Goal: Task Accomplishment & Management: Use online tool/utility

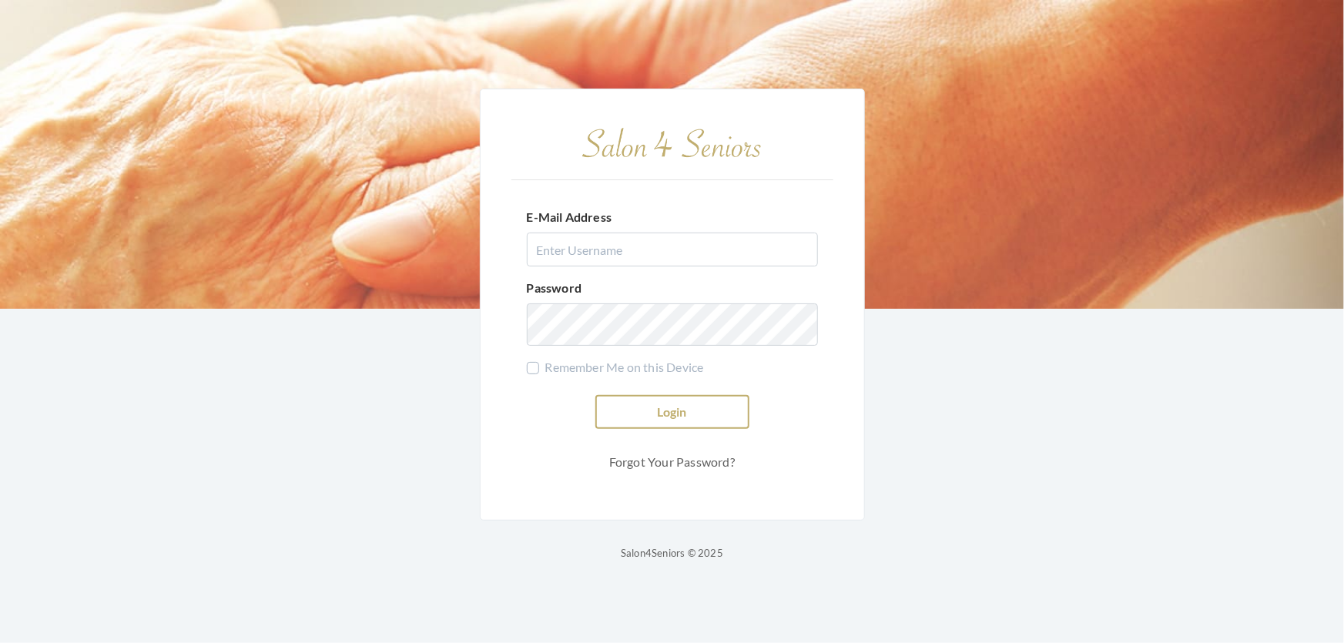
type input "shemekastephens@gmail.com"
click at [740, 407] on button "Login" at bounding box center [672, 412] width 154 height 34
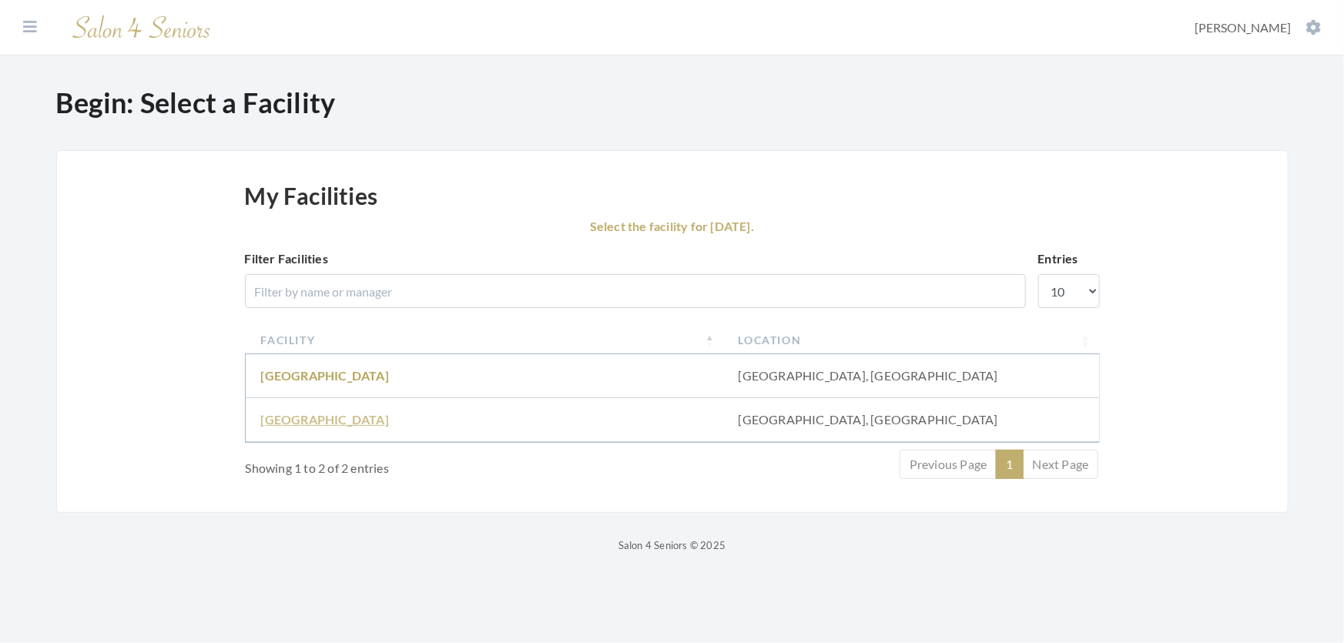
click at [296, 427] on link "Fair Haven" at bounding box center [325, 419] width 128 height 15
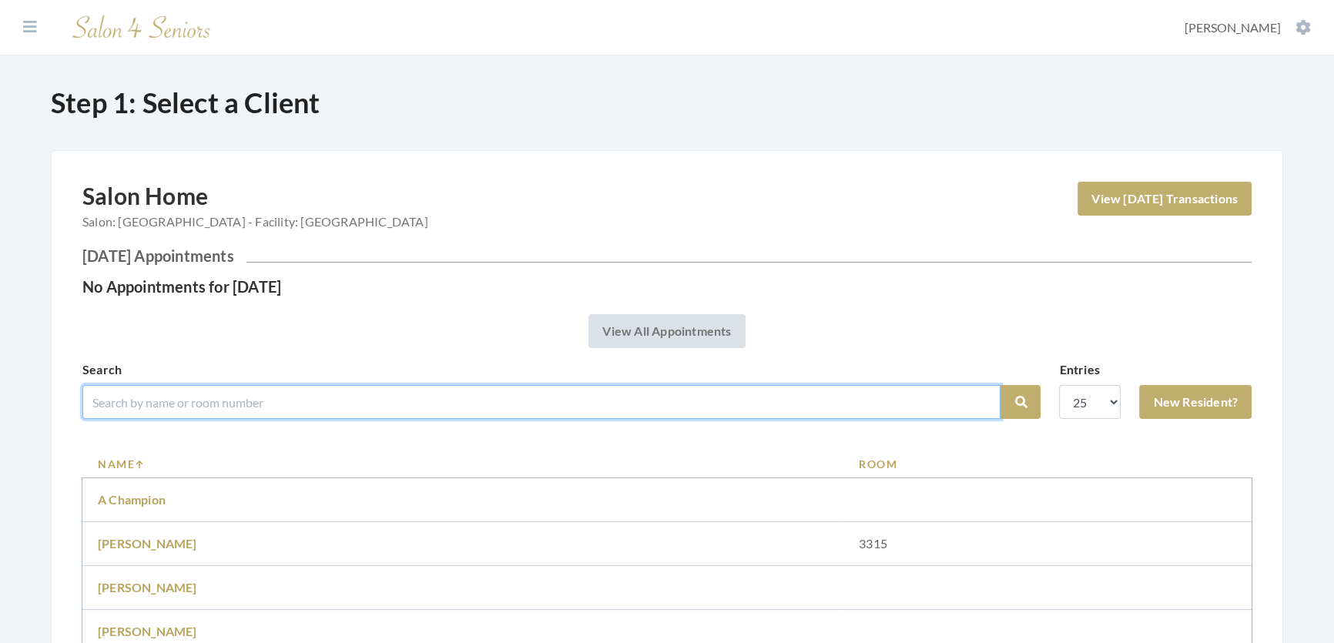
click at [266, 419] on input "search" at bounding box center [541, 402] width 918 height 34
type input "[PERSON_NAME]"
click at [1000, 385] on button "Search" at bounding box center [1020, 402] width 40 height 34
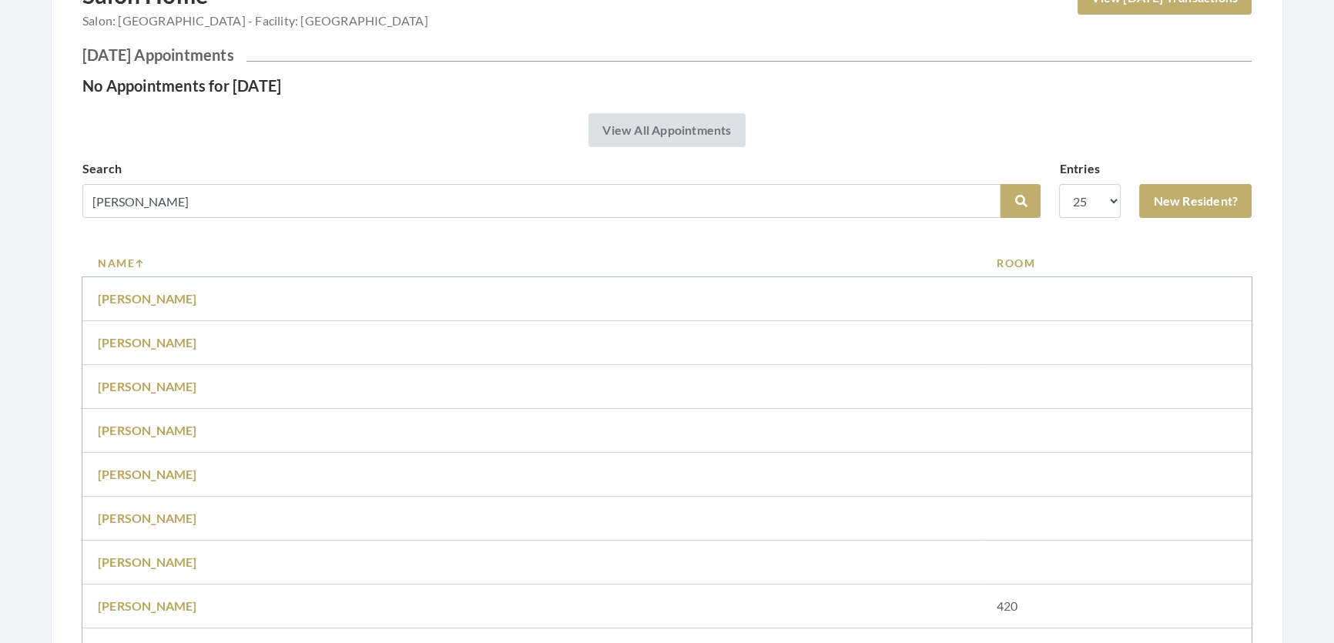
scroll to position [139, 0]
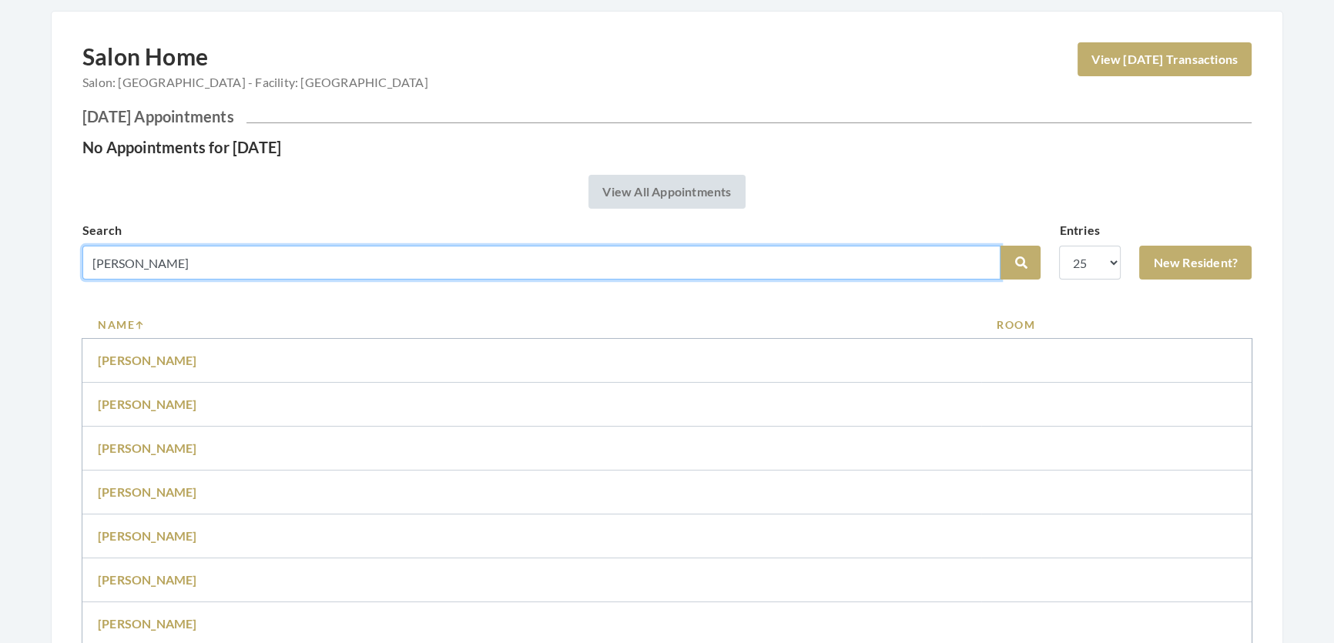
click at [139, 280] on input "[PERSON_NAME]" at bounding box center [541, 263] width 918 height 34
drag, startPoint x: 145, startPoint y: 271, endPoint x: 31, endPoint y: 296, distance: 116.6
type input "aiken"
click at [1000, 246] on button "Search" at bounding box center [1020, 263] width 40 height 34
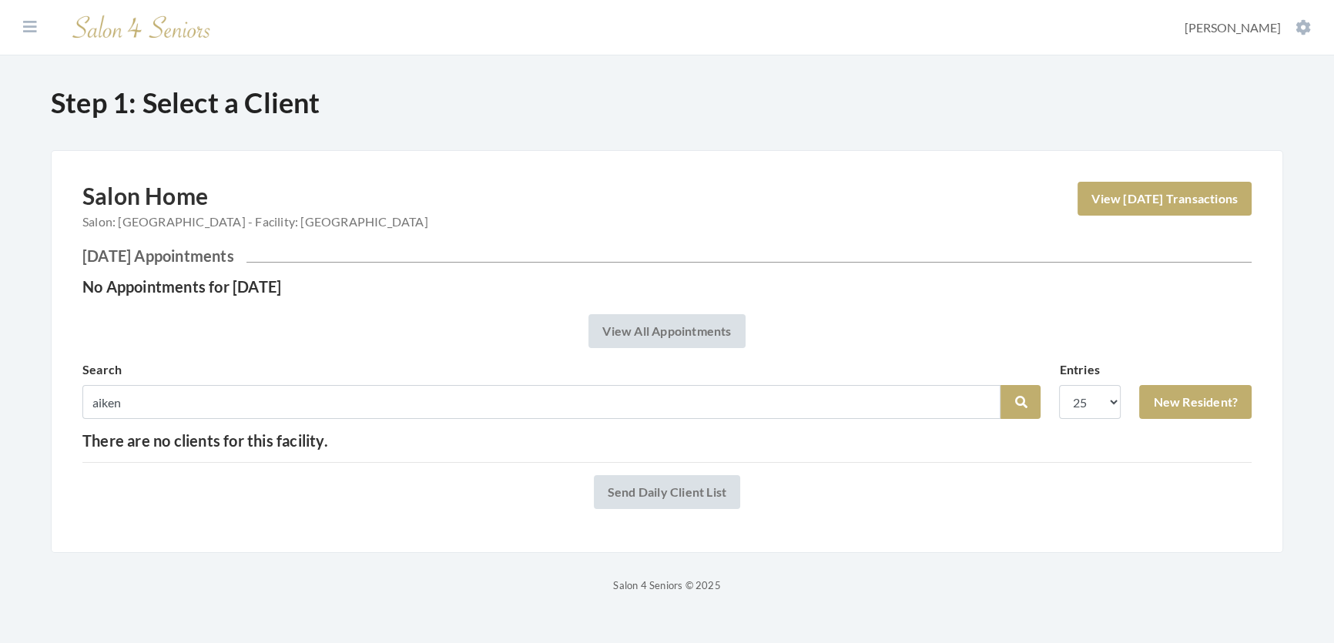
scroll to position [12, 0]
drag, startPoint x: 151, startPoint y: 384, endPoint x: 82, endPoint y: 440, distance: 88.8
click at [8, 428] on div "Facilities Shemeka Stephens My Transactions Account Log Out Step 1: Select a Cl…" at bounding box center [667, 297] width 1334 height 595
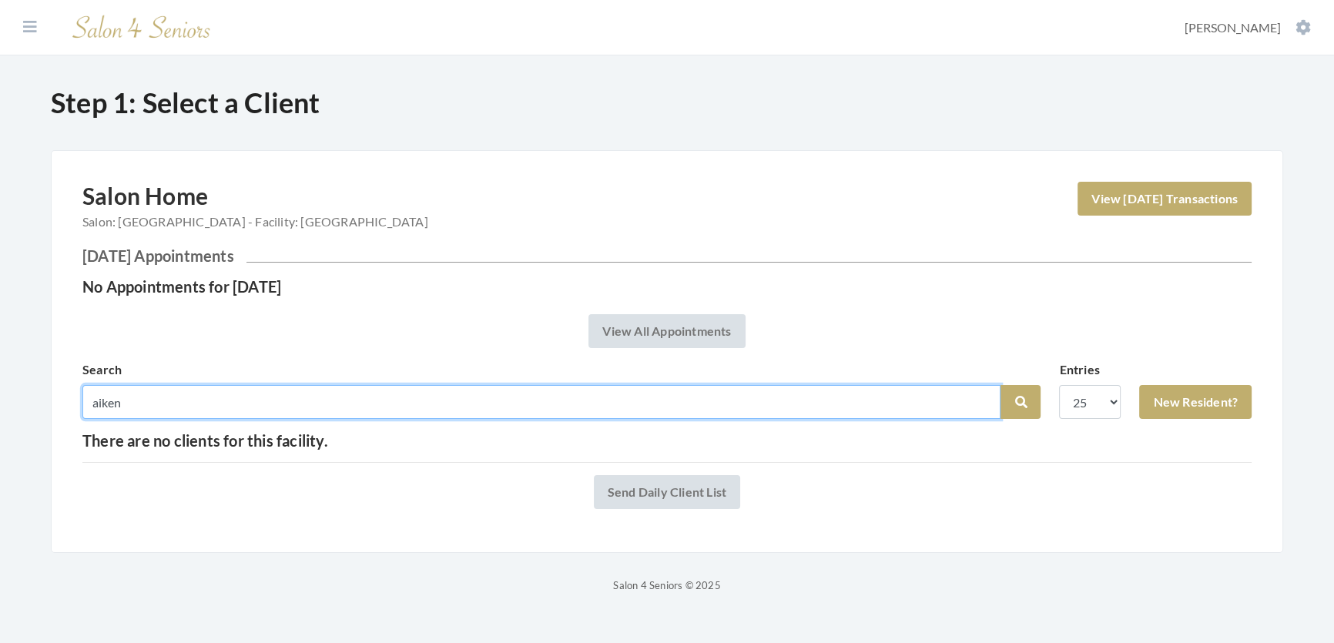
drag, startPoint x: 152, startPoint y: 420, endPoint x: 22, endPoint y: 420, distance: 130.1
click at [22, 420] on div "Step 1: Select a Client Salon Home Salon: Fair Haven - Facility: Fair Haven Vie…" at bounding box center [667, 340] width 1294 height 508
click at [126, 413] on input "mary aikens" at bounding box center [541, 402] width 918 height 34
type input "maryann aikens"
click at [1000, 385] on button "Search" at bounding box center [1020, 402] width 40 height 34
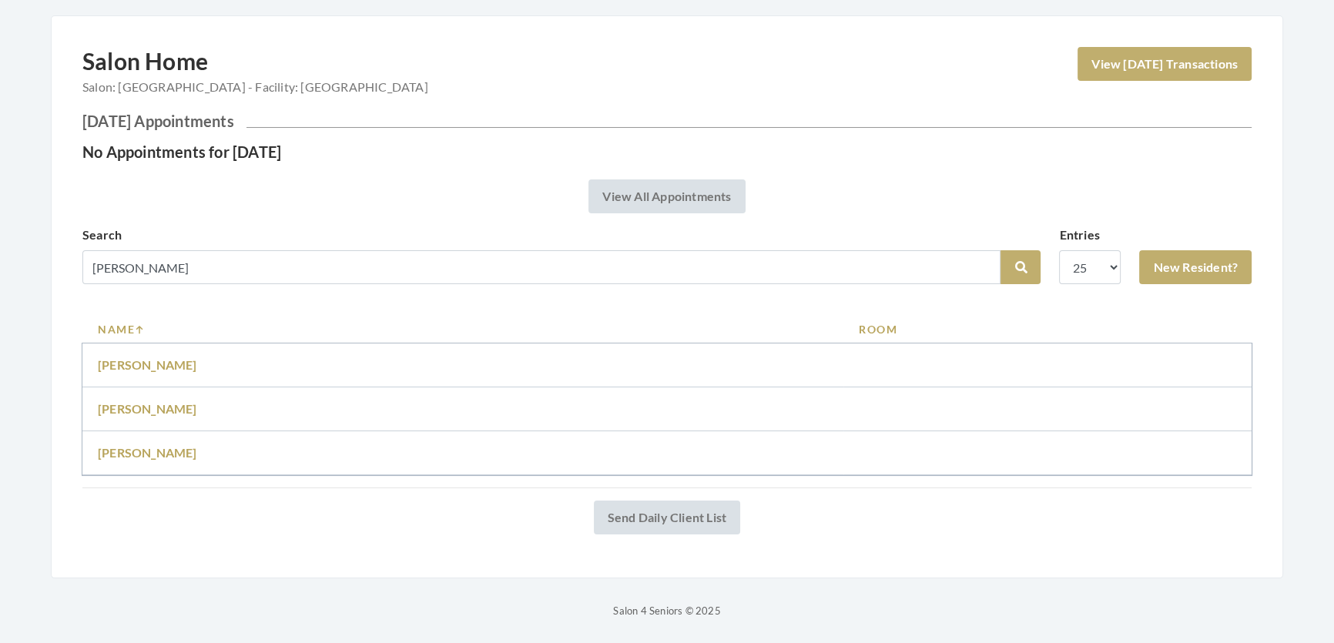
scroll to position [173, 0]
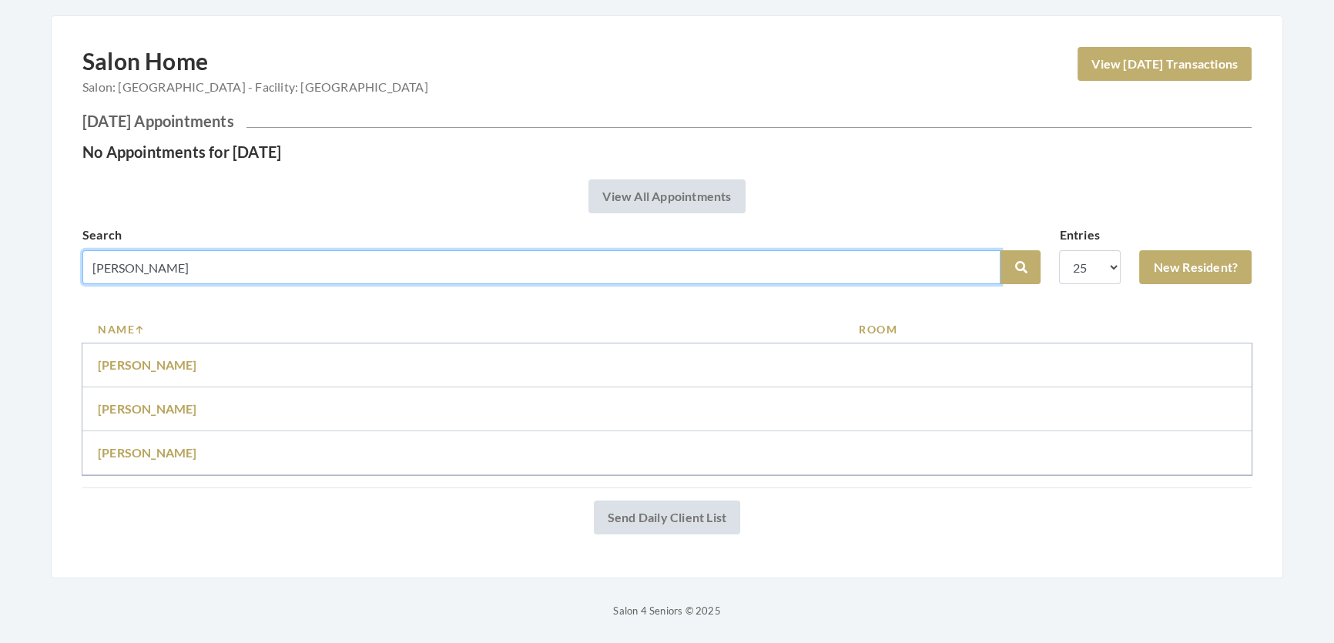
drag, startPoint x: 159, startPoint y: 260, endPoint x: 0, endPoint y: 318, distance: 168.8
click at [0, 318] on div "Facilities [PERSON_NAME] My Transactions Account Log Out Step 1: Select a Clien…" at bounding box center [667, 242] width 1334 height 755
type input "[PERSON_NAME]"
click at [1000, 250] on button "Search" at bounding box center [1020, 267] width 40 height 34
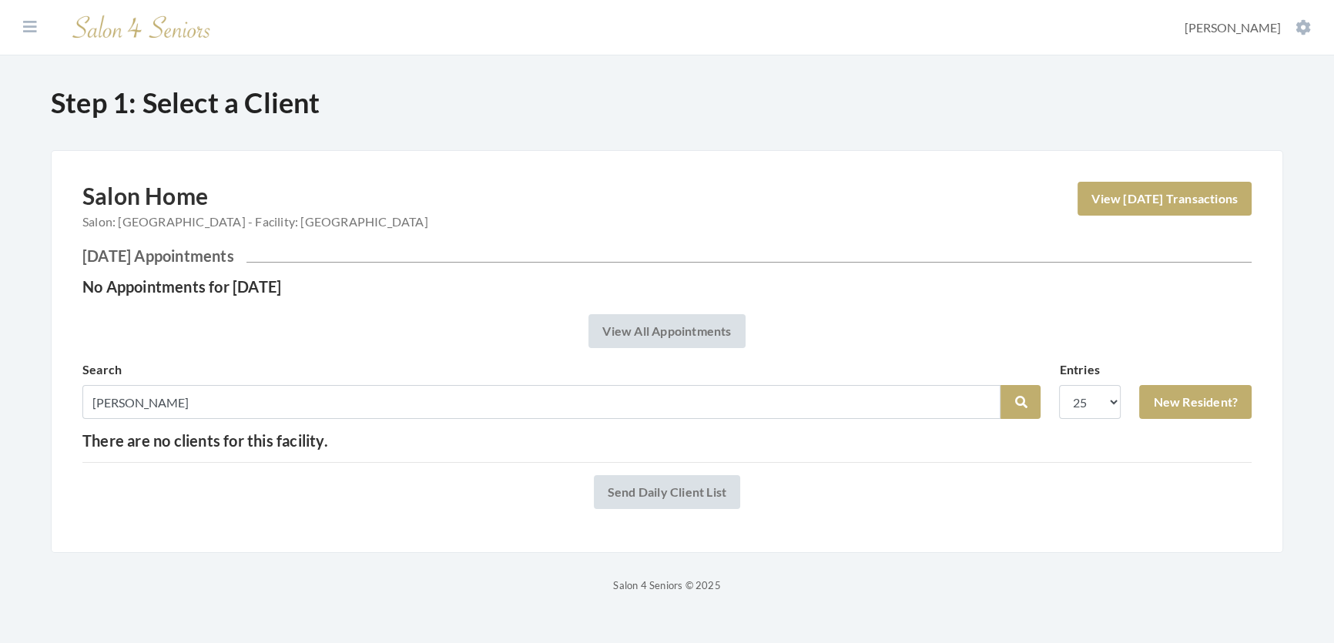
scroll to position [12, 0]
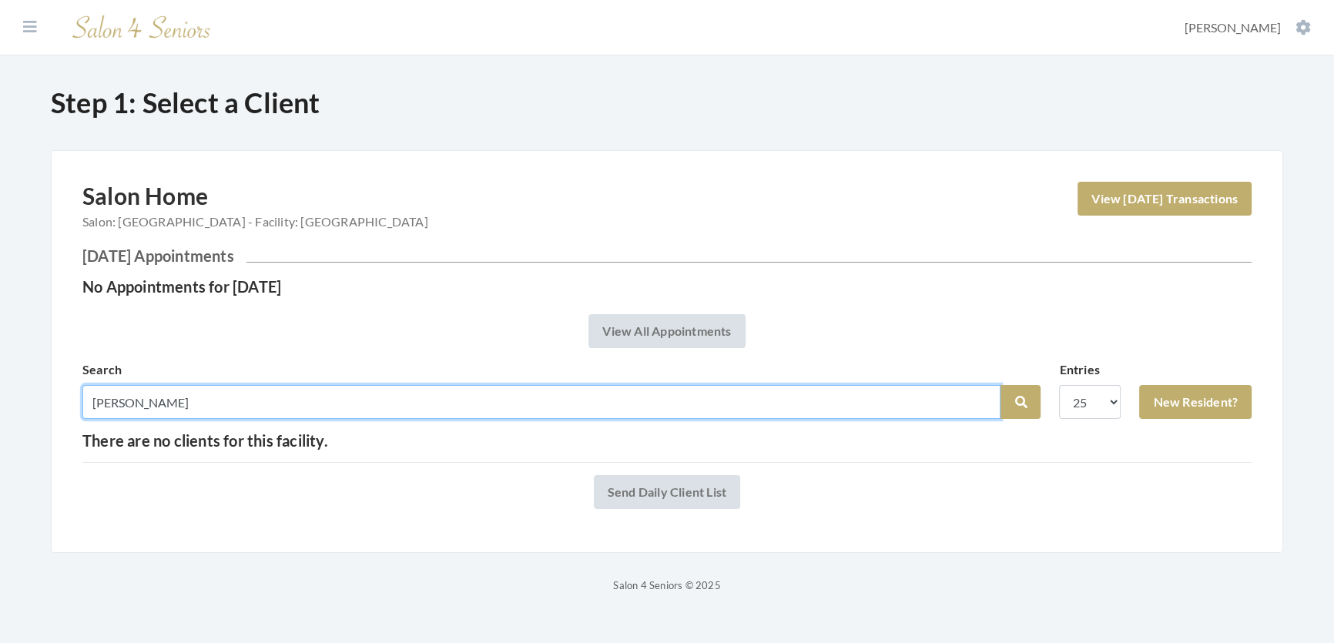
click at [148, 405] on input "[PERSON_NAME]" at bounding box center [541, 402] width 918 height 34
type input "akians"
click at [1000, 385] on button "Search" at bounding box center [1020, 402] width 40 height 34
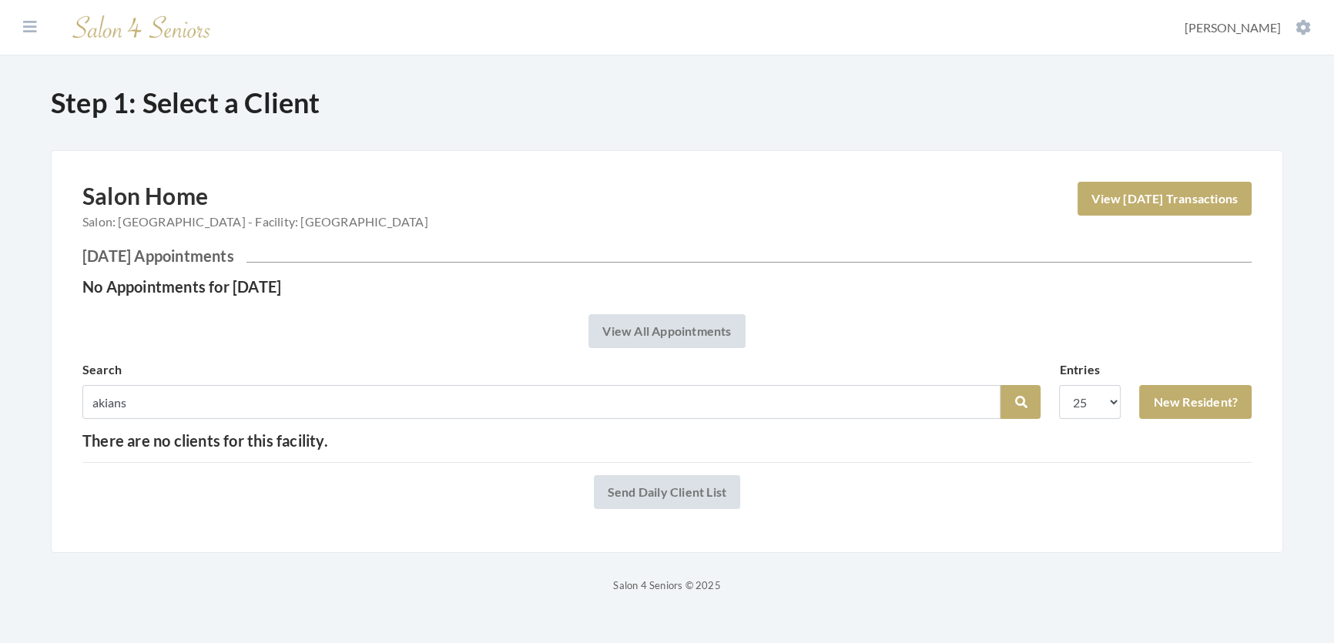
scroll to position [12, 0]
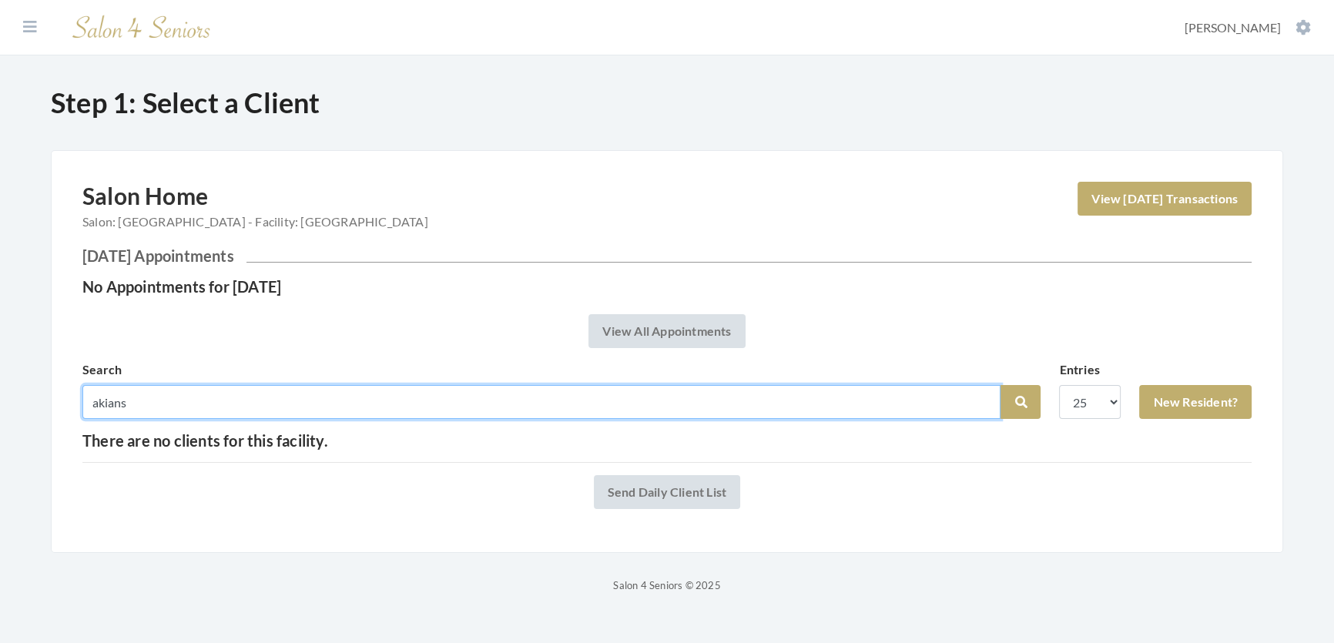
drag, startPoint x: 173, startPoint y: 407, endPoint x: 0, endPoint y: 402, distance: 172.6
click at [0, 402] on div "Facilities Shemeka Stephens My Transactions Account Log Out Step 1: Select a Cl…" at bounding box center [667, 297] width 1334 height 595
click at [294, 400] on input "search" at bounding box center [541, 402] width 918 height 34
type input "ates"
click at [1000, 385] on button "Search" at bounding box center [1020, 402] width 40 height 34
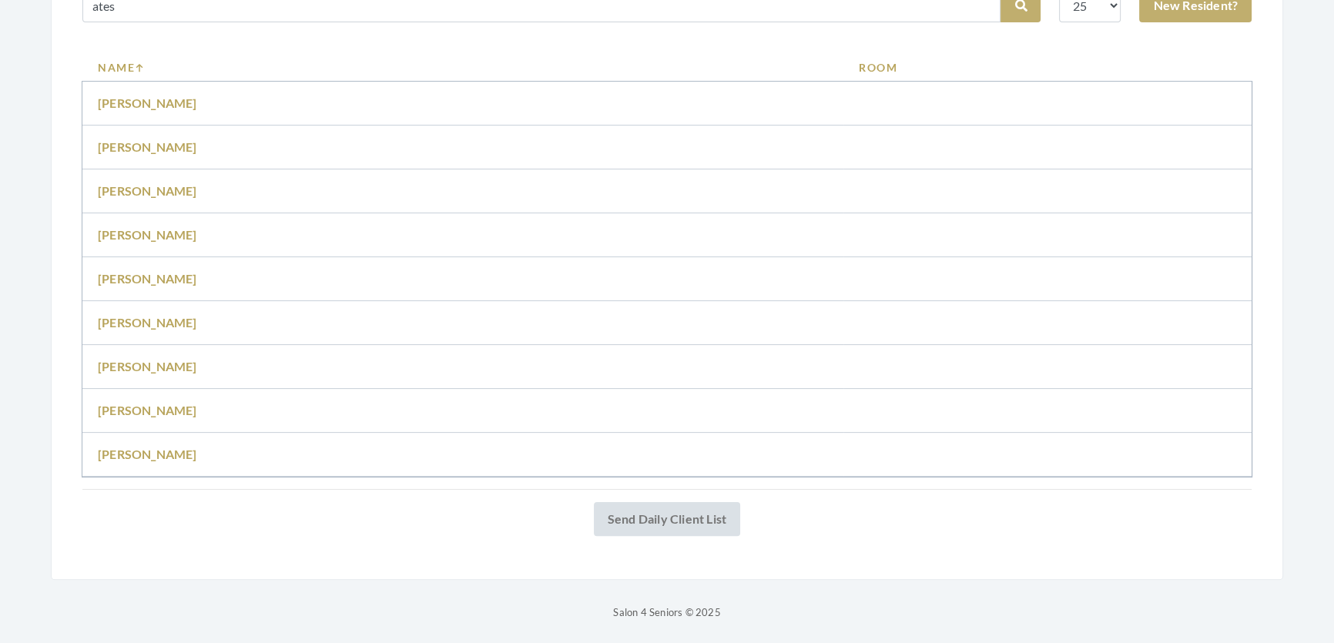
scroll to position [420, 0]
click at [150, 404] on link "[PERSON_NAME]" at bounding box center [147, 408] width 99 height 15
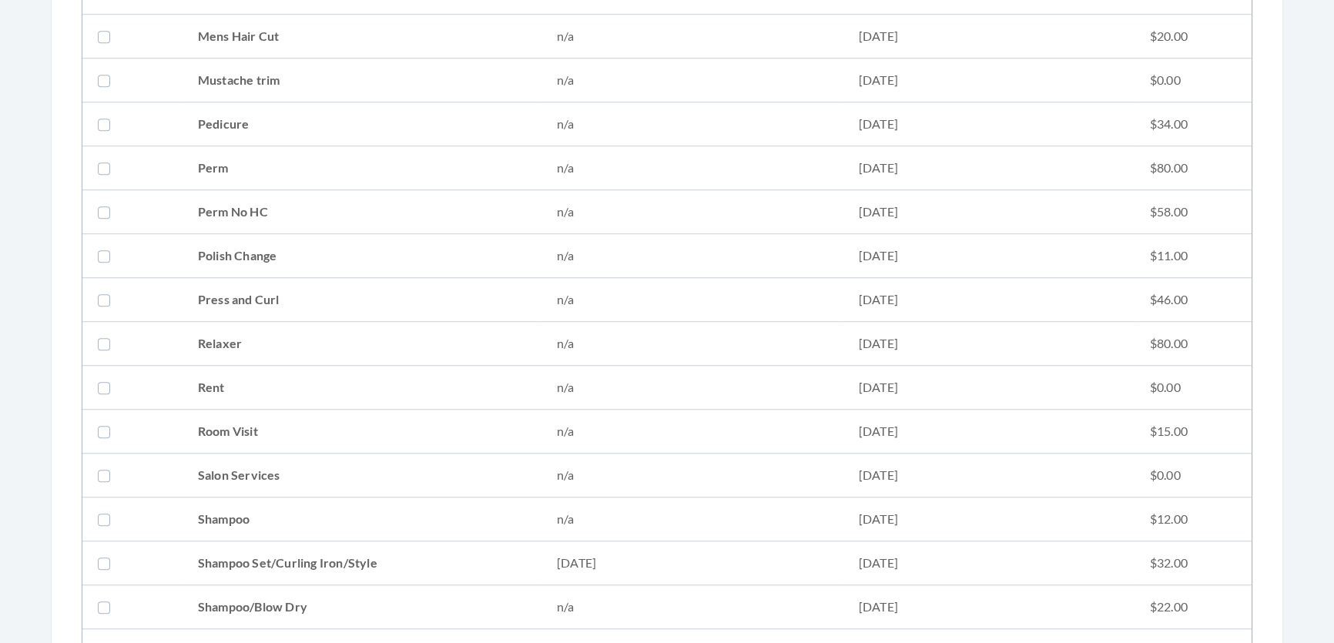
scroll to position [1609, 0]
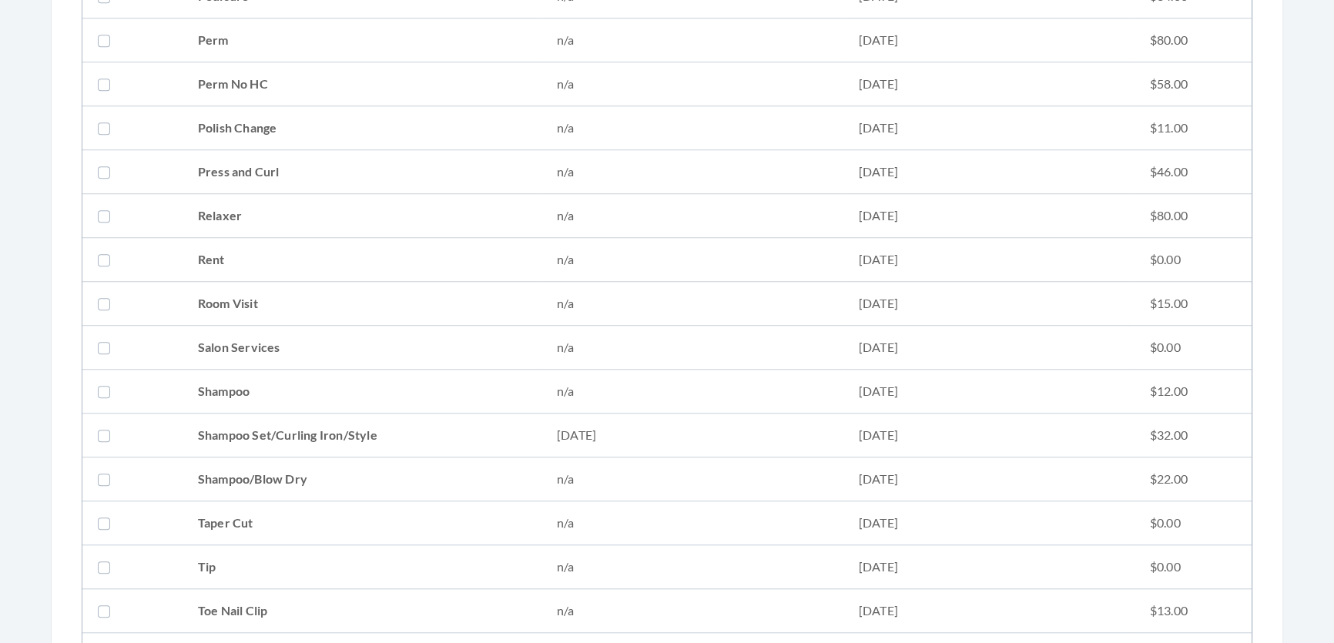
drag, startPoint x: 130, startPoint y: 414, endPoint x: 132, endPoint y: 423, distance: 8.8
click at [131, 422] on td at bounding box center [132, 436] width 100 height 44
checkbox input "true"
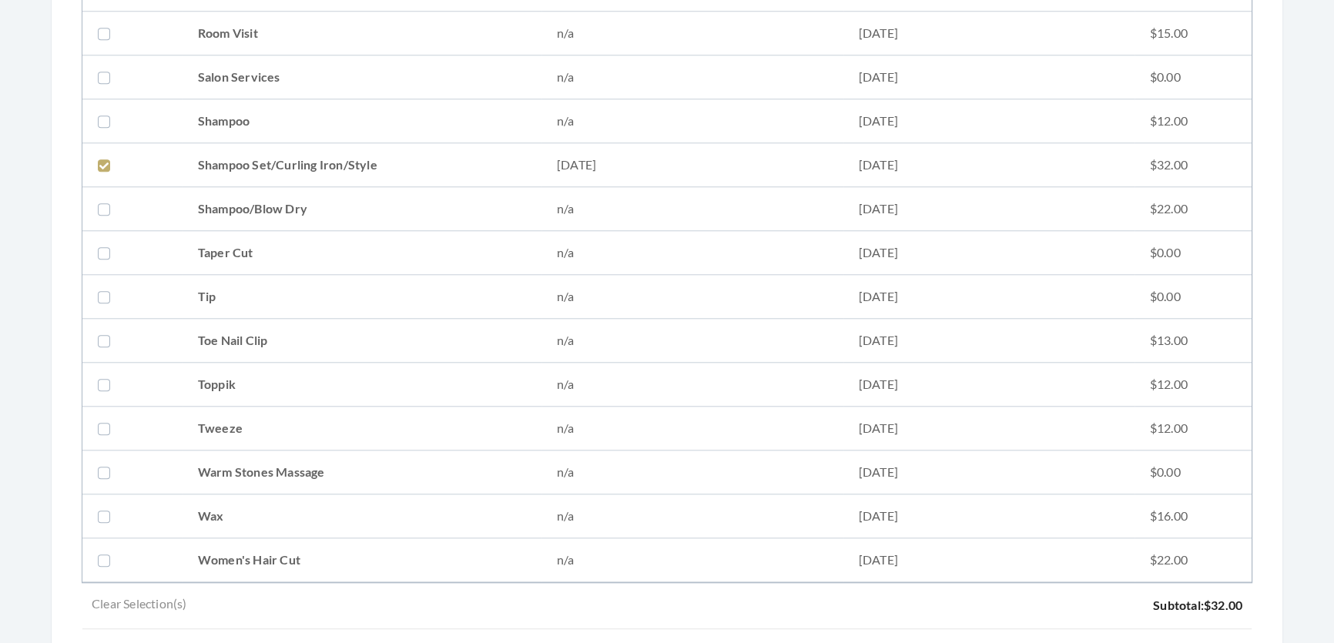
scroll to position [2100, 0]
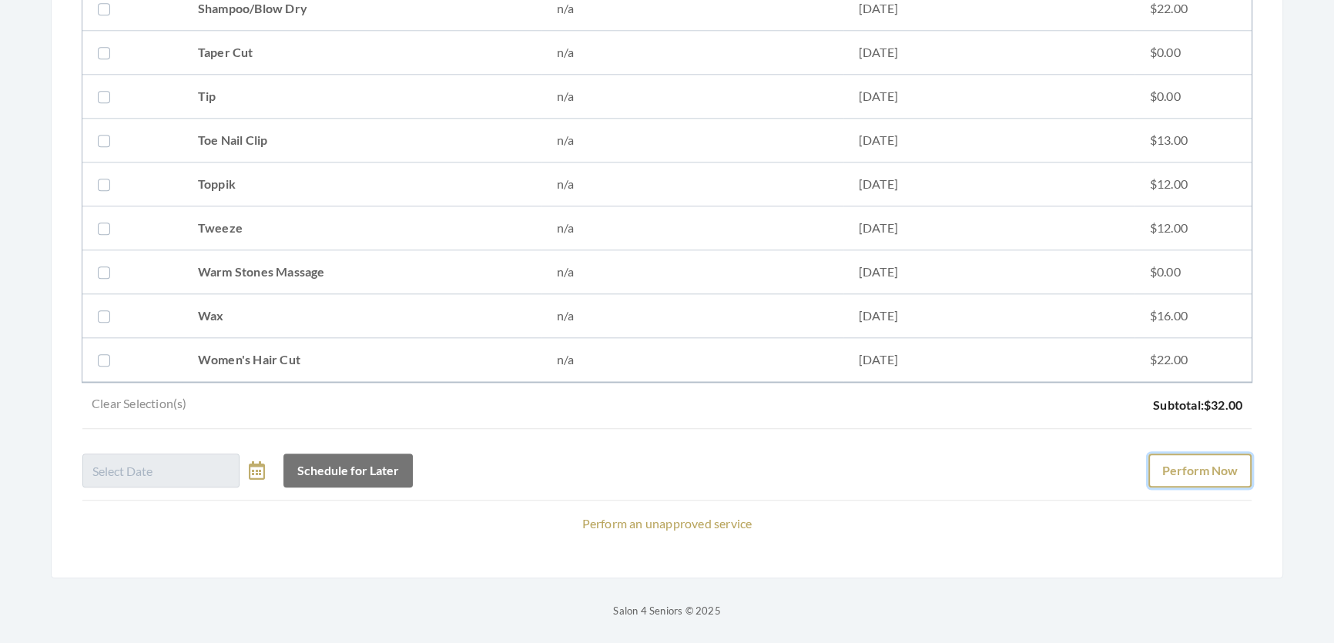
click at [1212, 454] on button "Perform Now" at bounding box center [1199, 471] width 103 height 34
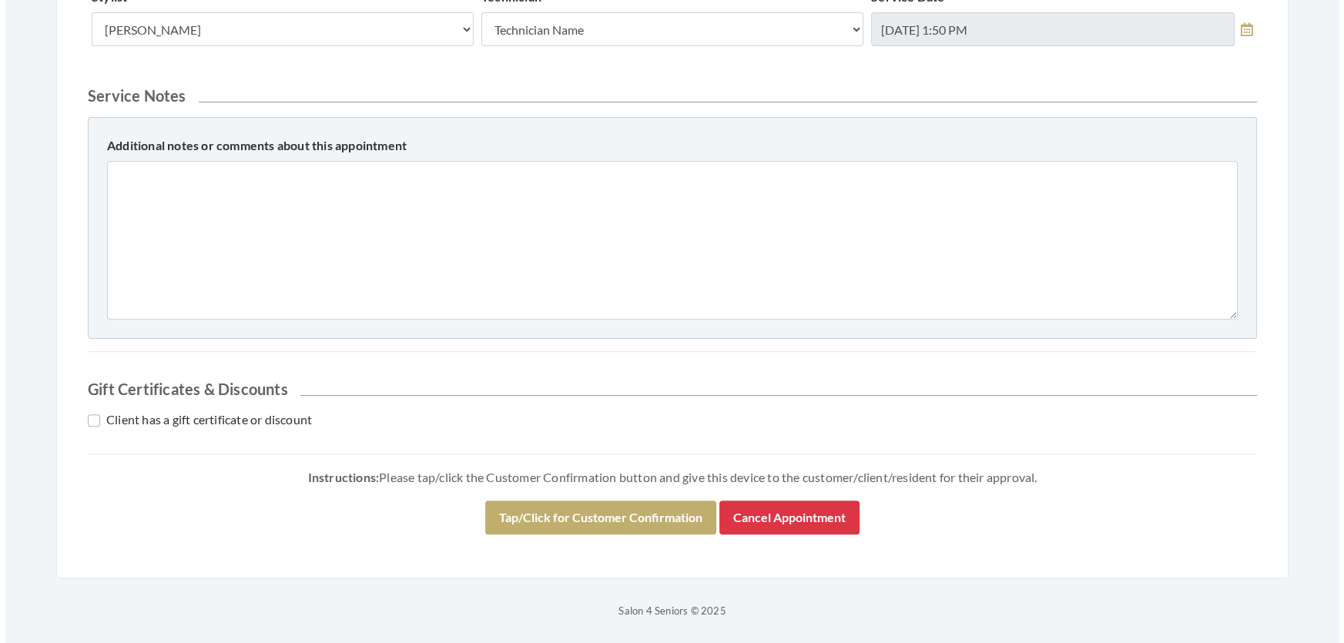
scroll to position [659, 0]
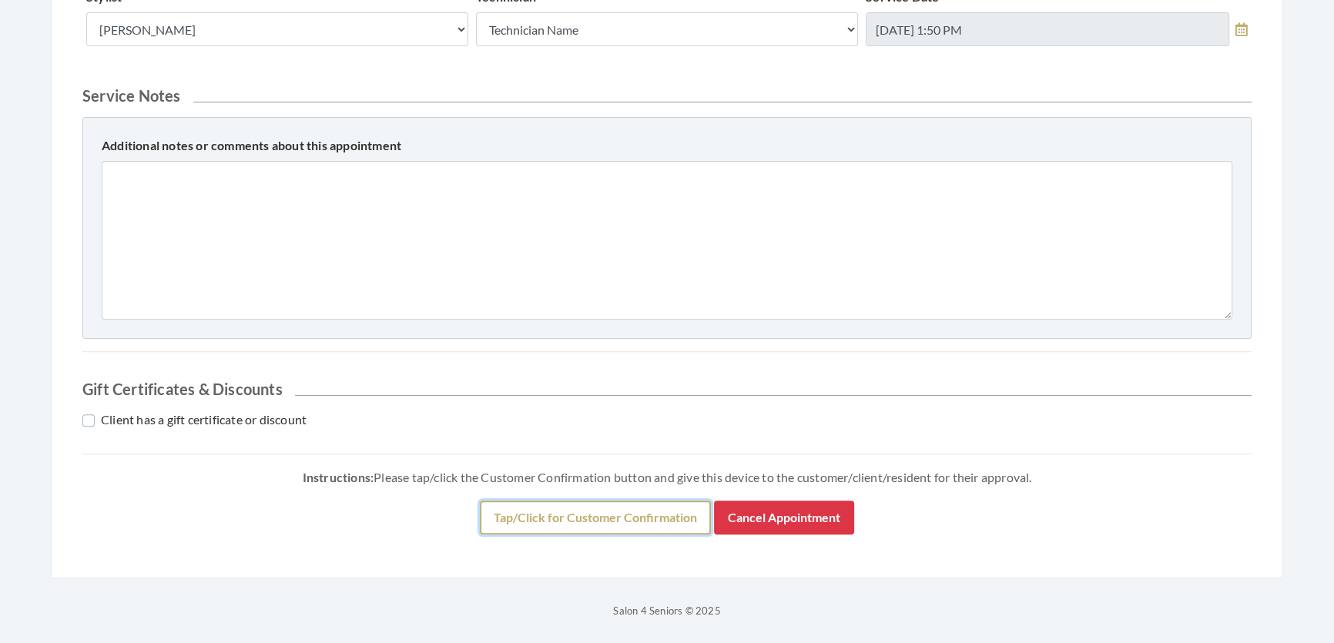
click at [605, 504] on button "Tap/Click for Customer Confirmation" at bounding box center [595, 518] width 231 height 34
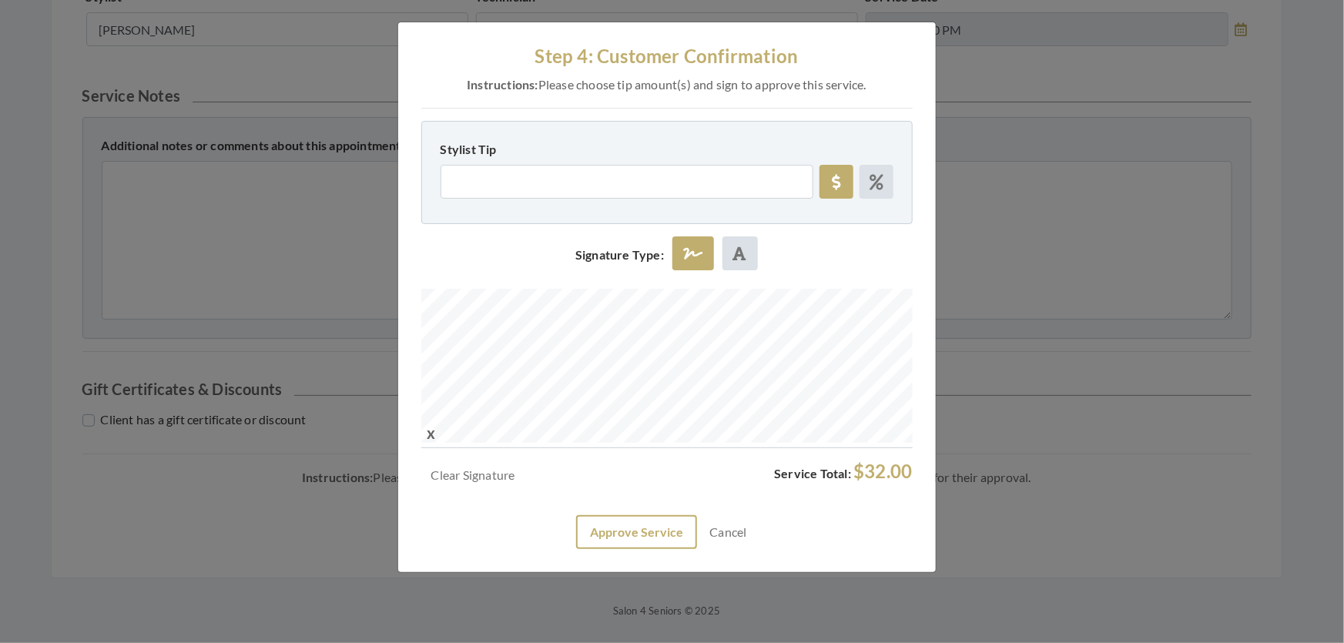
drag, startPoint x: 595, startPoint y: 551, endPoint x: 602, endPoint y: 579, distance: 29.5
click at [595, 549] on div "Clear Signature Service Total: $32.00 Approve Service Cancel" at bounding box center [666, 505] width 491 height 89
click at [605, 549] on button "Approve Service" at bounding box center [636, 532] width 121 height 34
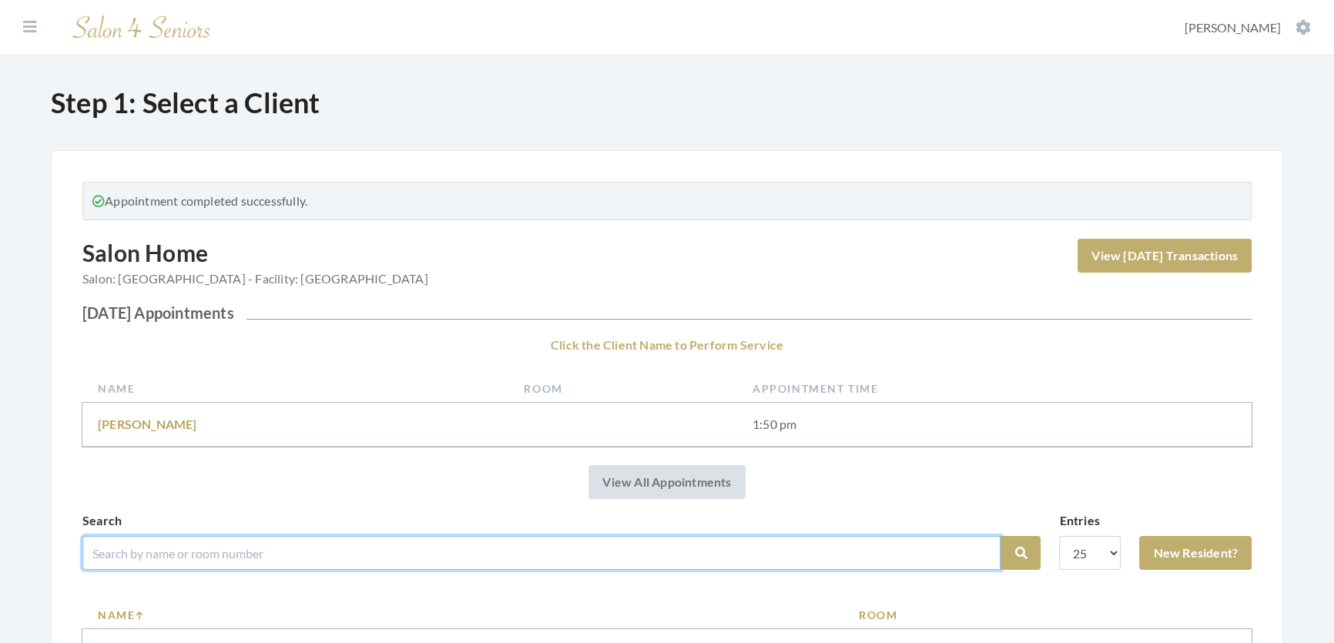
click at [299, 570] on input "search" at bounding box center [541, 553] width 918 height 34
type input "caroline"
click at [1000, 536] on button "Search" at bounding box center [1020, 553] width 40 height 34
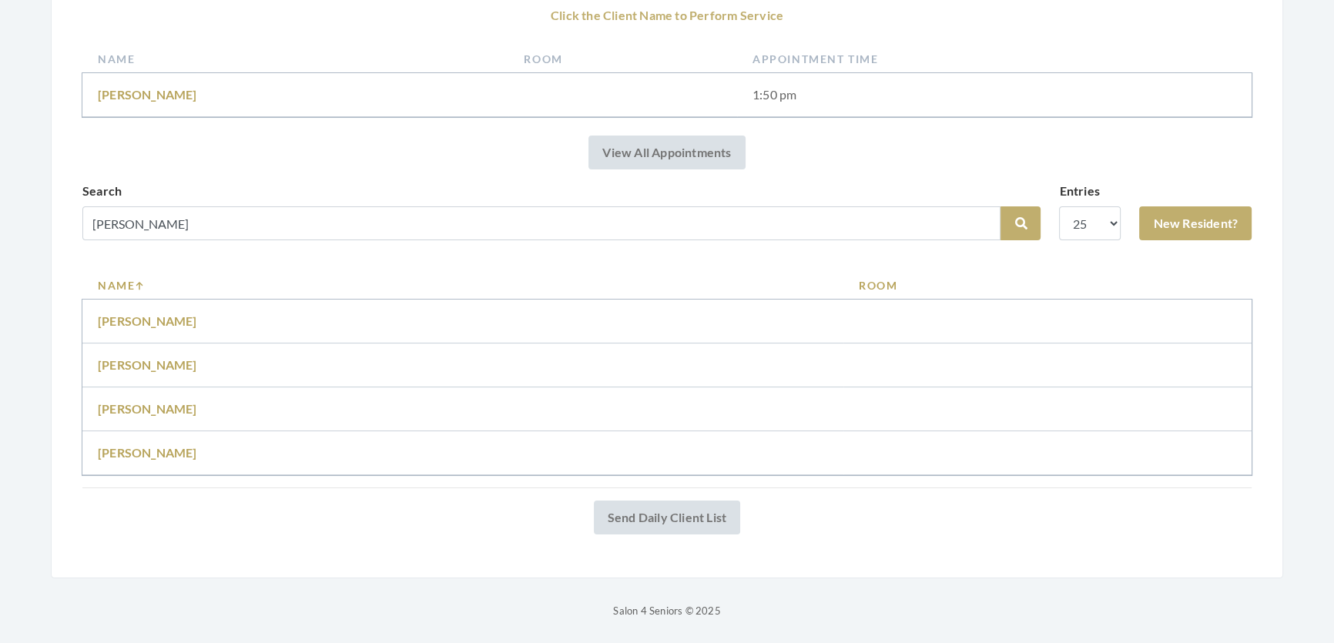
scroll to position [310, 0]
click at [196, 313] on link "[PERSON_NAME]" at bounding box center [147, 320] width 99 height 15
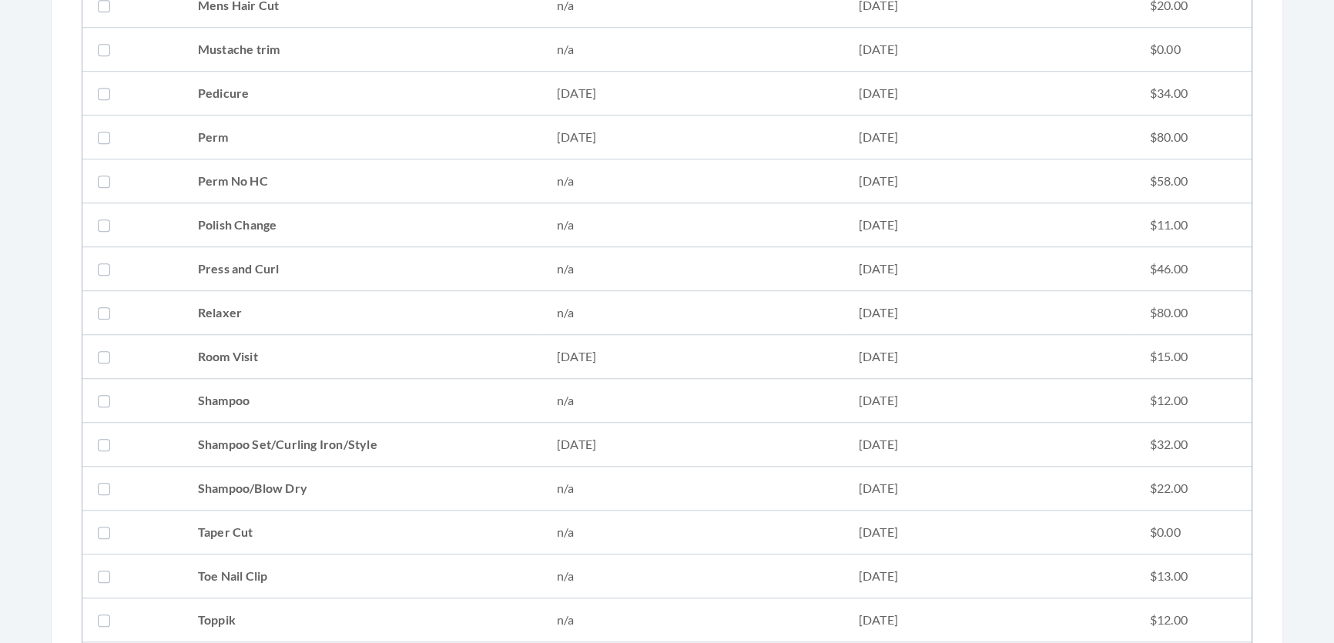
click at [286, 438] on td "Shampoo Set/Curling Iron/Style" at bounding box center [362, 445] width 359 height 44
checkbox input "true"
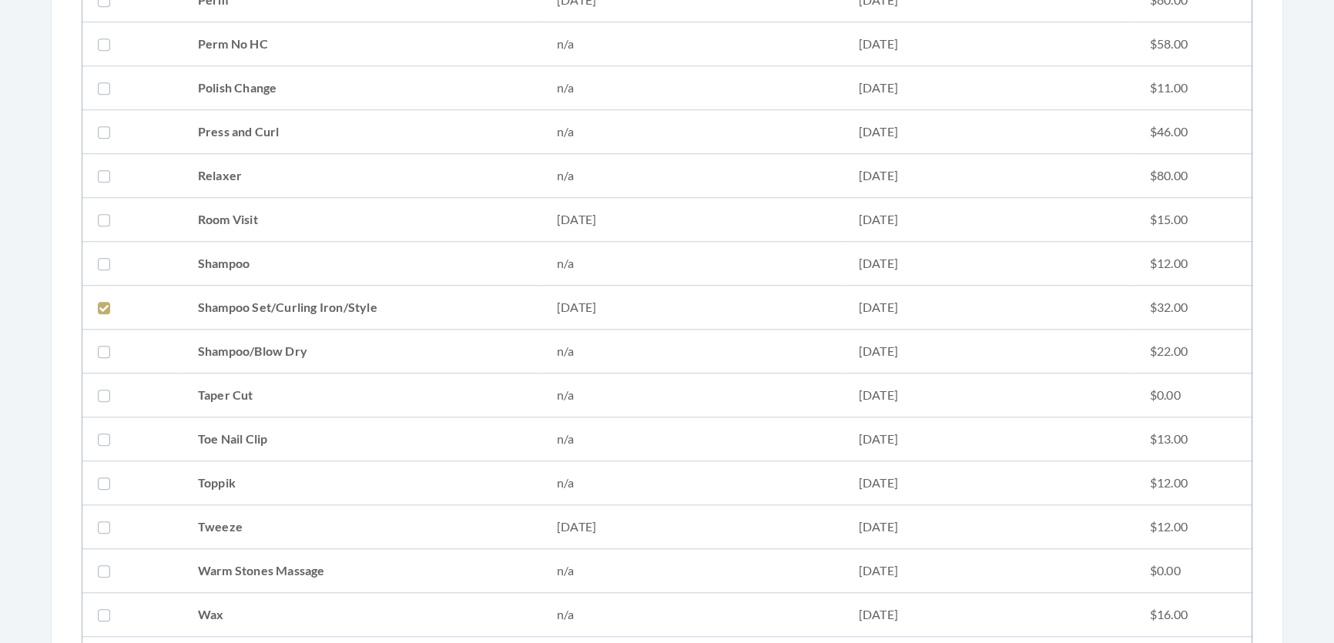
scroll to position [1890, 0]
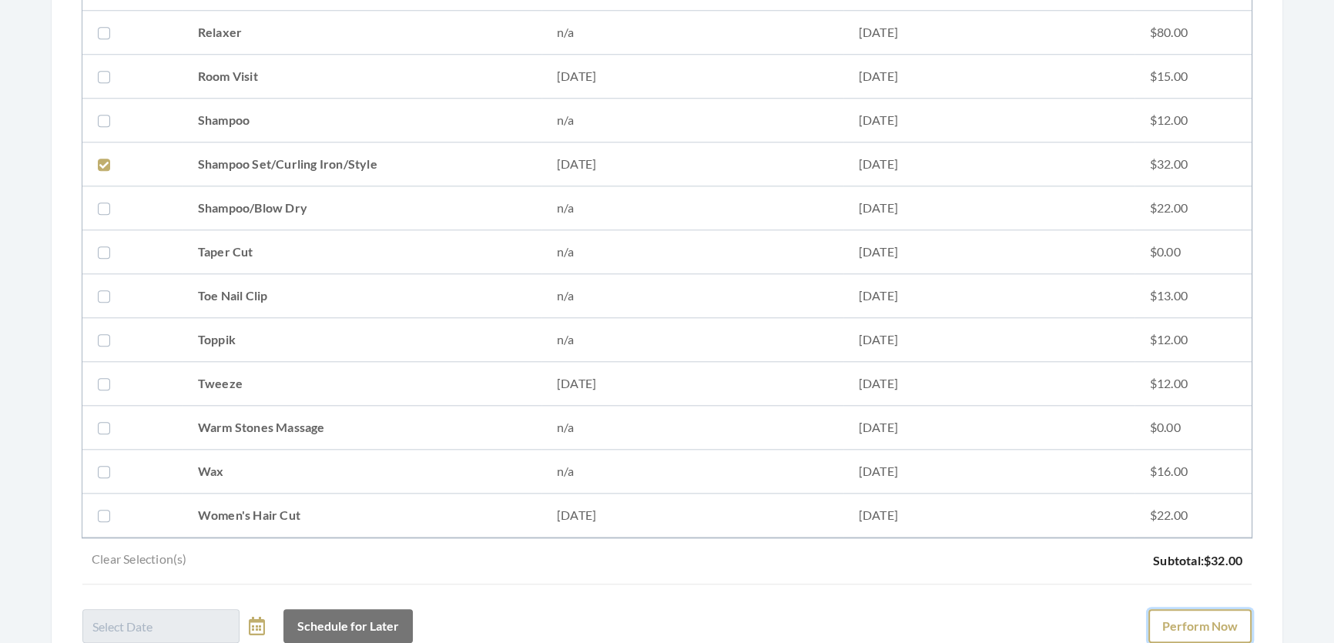
click at [1201, 629] on button "Perform Now" at bounding box center [1199, 626] width 103 height 34
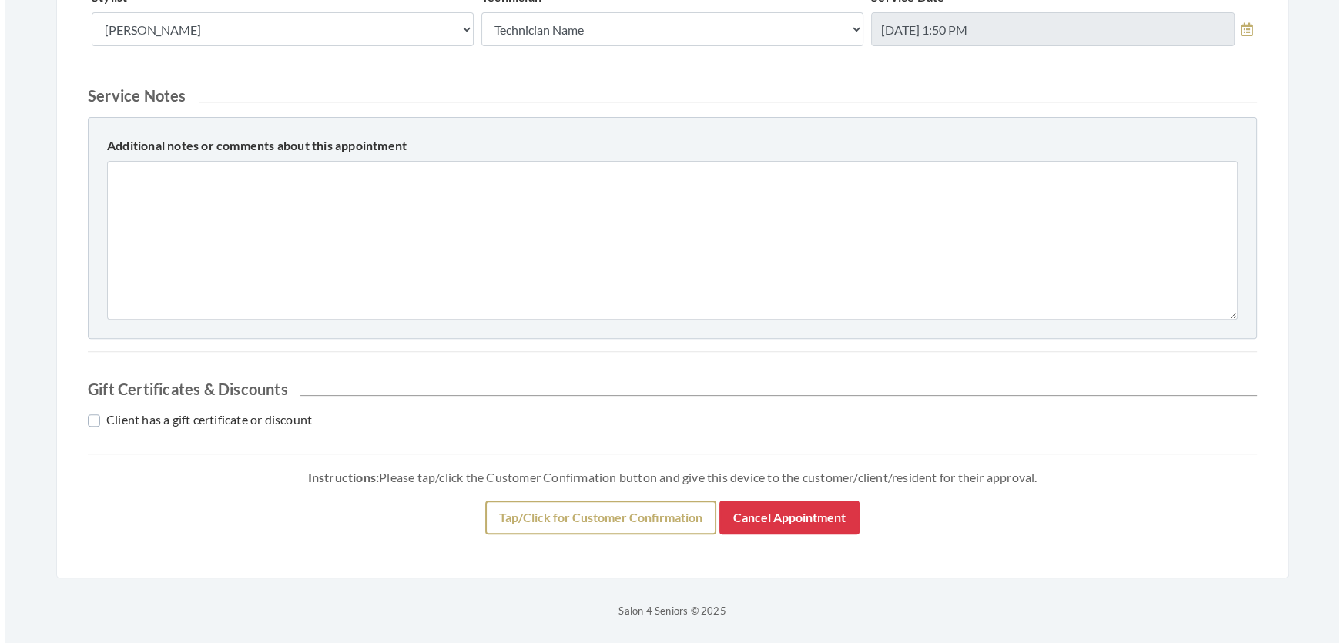
scroll to position [759, 0]
click at [531, 525] on button "Tap/Click for Customer Confirmation" at bounding box center [595, 518] width 231 height 34
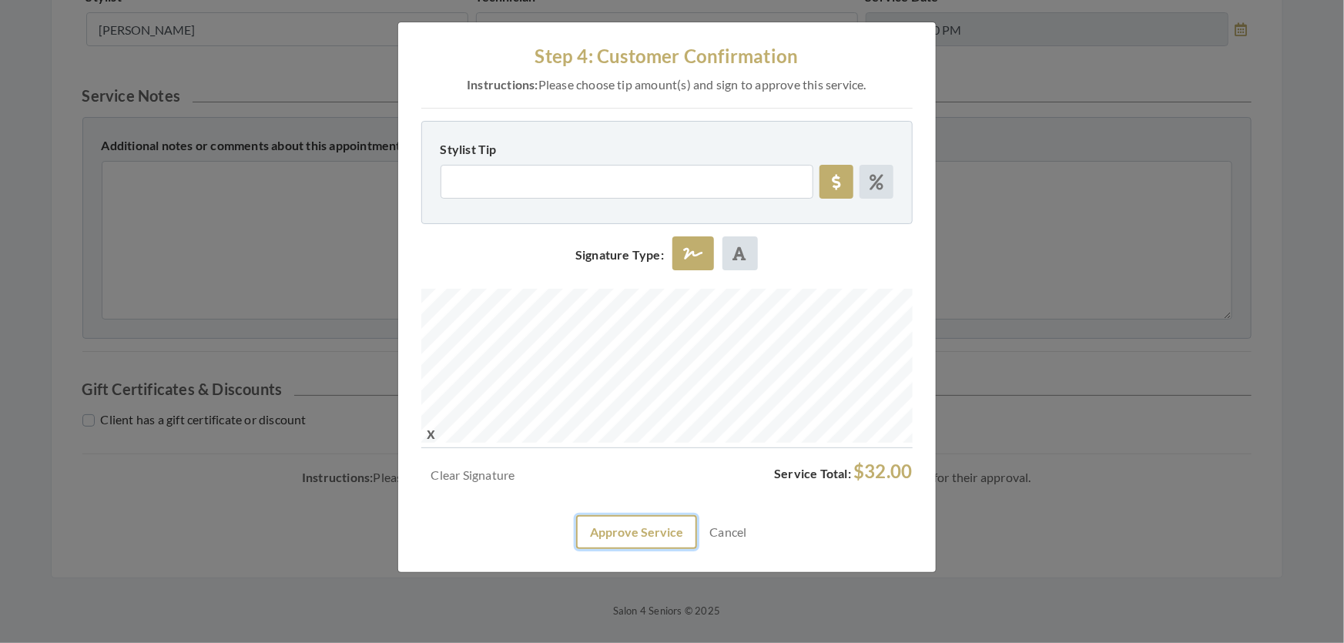
click at [608, 549] on button "Approve Service" at bounding box center [636, 532] width 121 height 34
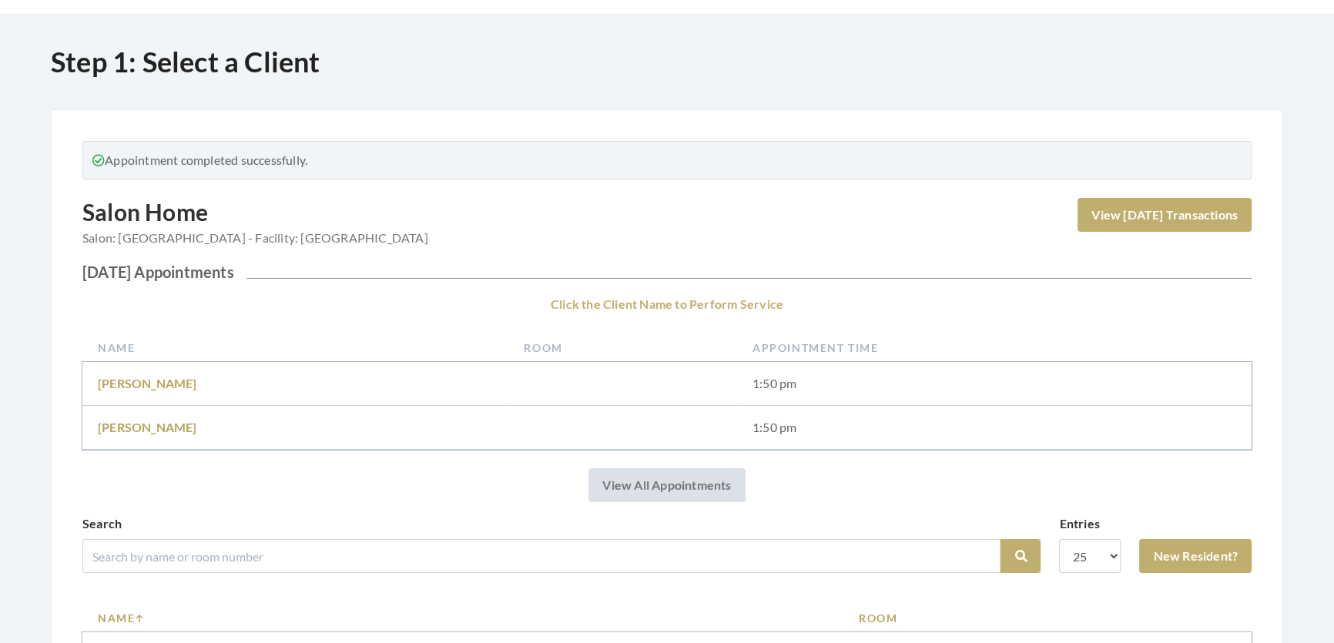
scroll to position [350, 0]
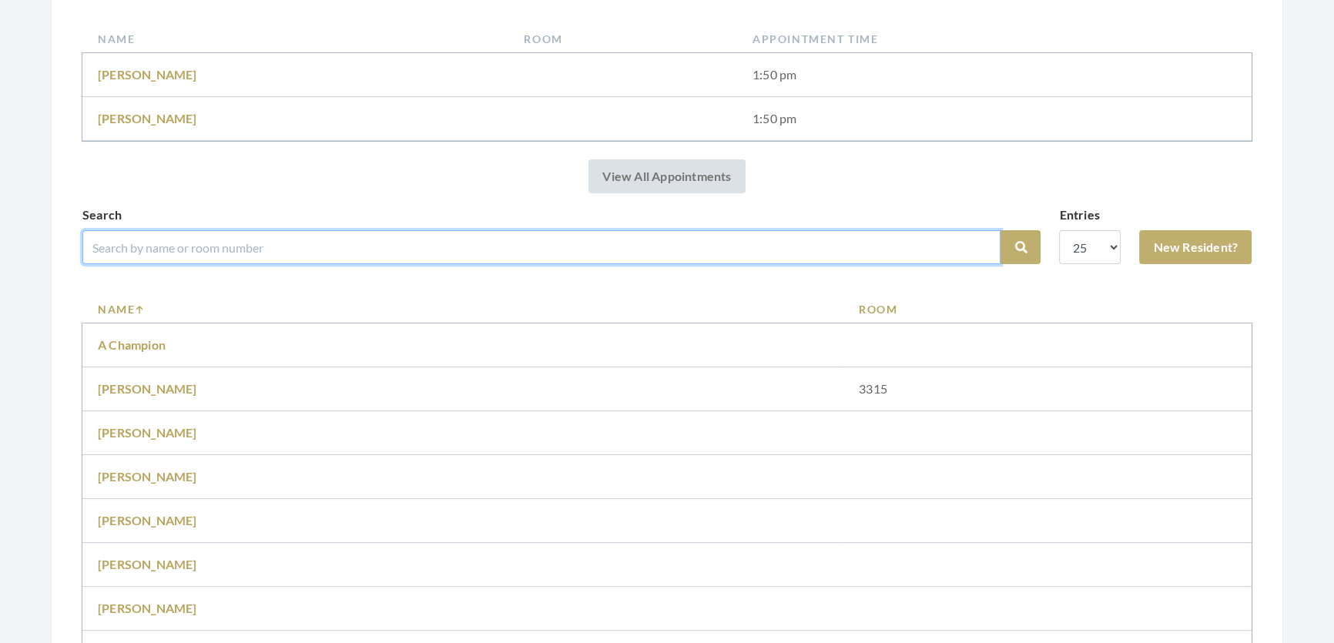
click at [359, 261] on input "search" at bounding box center [541, 247] width 918 height 34
type input "[PERSON_NAME]"
click at [1000, 230] on button "Search" at bounding box center [1020, 247] width 40 height 34
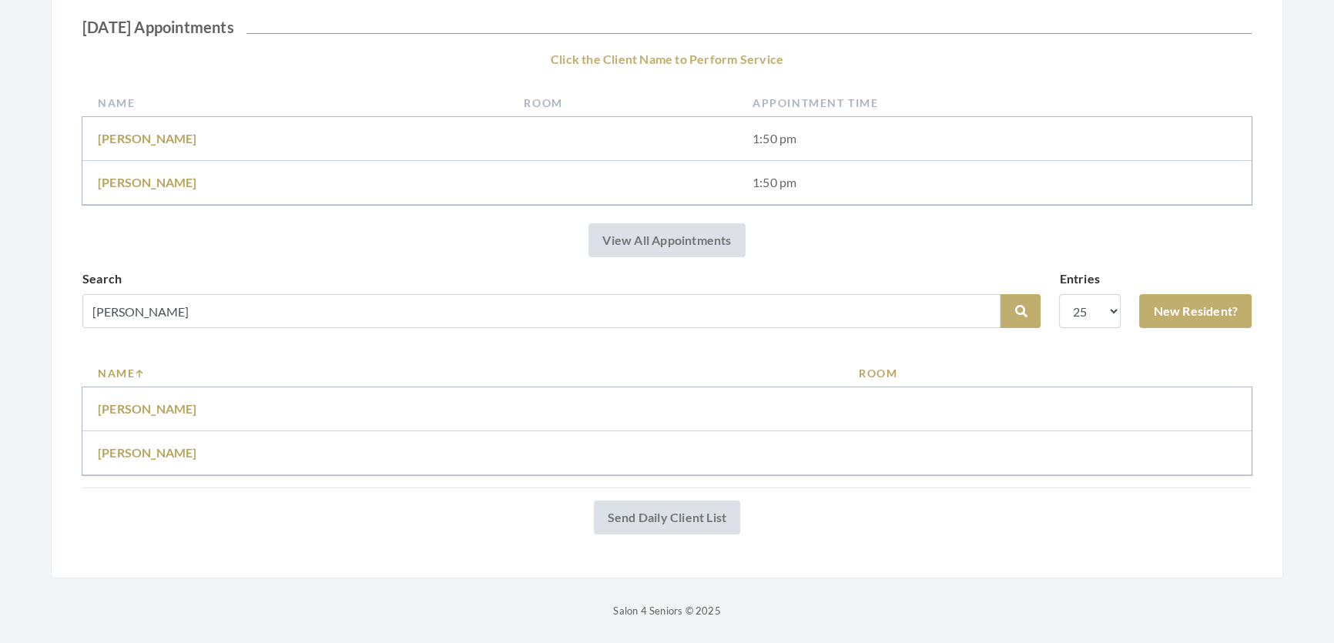
scroll to position [266, 0]
click at [165, 431] on td "[PERSON_NAME]" at bounding box center [462, 453] width 761 height 44
drag, startPoint x: 163, startPoint y: 428, endPoint x: 160, endPoint y: 436, distance: 8.3
click at [160, 434] on td "[PERSON_NAME]" at bounding box center [462, 453] width 761 height 44
click at [159, 445] on link "[PERSON_NAME]" at bounding box center [147, 452] width 99 height 15
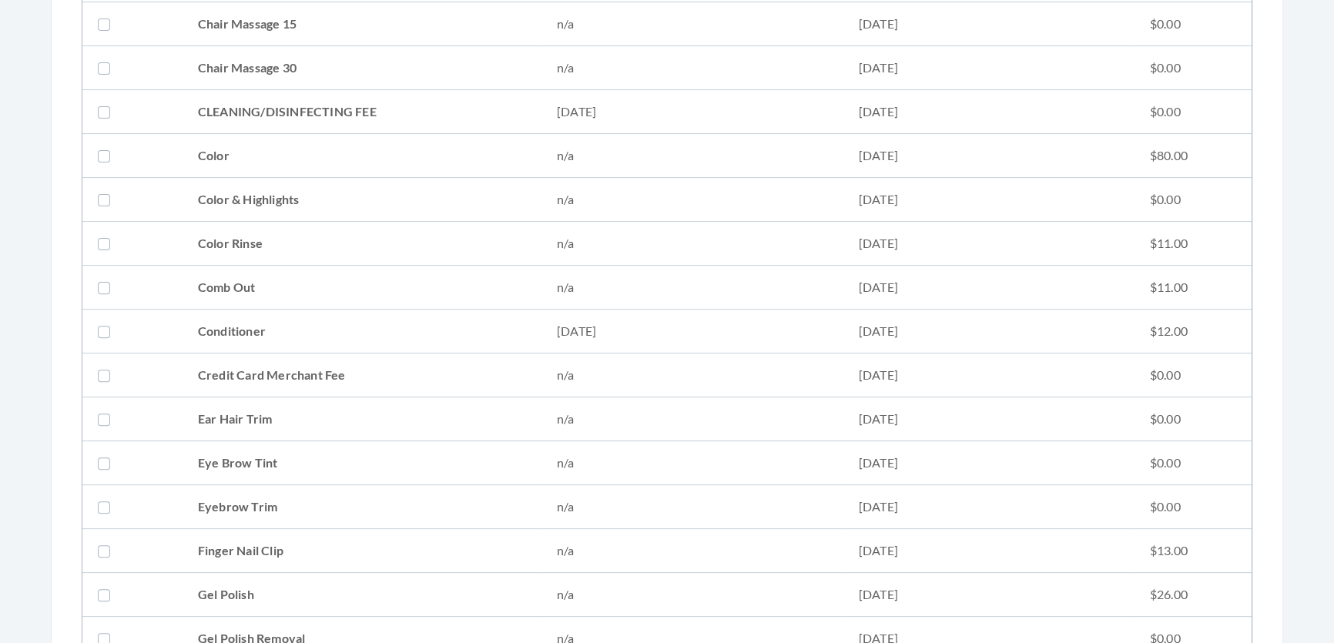
scroll to position [280, 0]
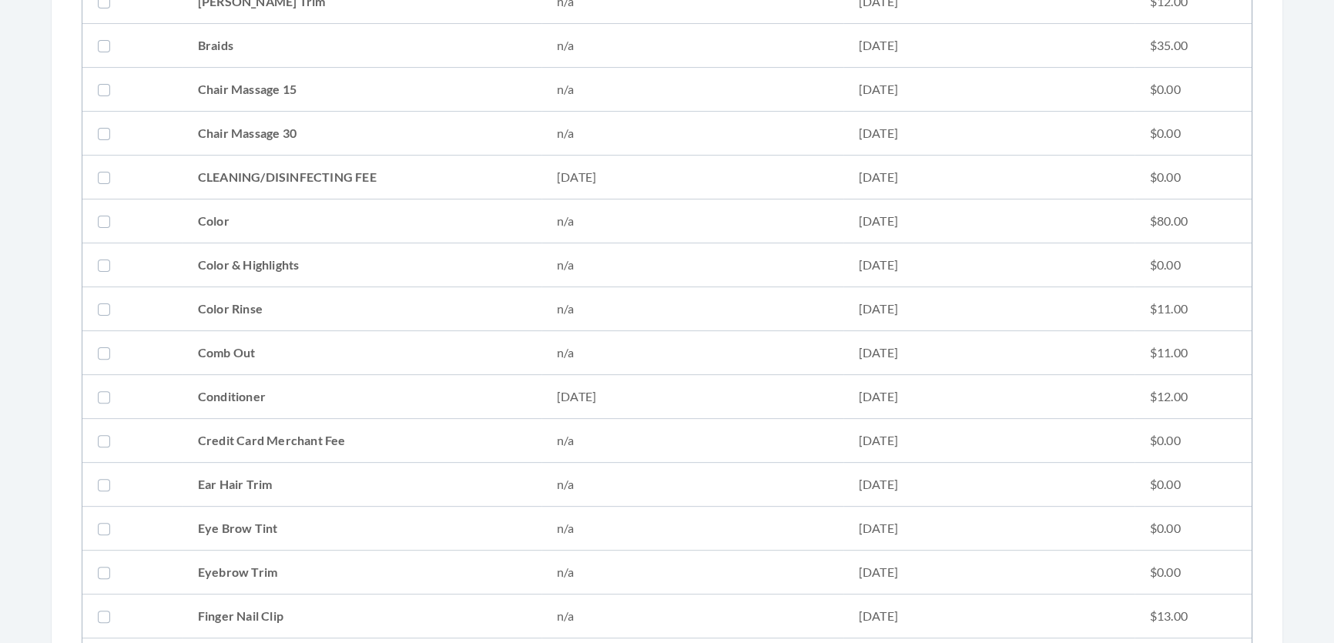
click at [228, 400] on td "Conditioner" at bounding box center [362, 397] width 359 height 44
checkbox input "true"
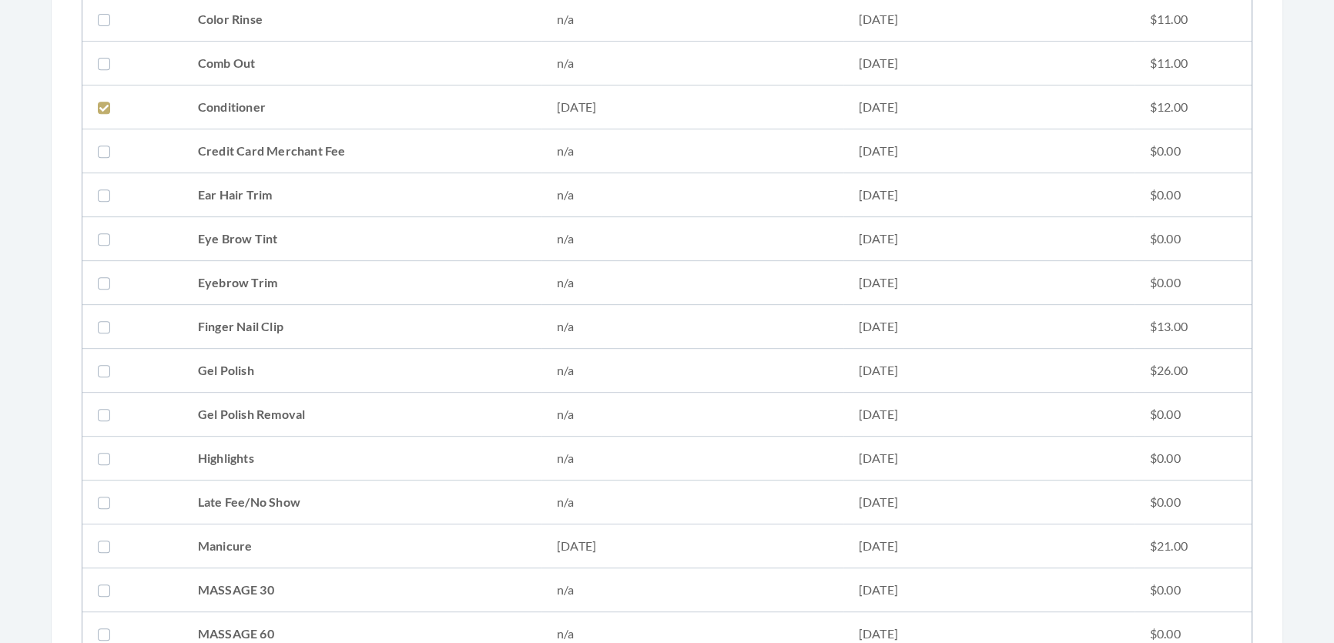
scroll to position [1260, 0]
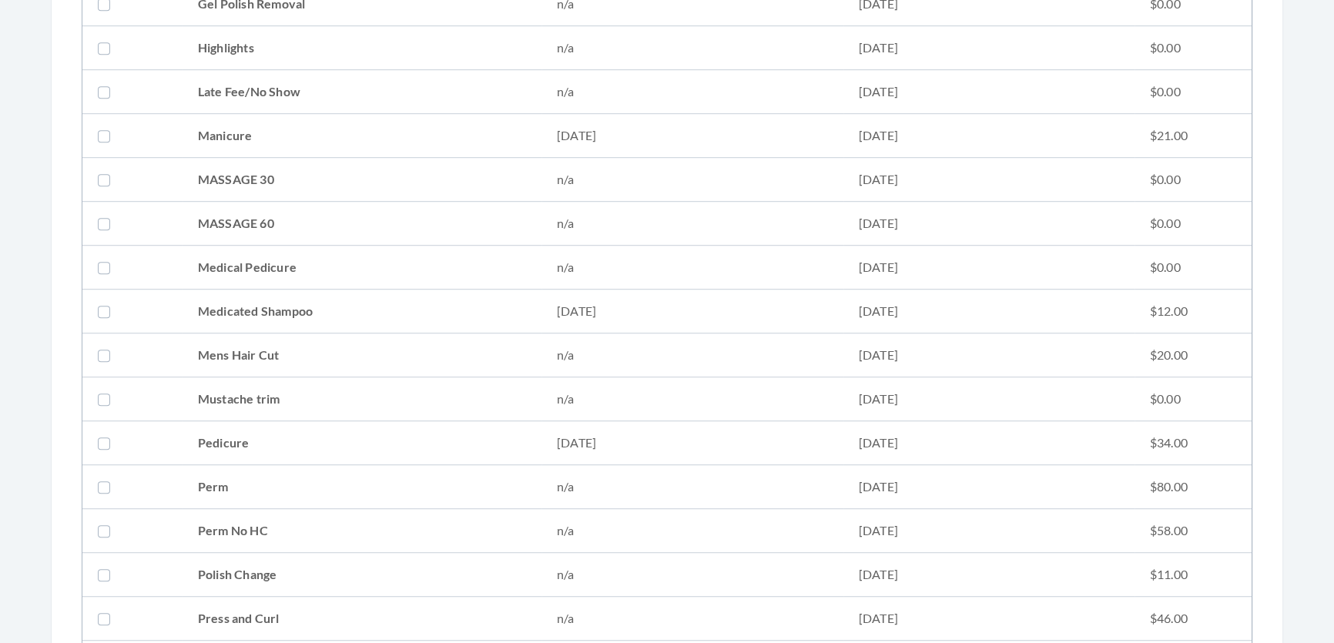
click at [241, 322] on td "Medicated Shampoo" at bounding box center [362, 312] width 359 height 44
checkbox input "true"
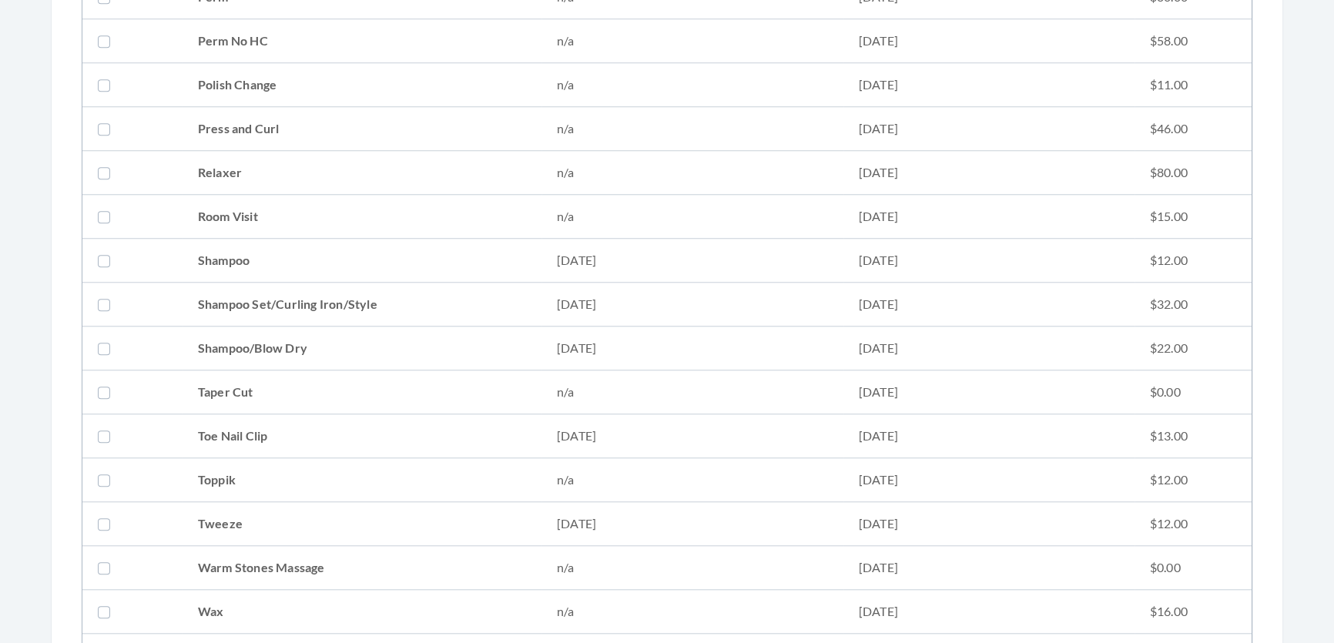
click at [263, 310] on td "Shampoo Set/Curling Iron/Style" at bounding box center [362, 305] width 359 height 44
checkbox input "true"
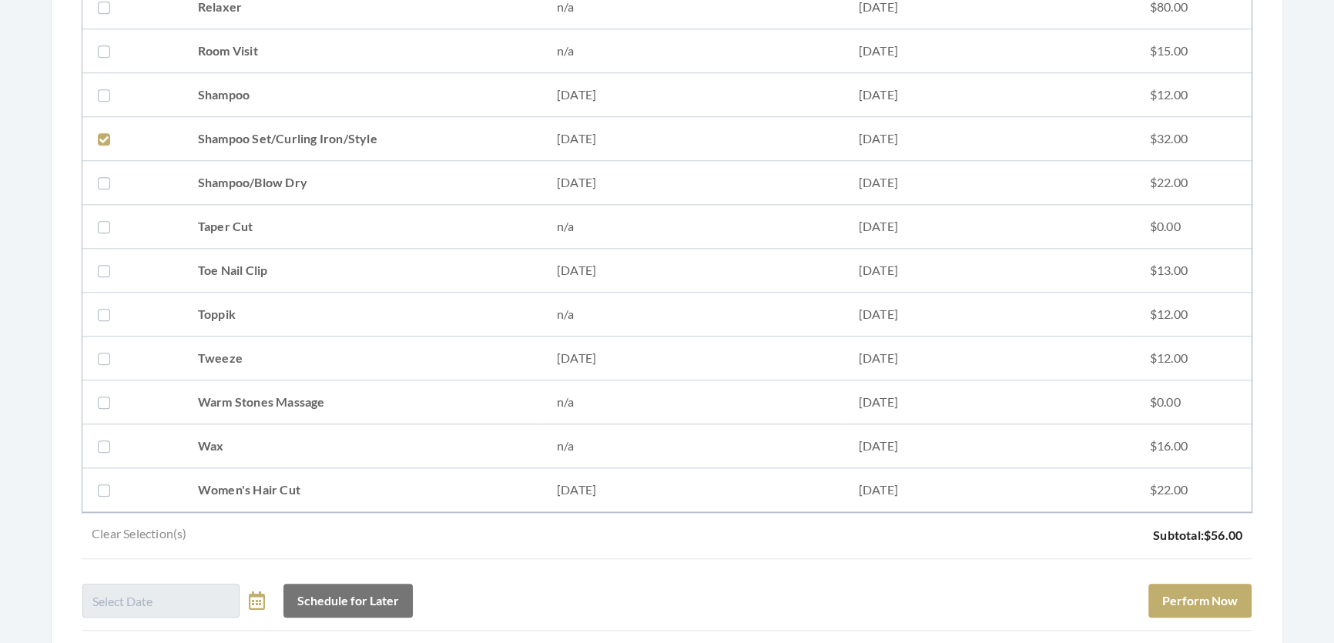
scroll to position [2068, 0]
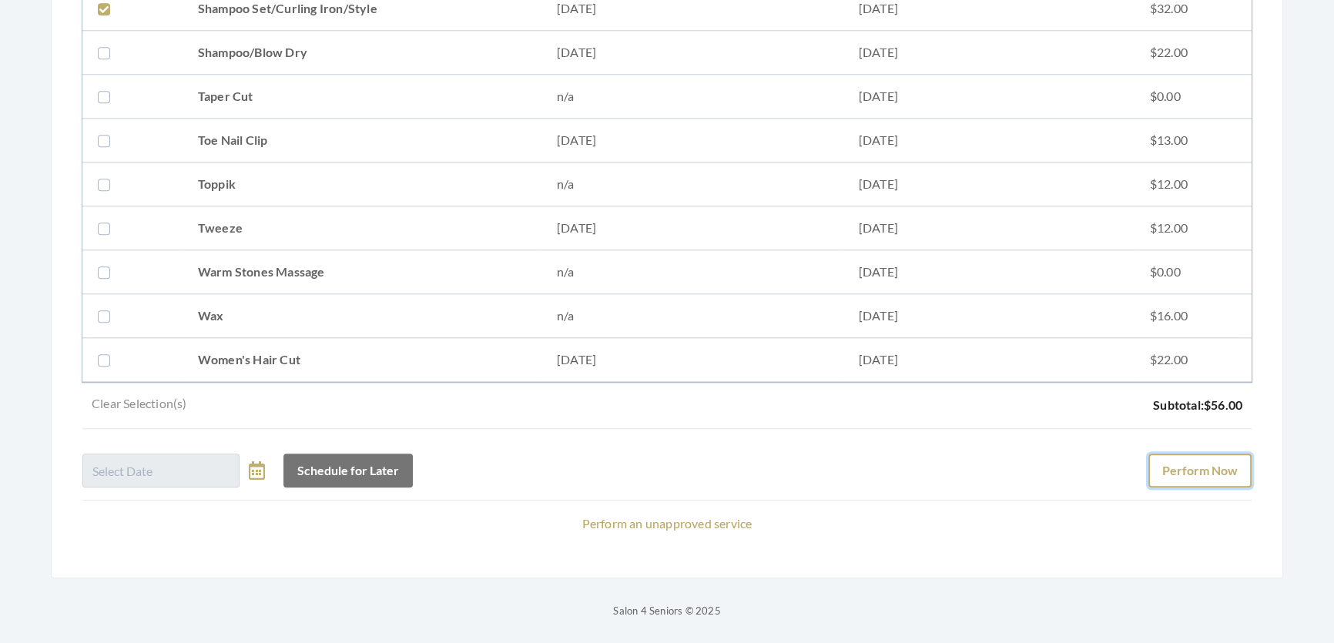
click at [1178, 454] on button "Perform Now" at bounding box center [1199, 471] width 103 height 34
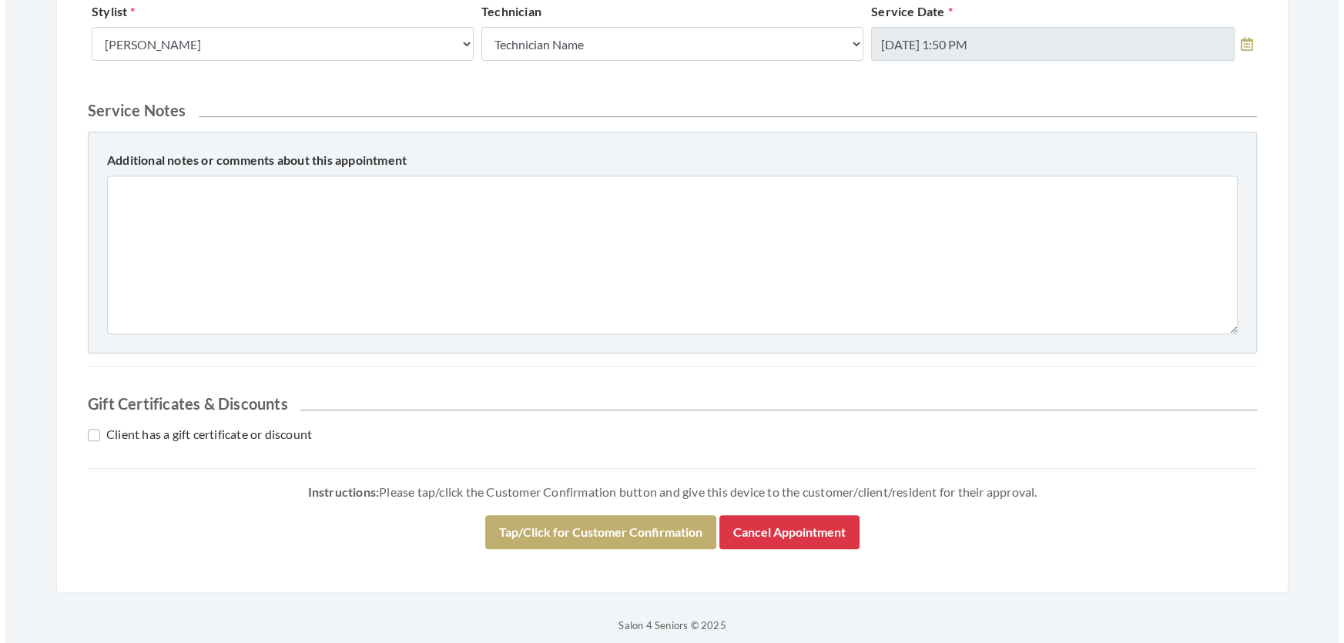
scroll to position [847, 0]
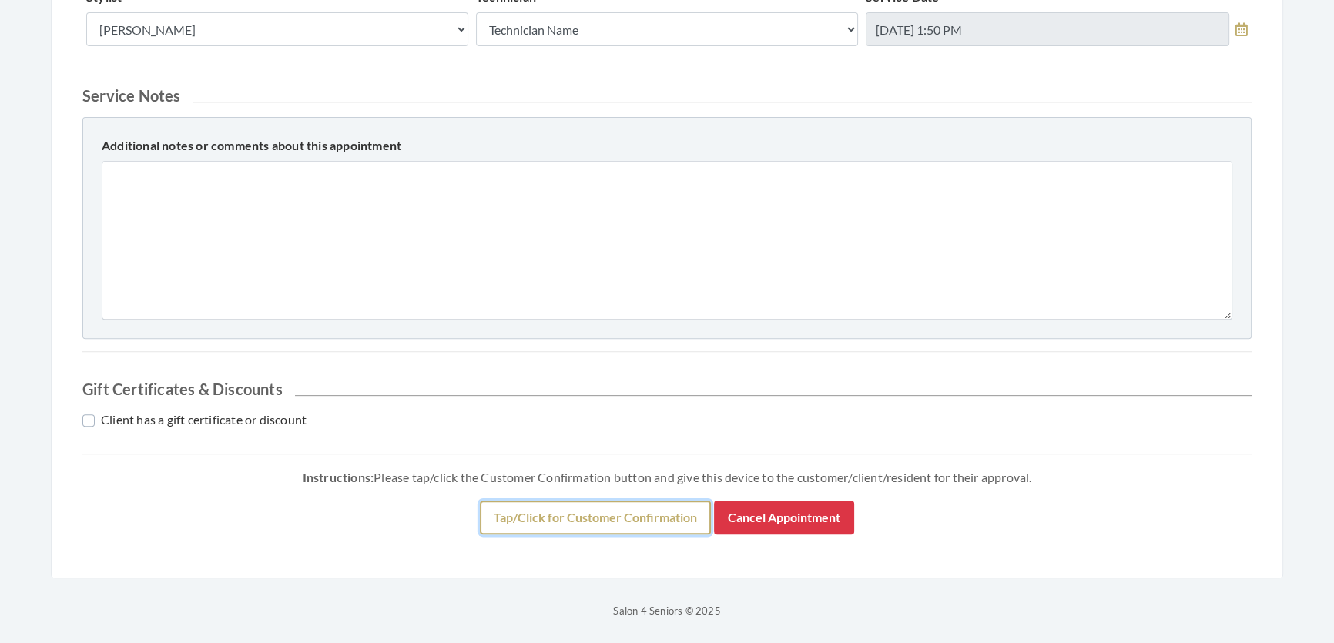
click at [658, 517] on button "Tap/Click for Customer Confirmation" at bounding box center [595, 518] width 231 height 34
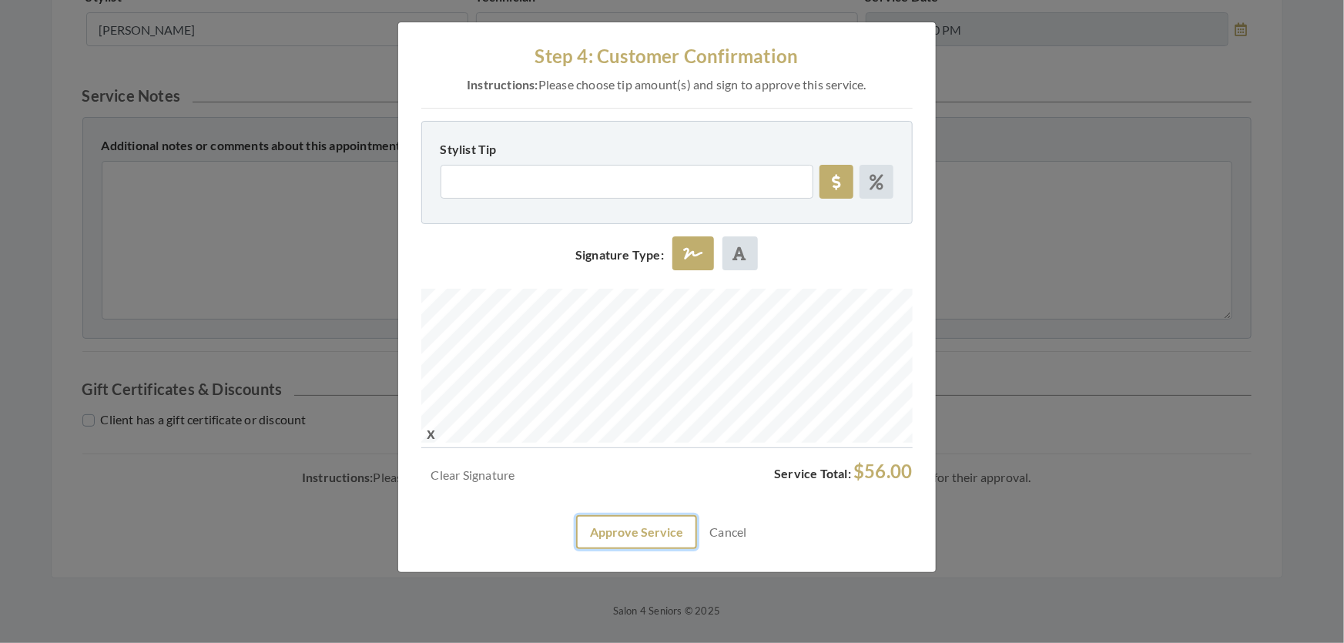
click at [669, 549] on button "Approve Service" at bounding box center [636, 532] width 121 height 34
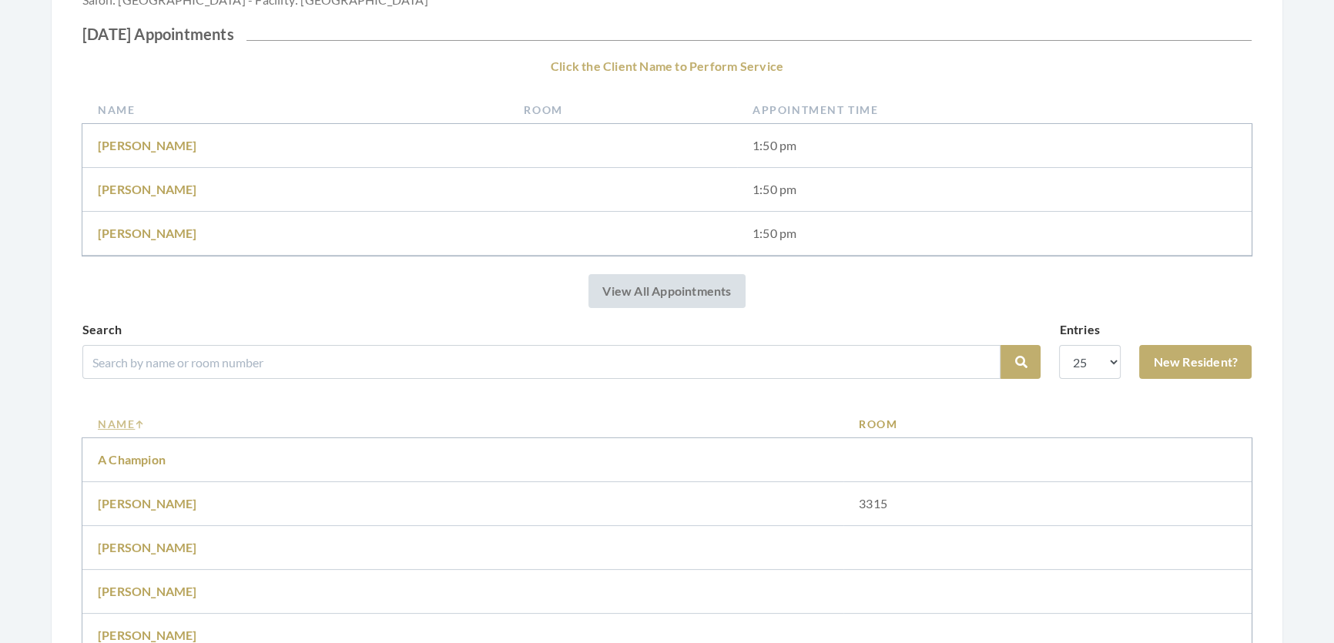
scroll to position [280, 0]
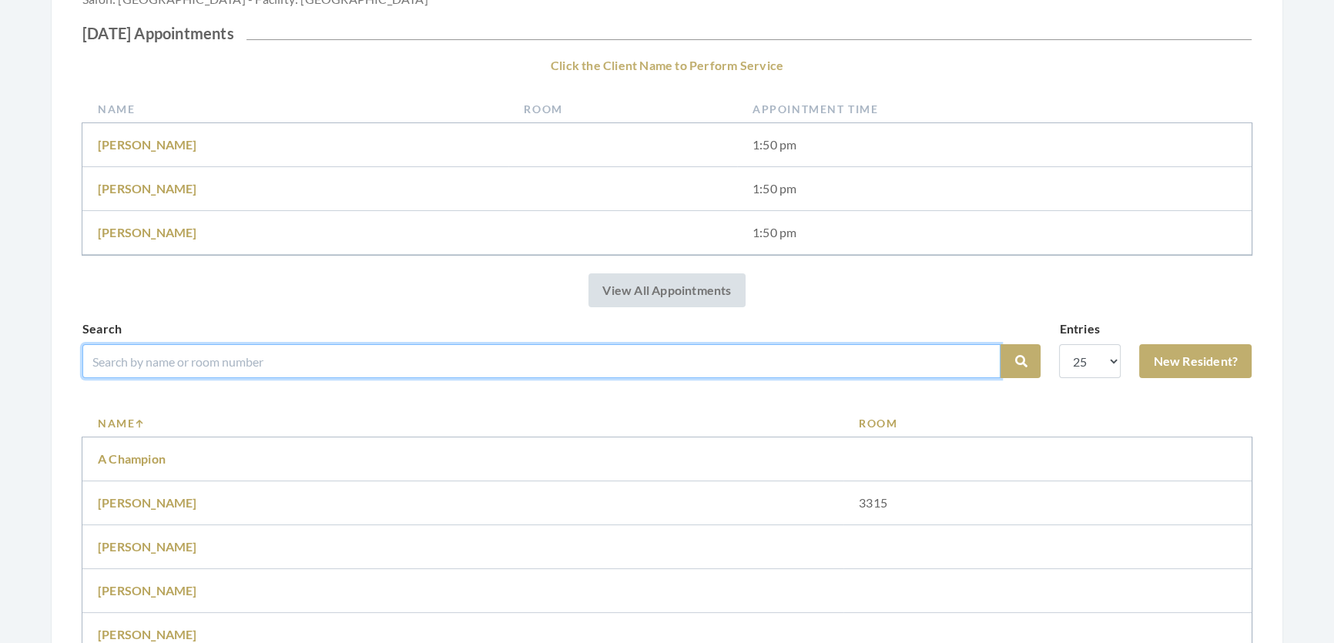
click at [484, 378] on input "search" at bounding box center [541, 361] width 918 height 34
type input "[PERSON_NAME]"
click at [1000, 344] on button "Search" at bounding box center [1020, 361] width 40 height 34
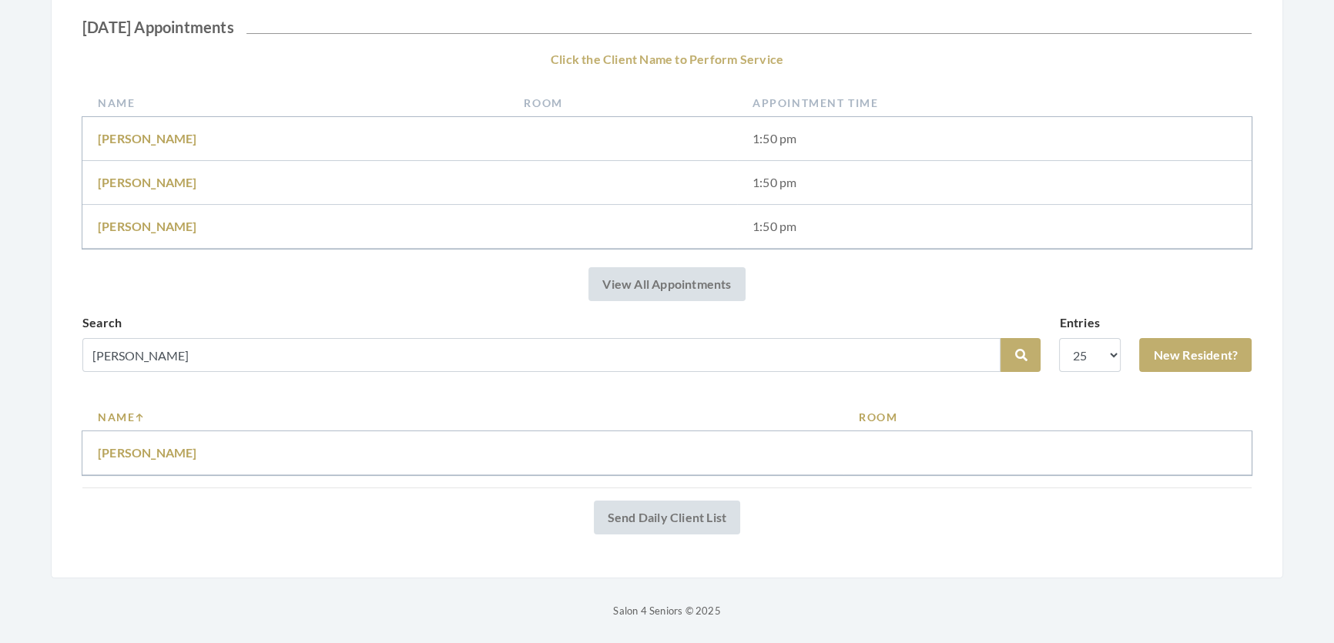
scroll to position [266, 0]
click at [132, 445] on link "Lily sawanda" at bounding box center [147, 452] width 99 height 15
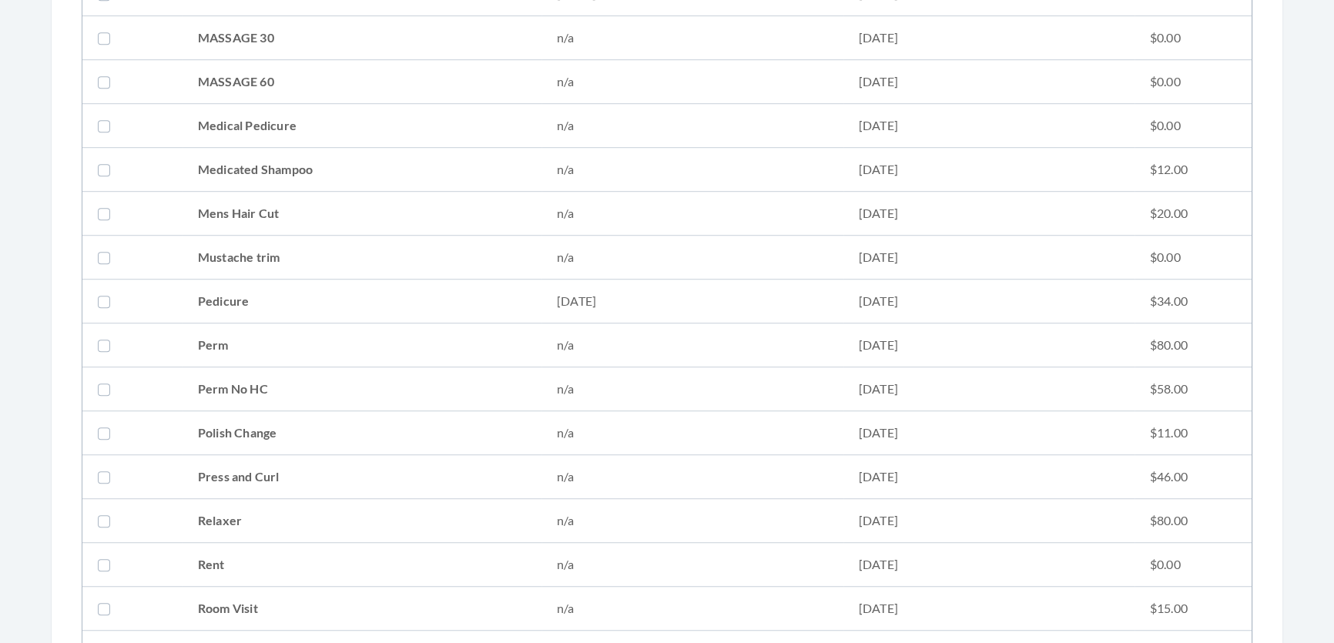
scroll to position [1470, 0]
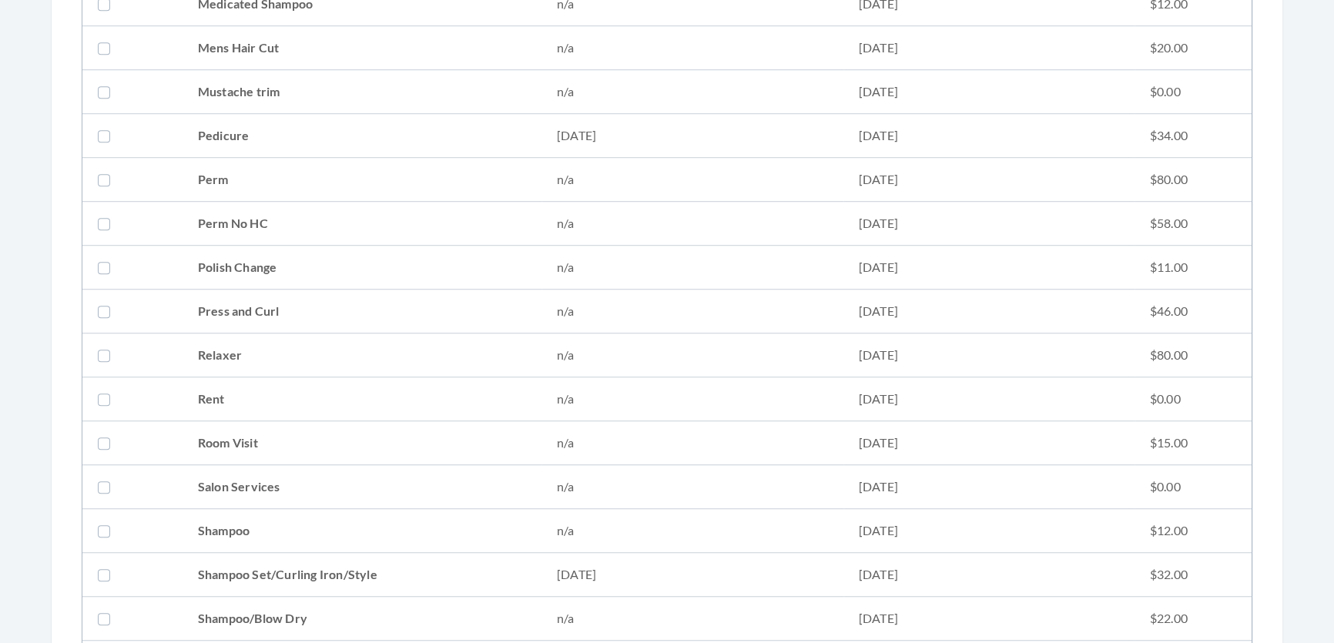
click at [219, 554] on td "Shampoo Set/Curling Iron/Style" at bounding box center [362, 575] width 359 height 44
checkbox input "true"
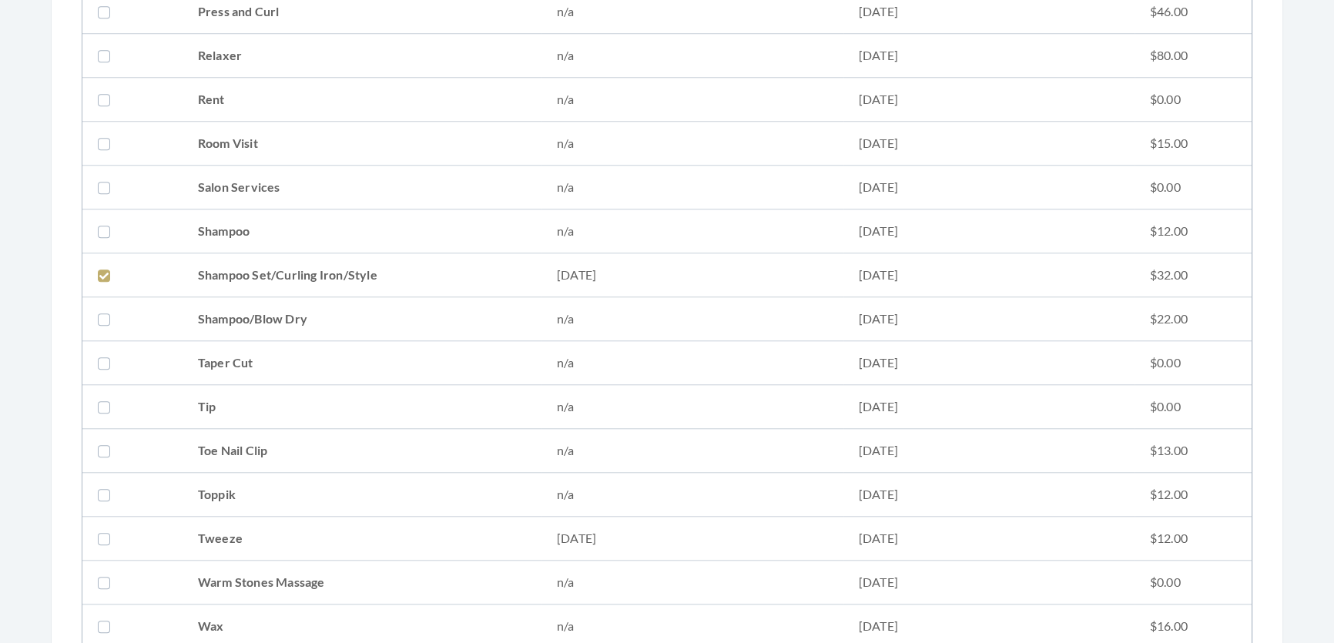
scroll to position [2030, 0]
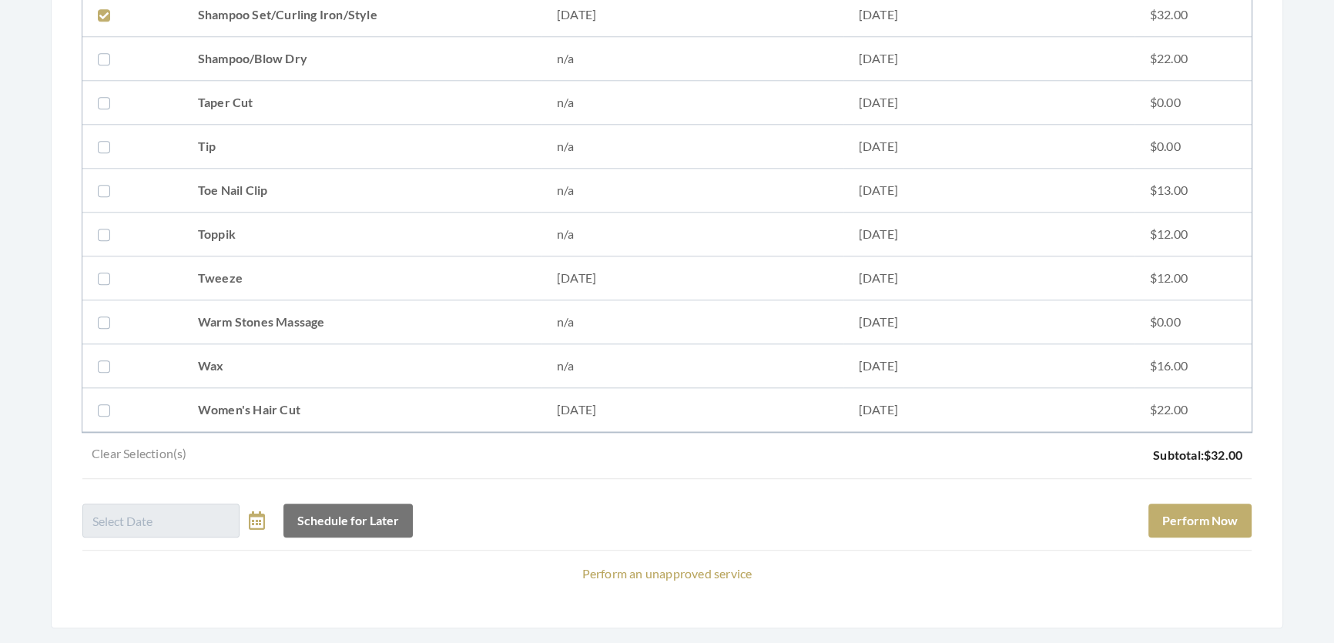
drag, startPoint x: 236, startPoint y: 277, endPoint x: 283, endPoint y: 310, distance: 56.8
click at [236, 277] on td "Tweeze" at bounding box center [362, 278] width 359 height 44
checkbox input "true"
click at [1148, 521] on button "Perform Now" at bounding box center [1199, 521] width 103 height 34
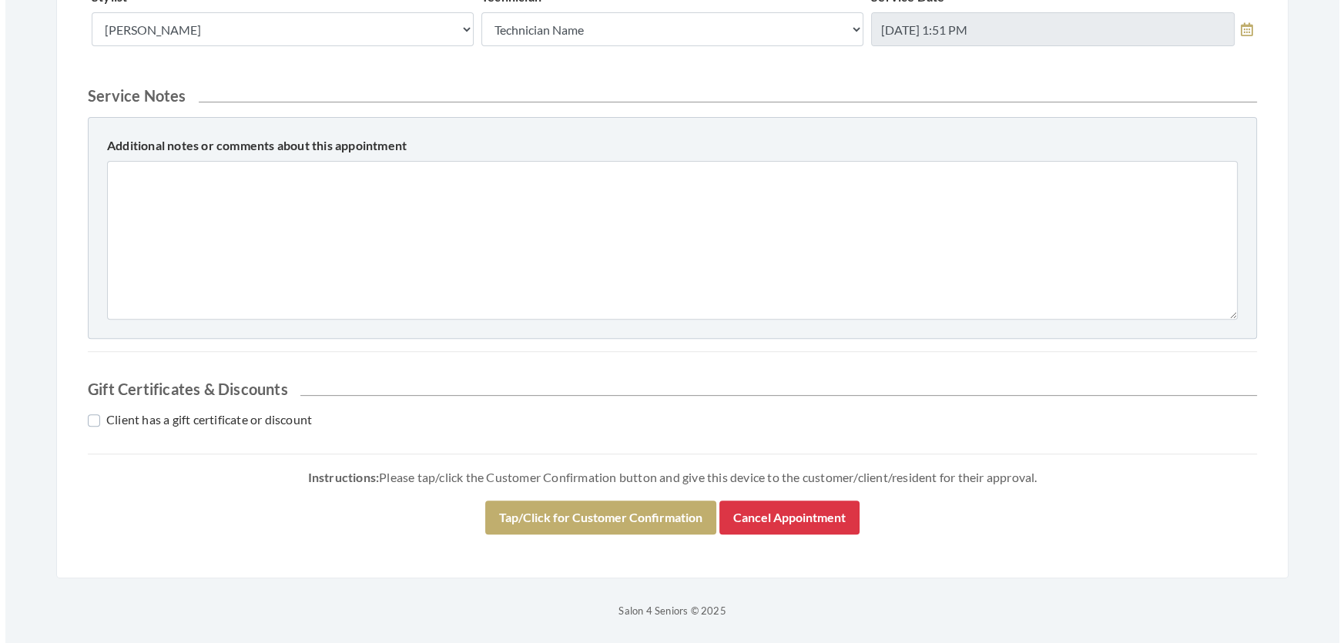
scroll to position [700, 0]
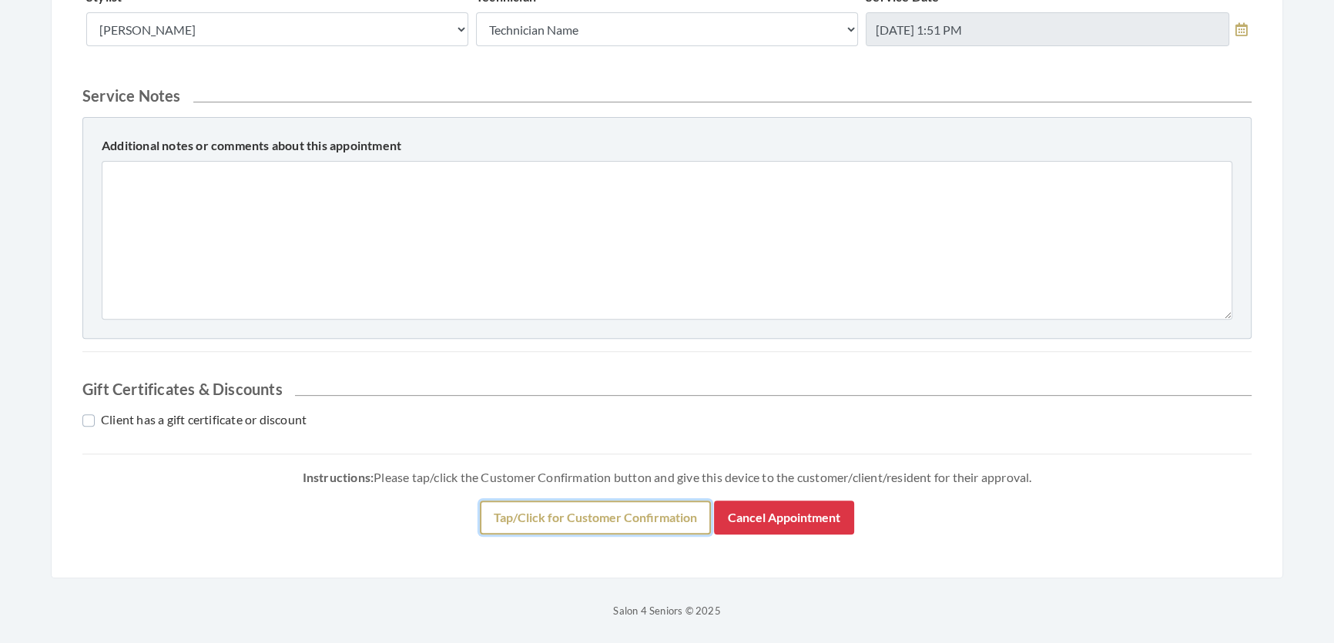
click at [686, 514] on button "Tap/Click for Customer Confirmation" at bounding box center [595, 518] width 231 height 34
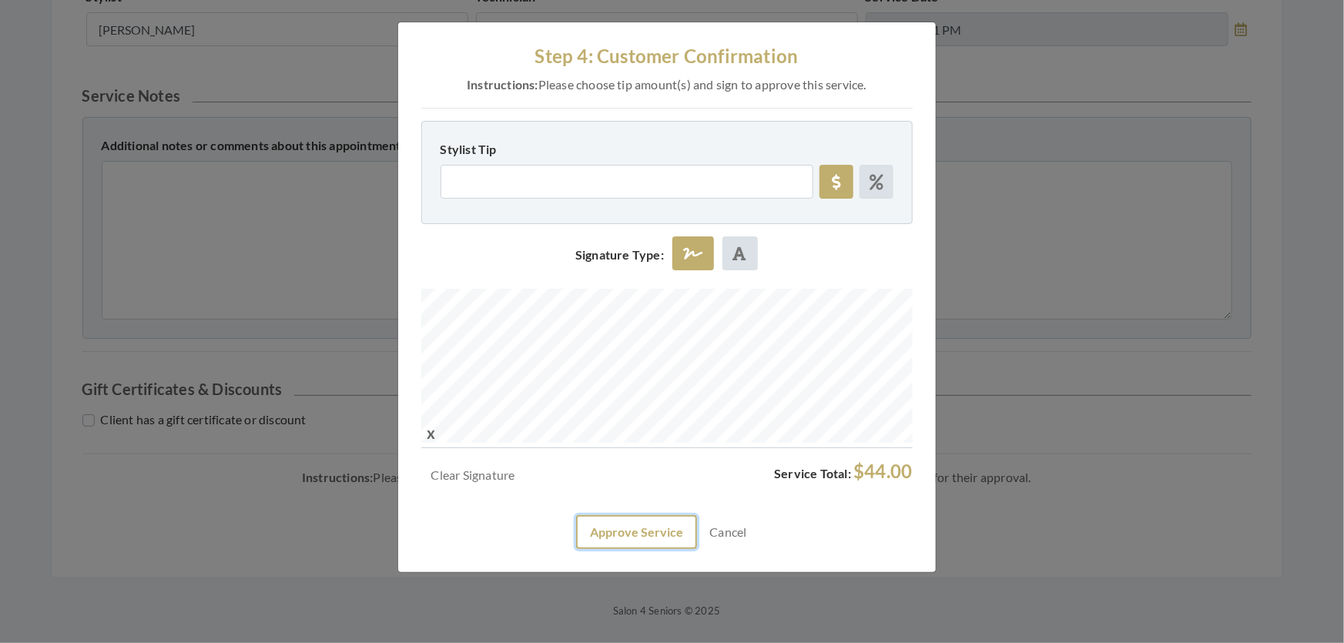
click at [658, 549] on button "Approve Service" at bounding box center [636, 532] width 121 height 34
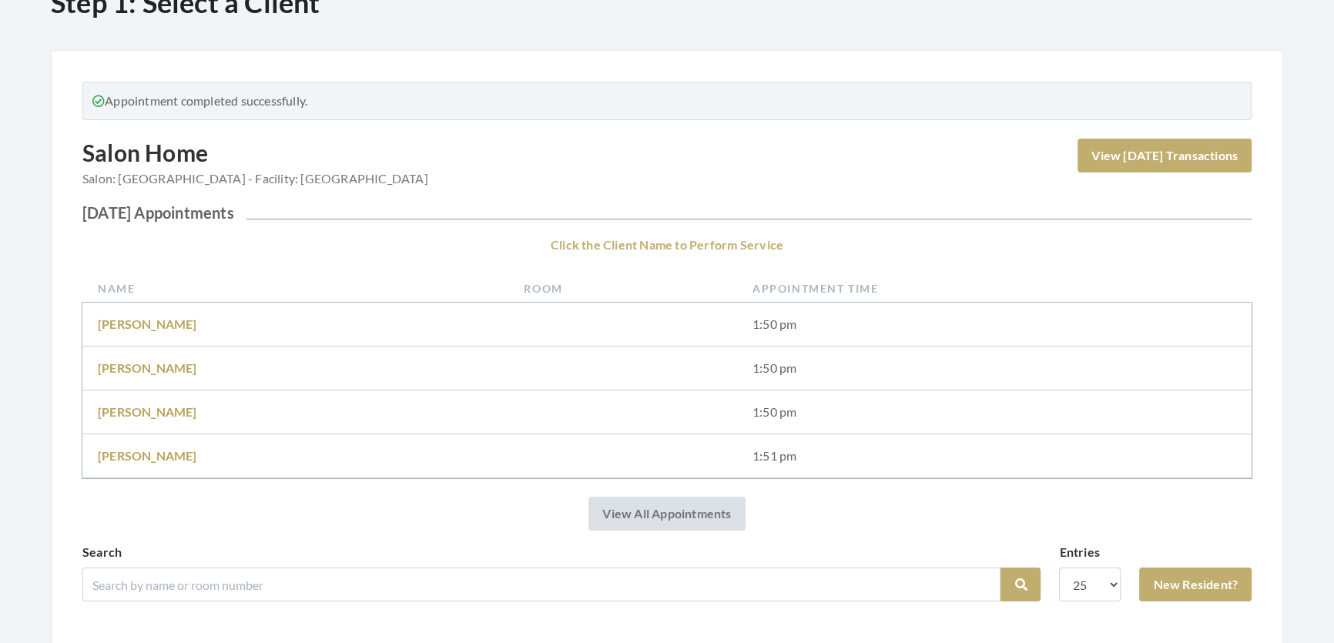
scroll to position [350, 0]
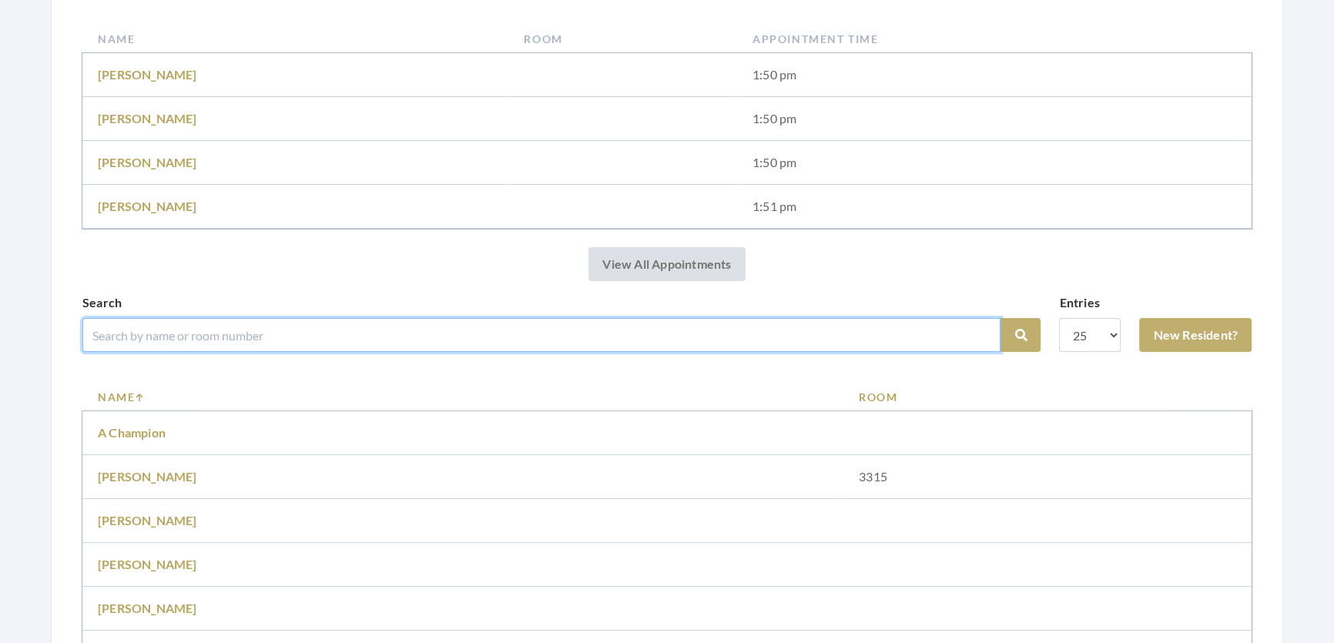
click at [467, 352] on input "search" at bounding box center [541, 335] width 918 height 34
type input "[PERSON_NAME]"
click at [1000, 318] on button "Search" at bounding box center [1020, 335] width 40 height 34
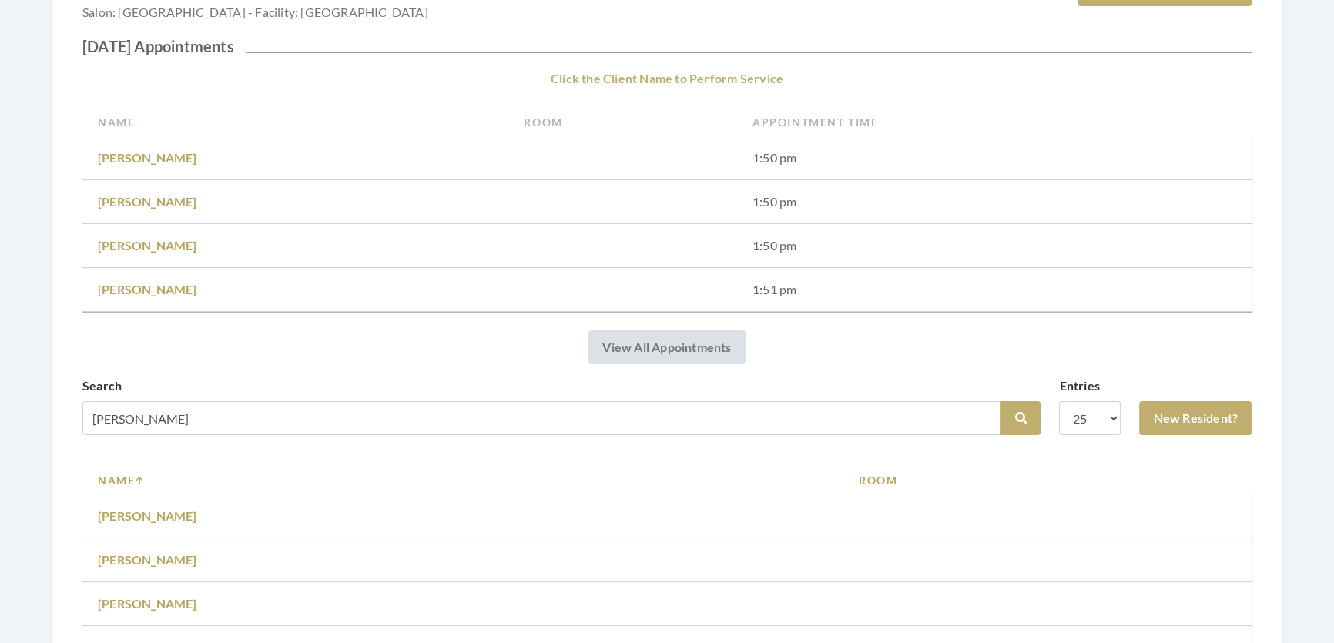
scroll to position [529, 0]
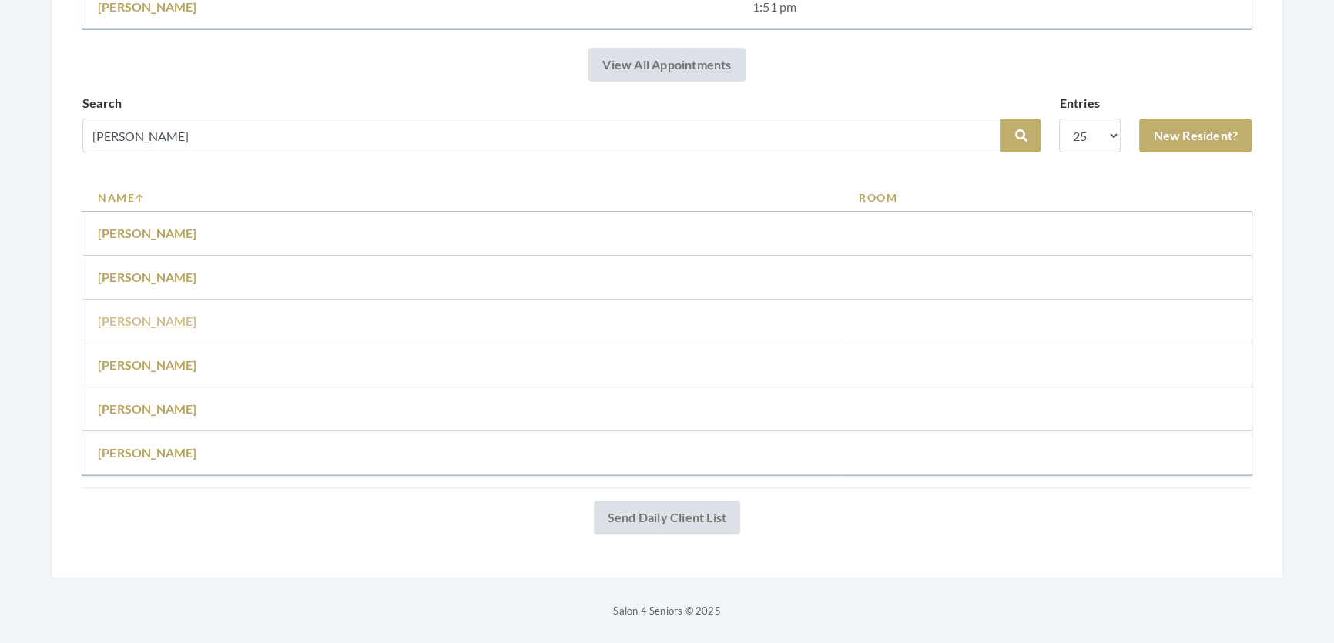
click at [149, 313] on link "[PERSON_NAME]" at bounding box center [147, 320] width 99 height 15
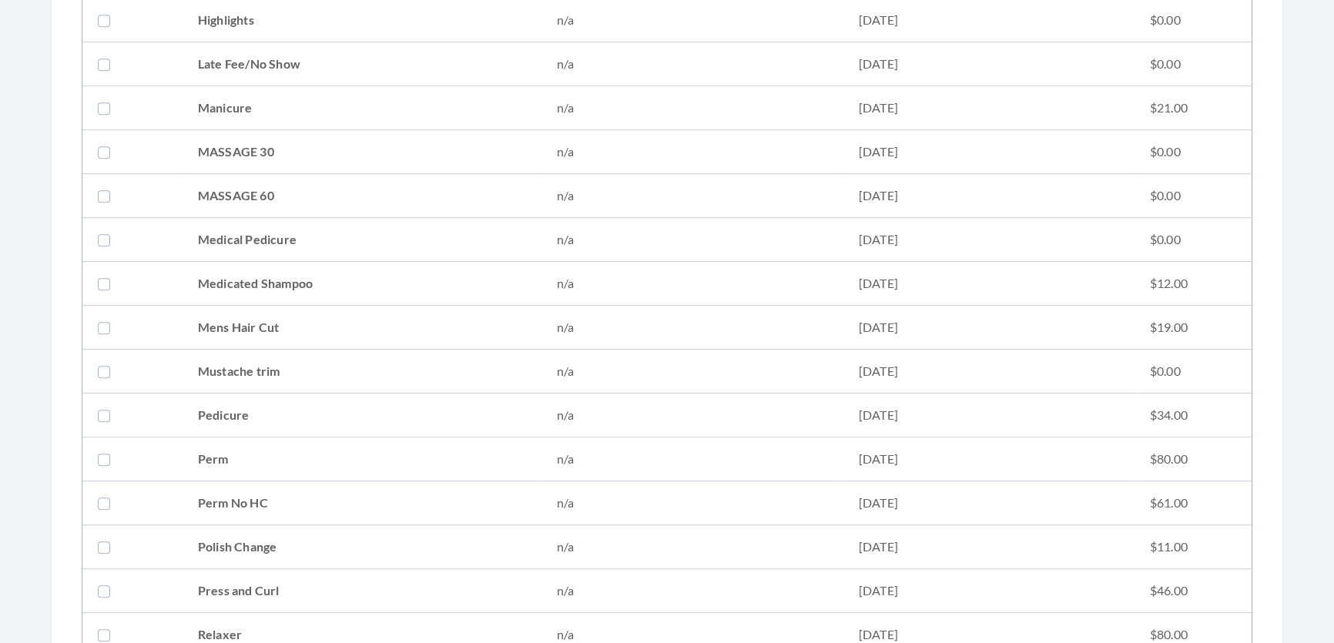
scroll to position [1470, 0]
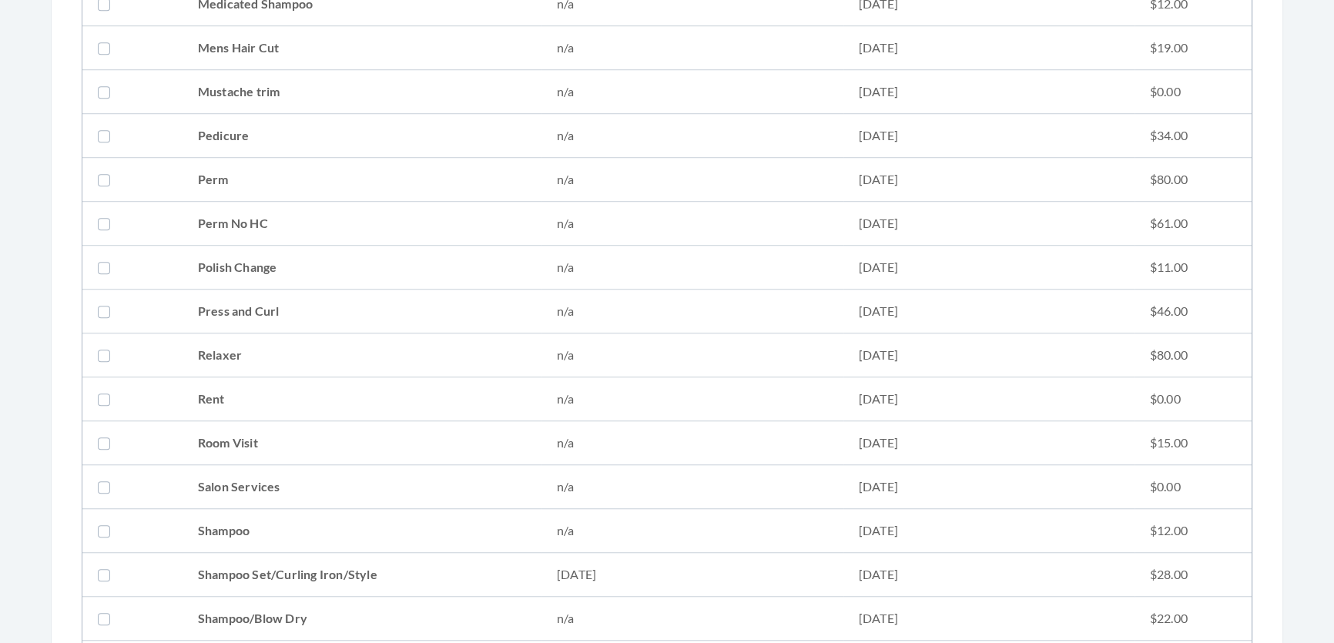
click at [250, 545] on td "Shampoo" at bounding box center [362, 531] width 359 height 44
checkbox input "false"
click at [243, 559] on td "Shampoo Set/Curling Iron/Style" at bounding box center [362, 575] width 359 height 44
checkbox input "true"
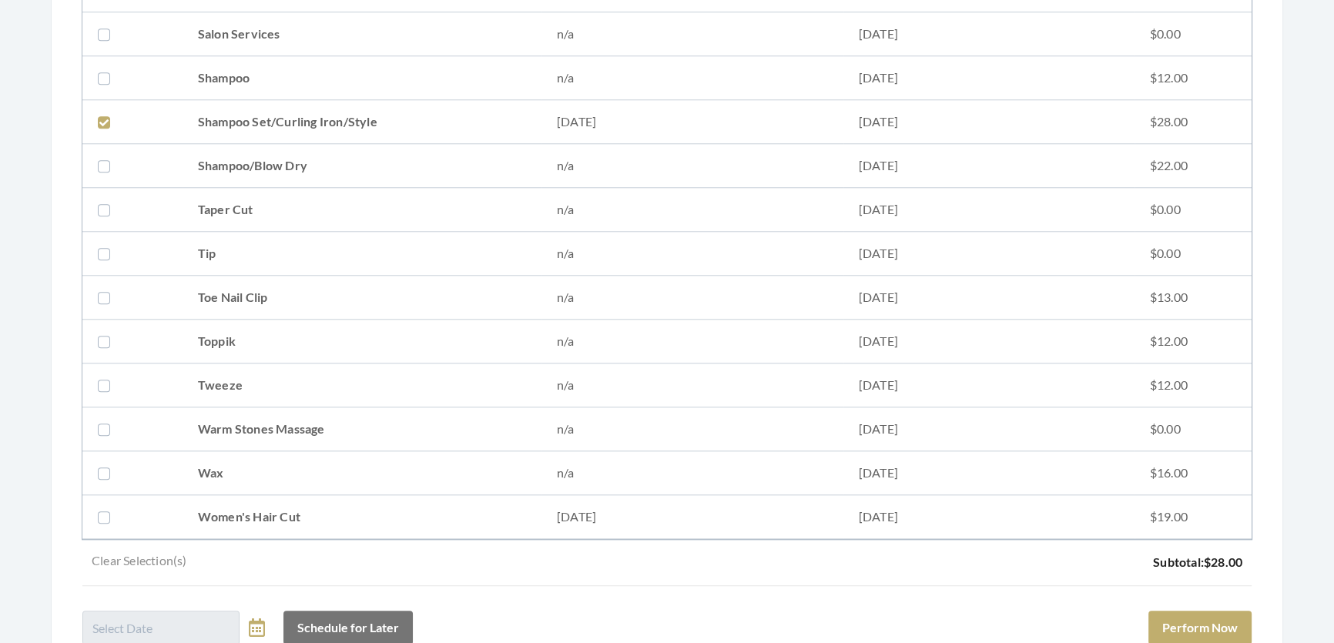
scroll to position [2100, 0]
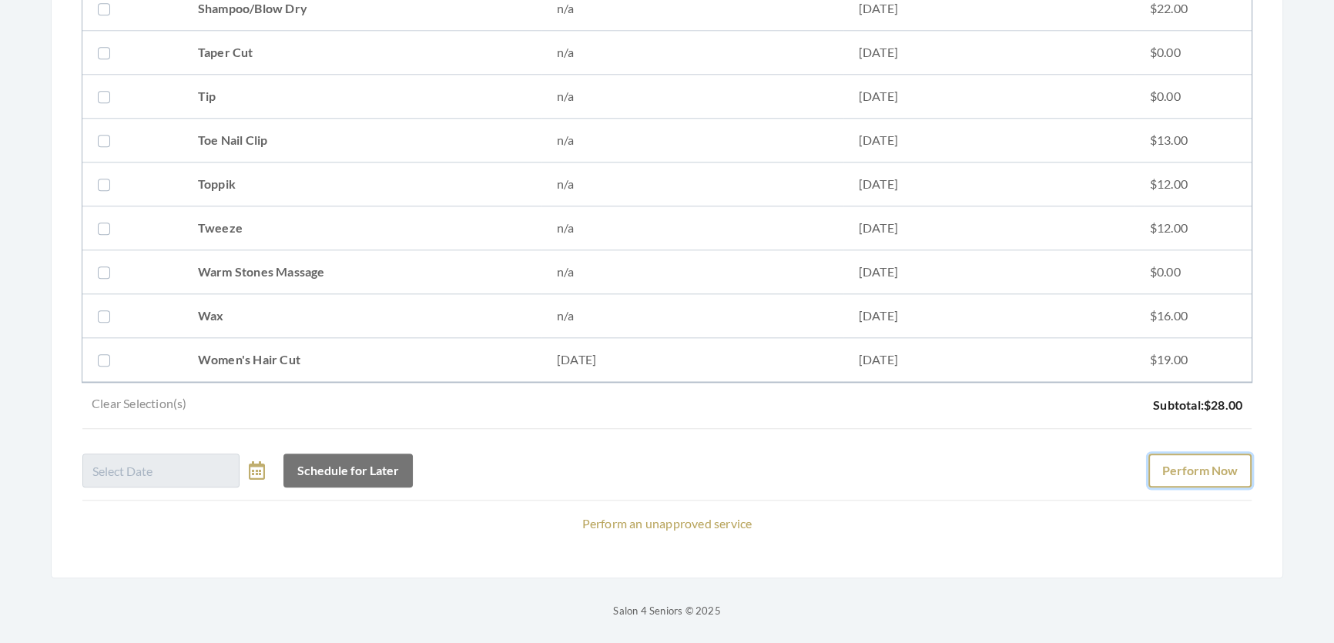
click at [1175, 454] on button "Perform Now" at bounding box center [1199, 471] width 103 height 34
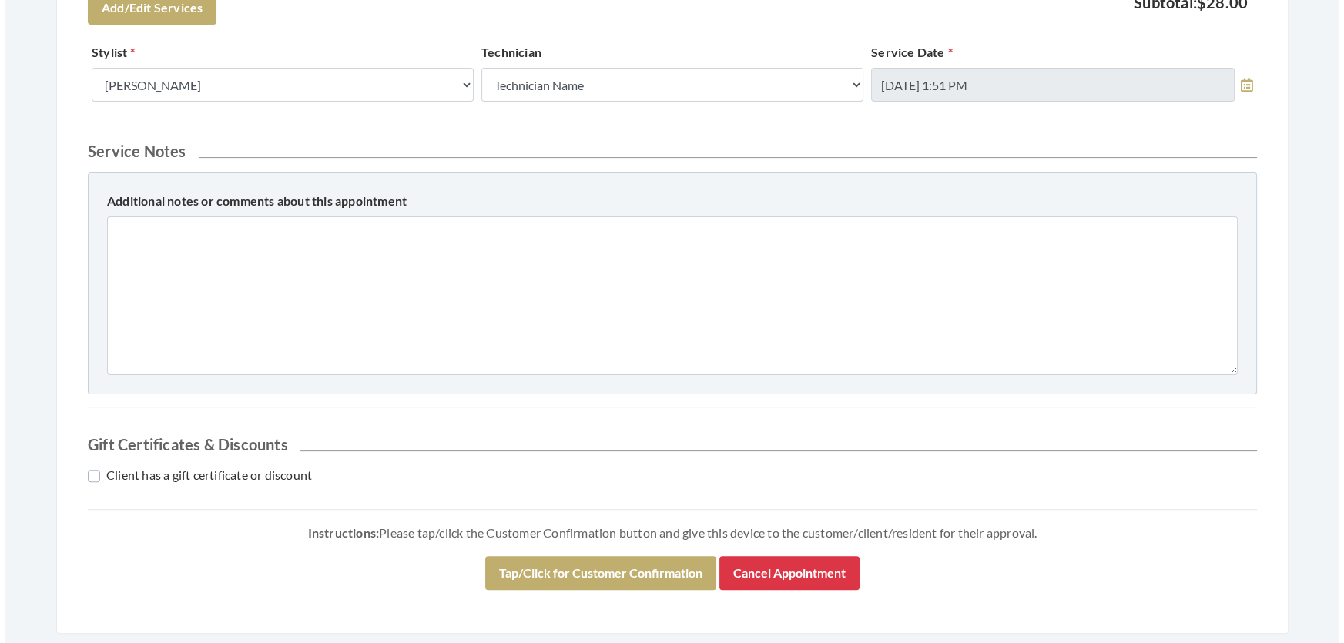
scroll to position [659, 0]
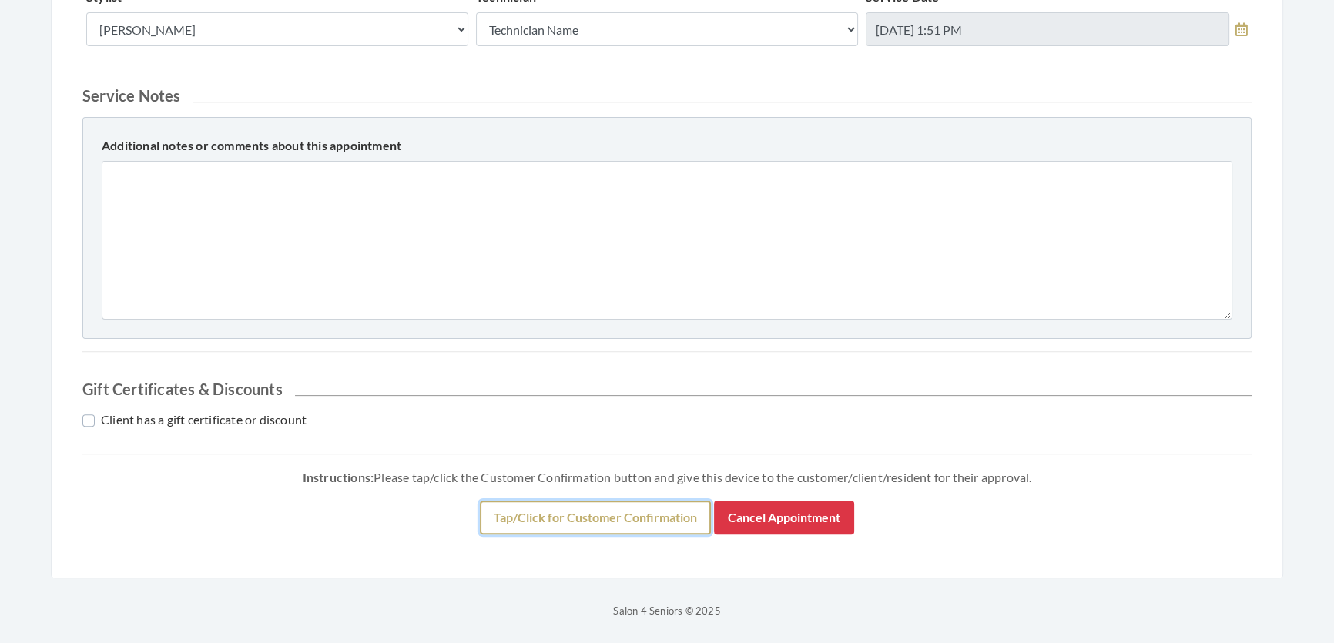
click at [491, 524] on button "Tap/Click for Customer Confirmation" at bounding box center [595, 518] width 231 height 34
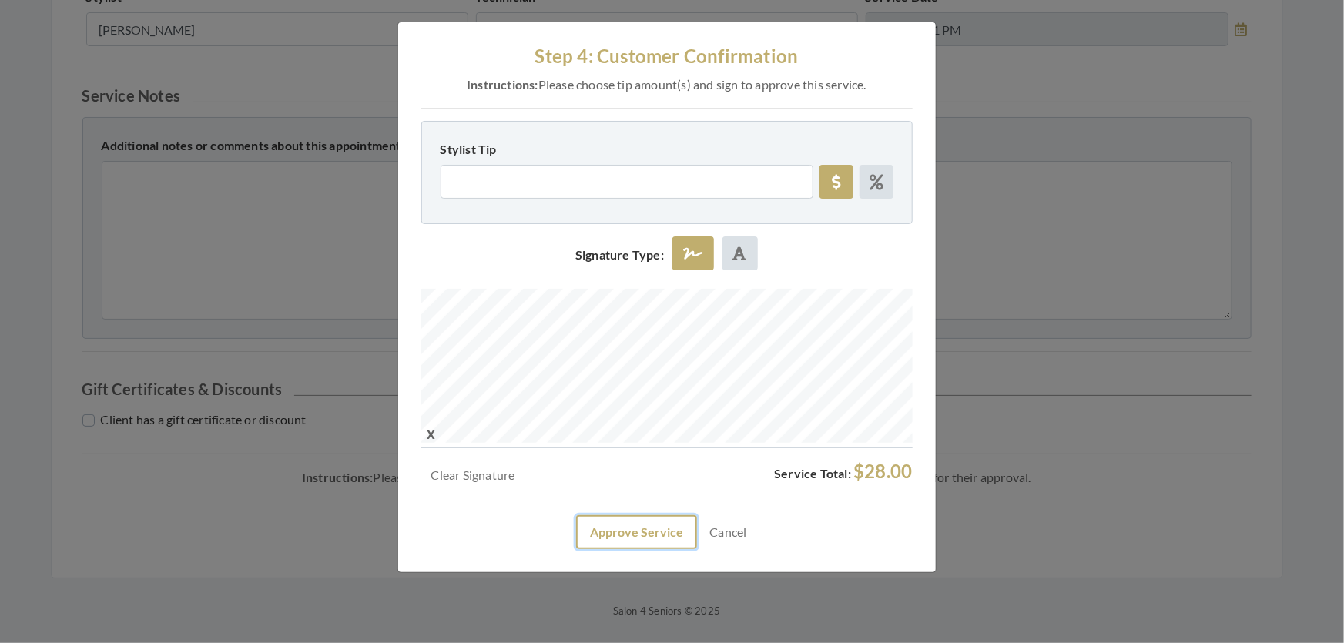
click at [635, 549] on button "Approve Service" at bounding box center [636, 532] width 121 height 34
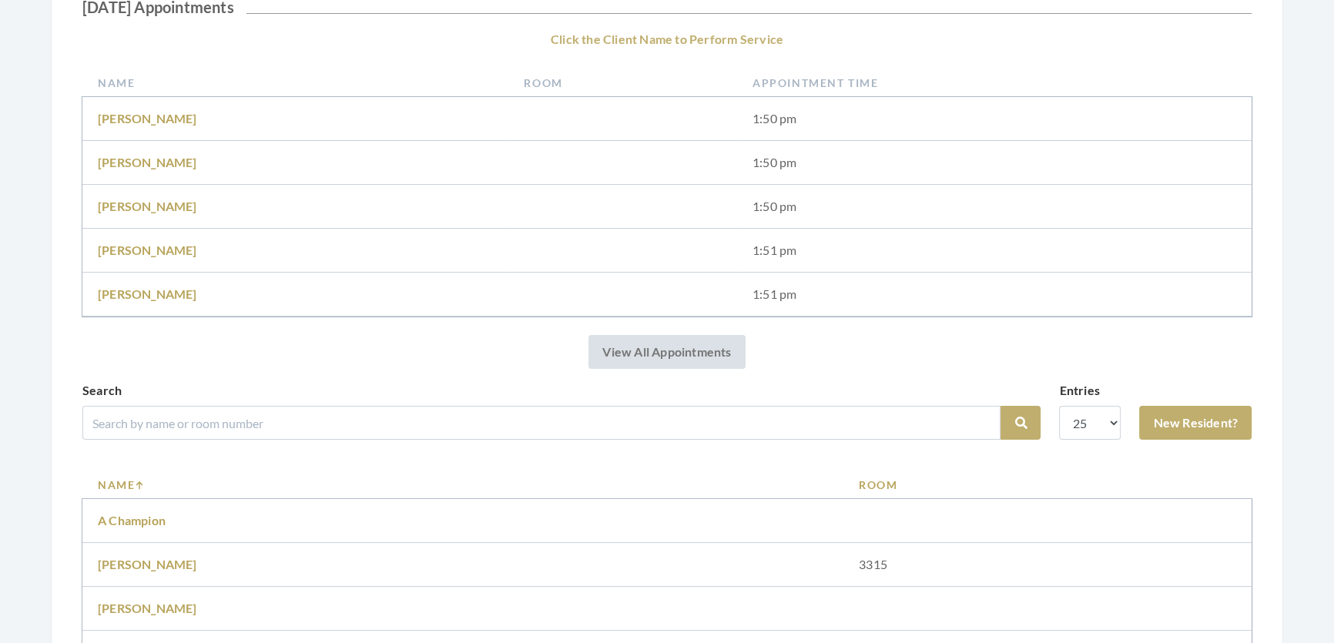
scroll to position [490, 0]
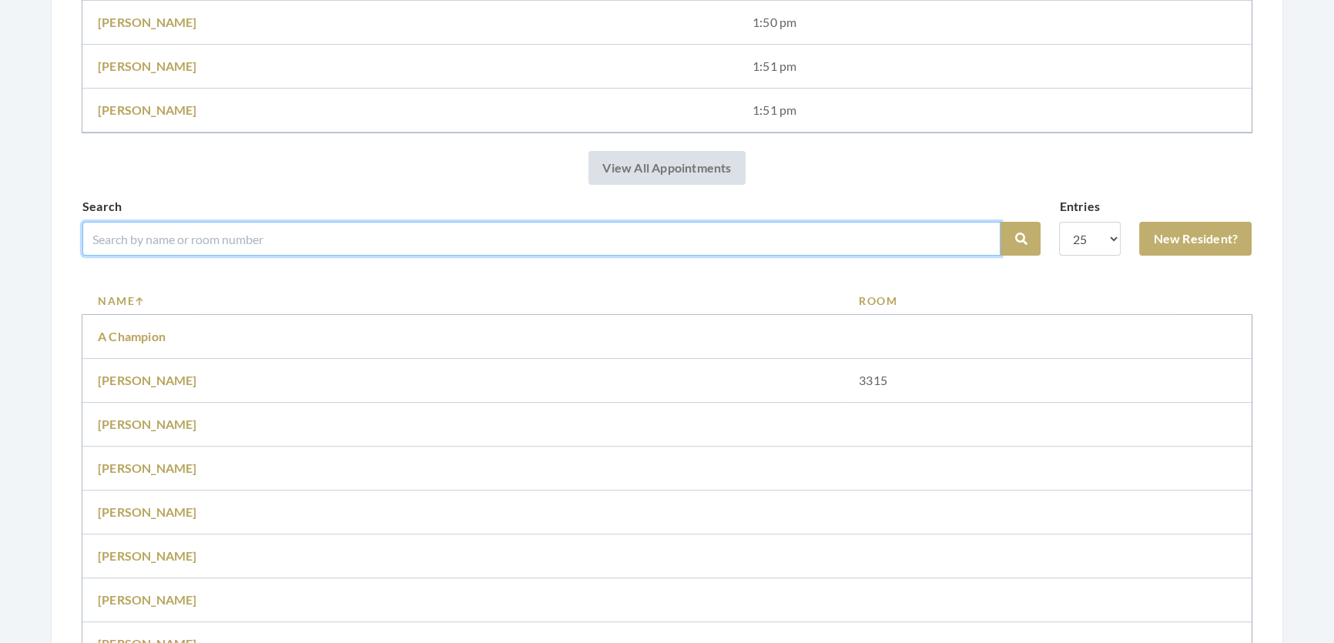
click at [215, 239] on input "search" at bounding box center [541, 239] width 918 height 34
type input "[PERSON_NAME]]rush"
click at [1000, 222] on button "Search" at bounding box center [1020, 239] width 40 height 34
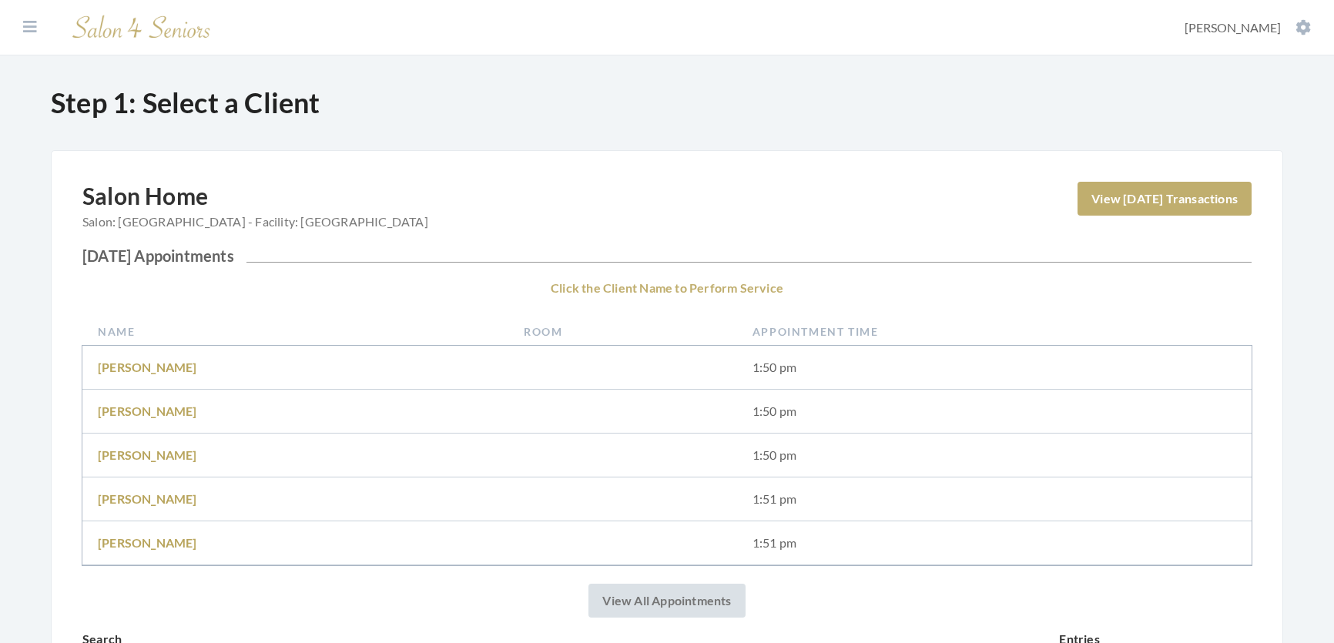
scroll to position [282, 0]
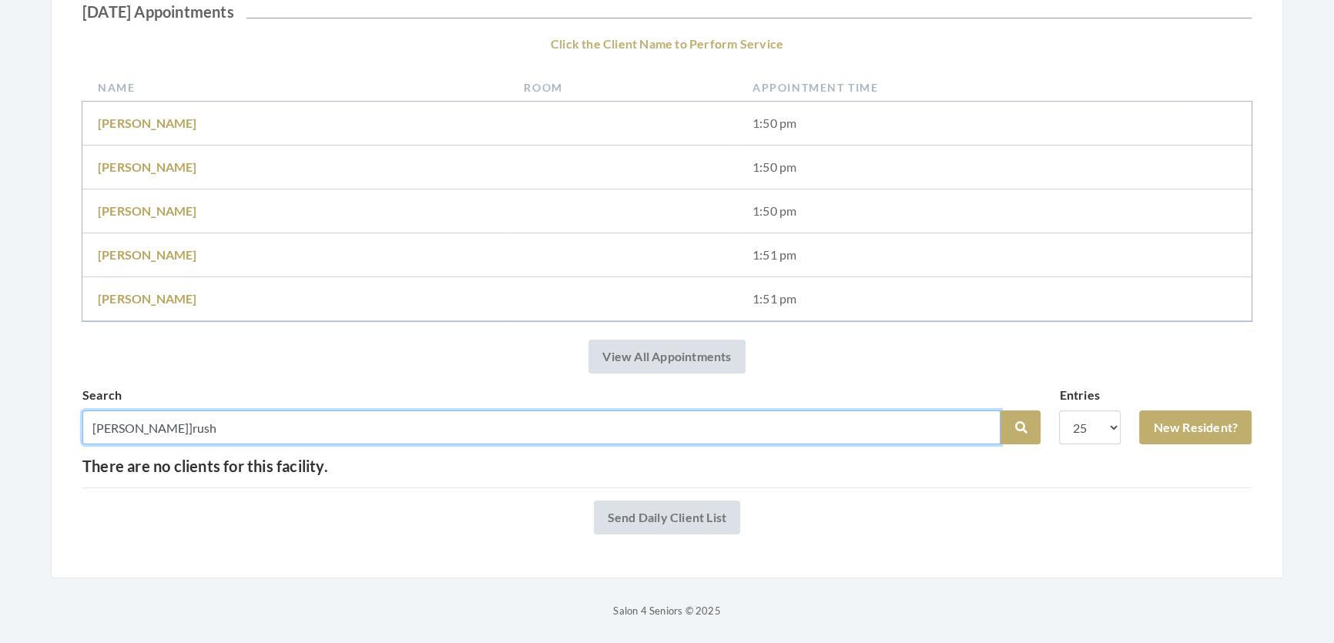
drag, startPoint x: 192, startPoint y: 408, endPoint x: 69, endPoint y: 411, distance: 123.3
click at [69, 411] on div "Salon Home Salon: Fair Haven - Facility: Fair Haven View Today's Transactions T…" at bounding box center [667, 242] width 1232 height 672
type input "rush"
click at [1000, 410] on button "Search" at bounding box center [1020, 427] width 40 height 34
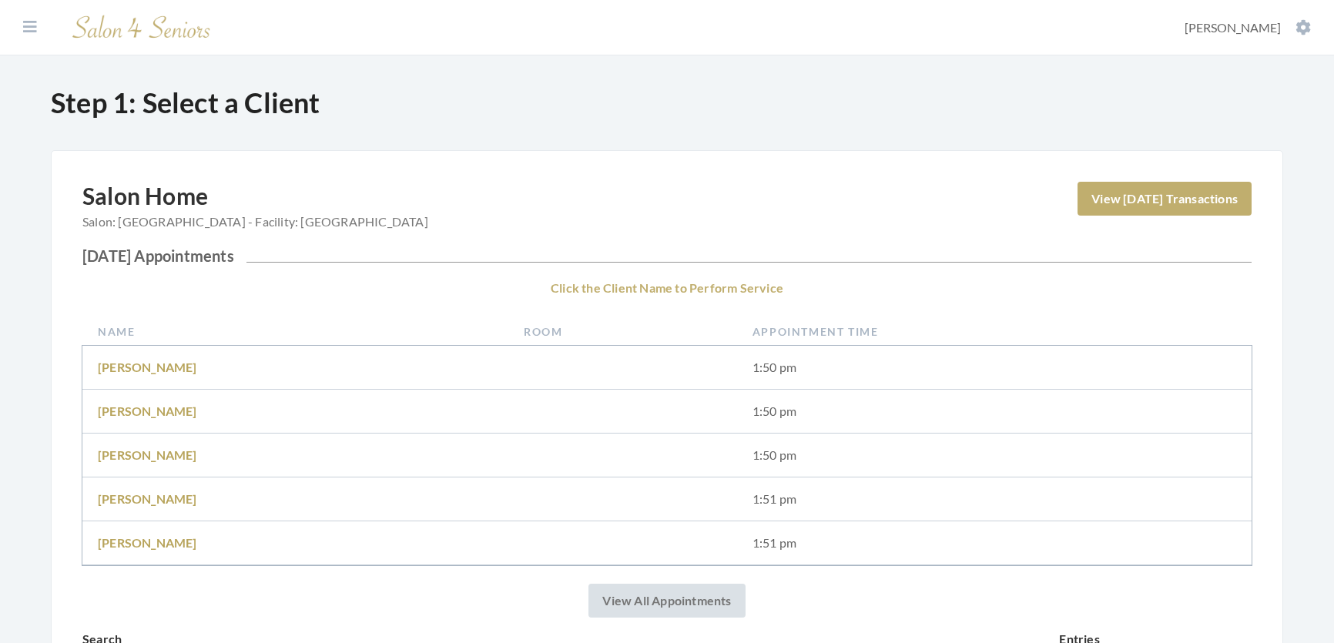
scroll to position [397, 0]
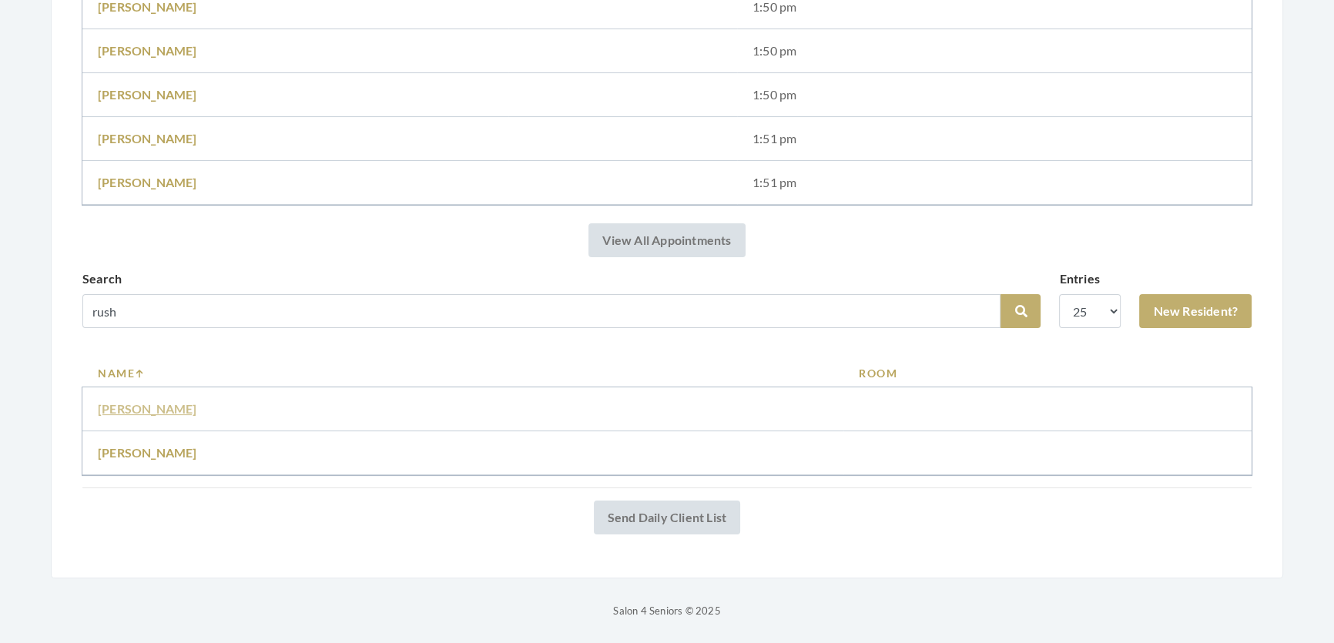
click at [135, 401] on link "Mary Rush" at bounding box center [147, 408] width 99 height 15
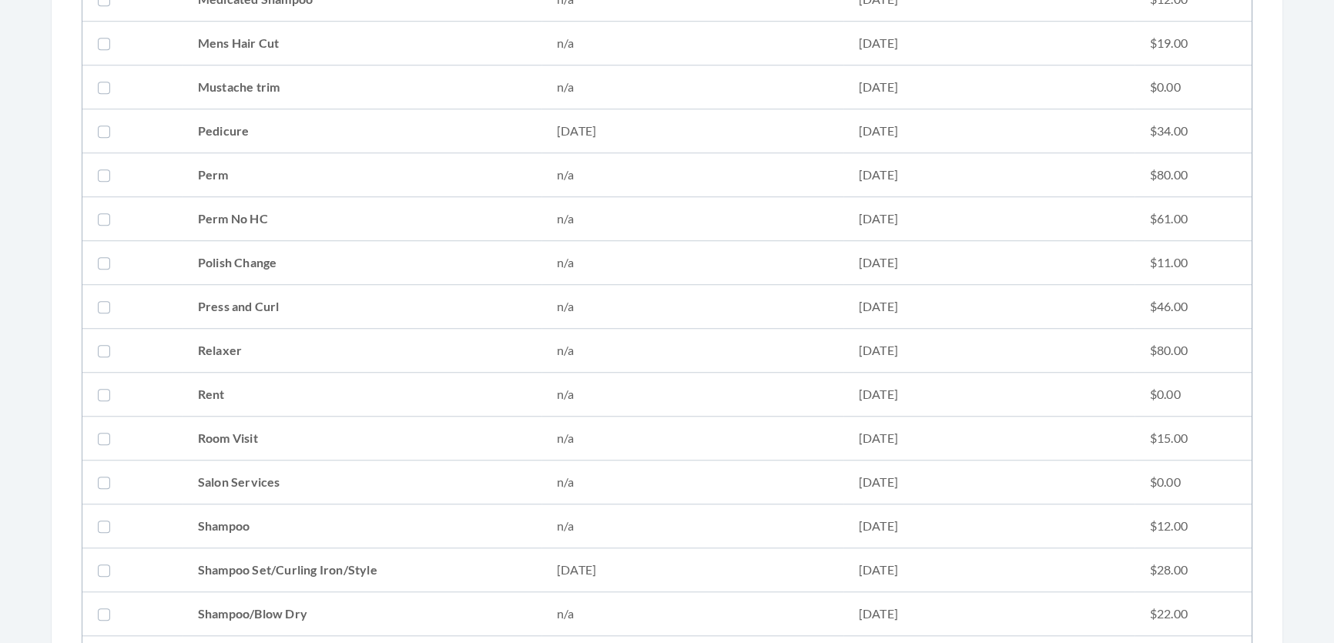
scroll to position [1750, 0]
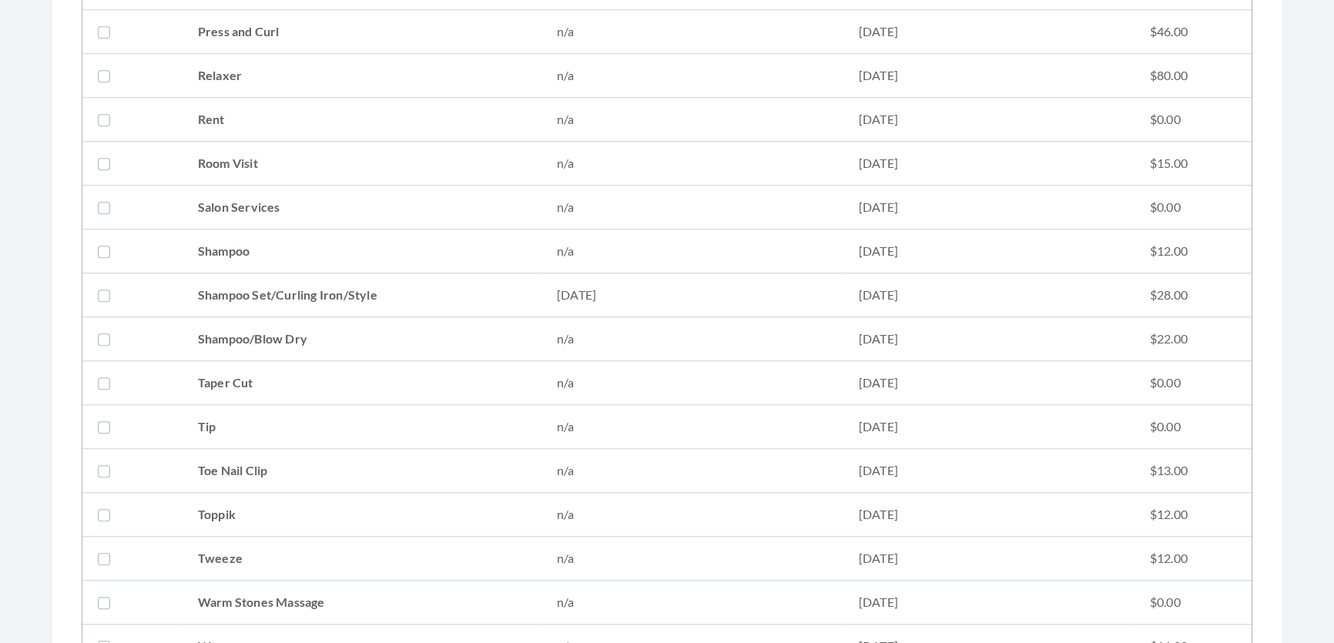
click at [183, 296] on td at bounding box center [132, 295] width 100 height 44
checkbox input "true"
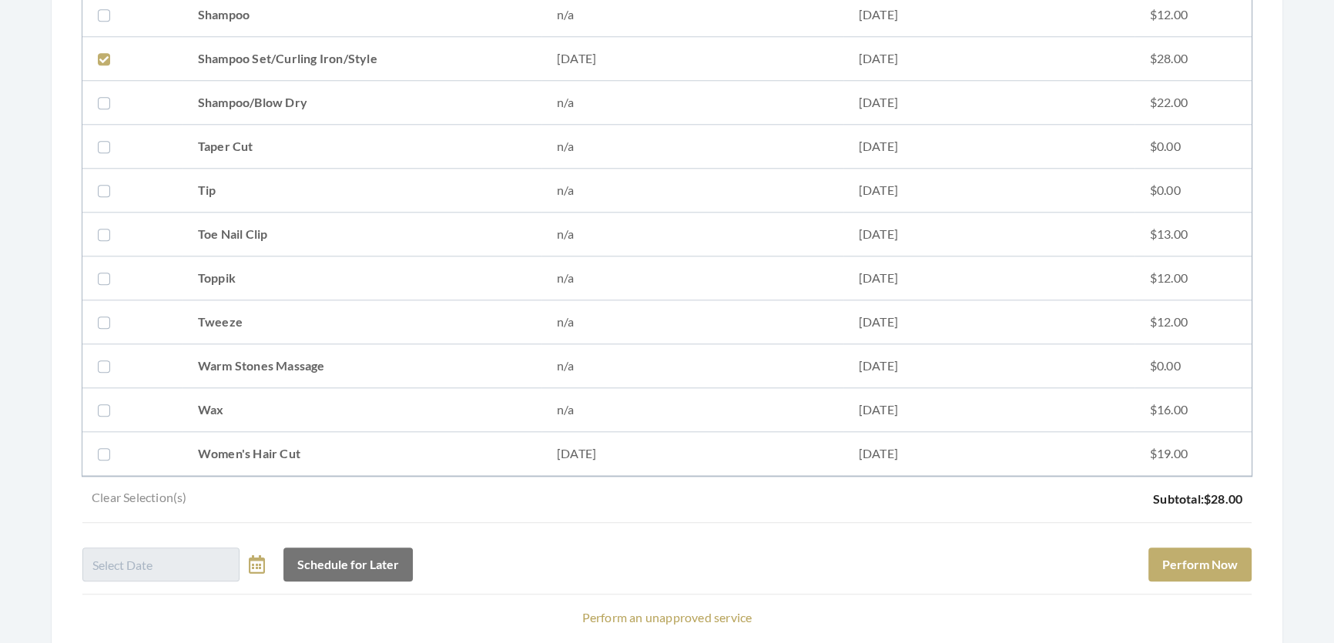
scroll to position [2100, 0]
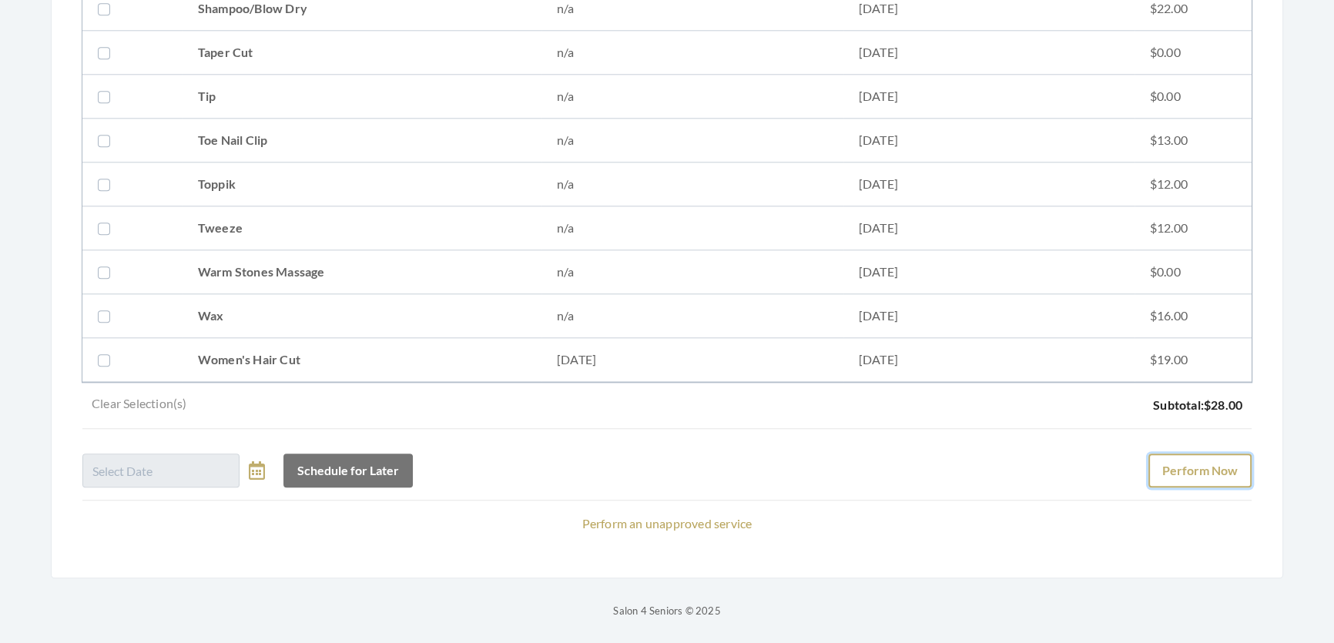
click at [1235, 454] on button "Perform Now" at bounding box center [1199, 471] width 103 height 34
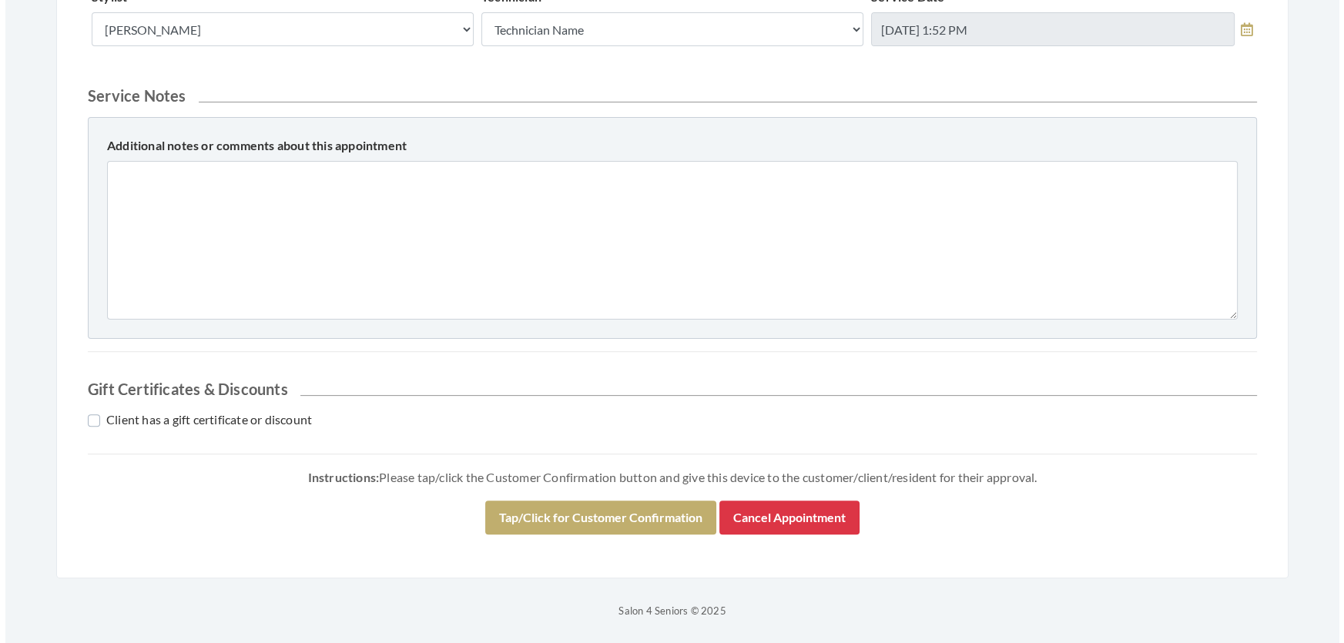
scroll to position [659, 0]
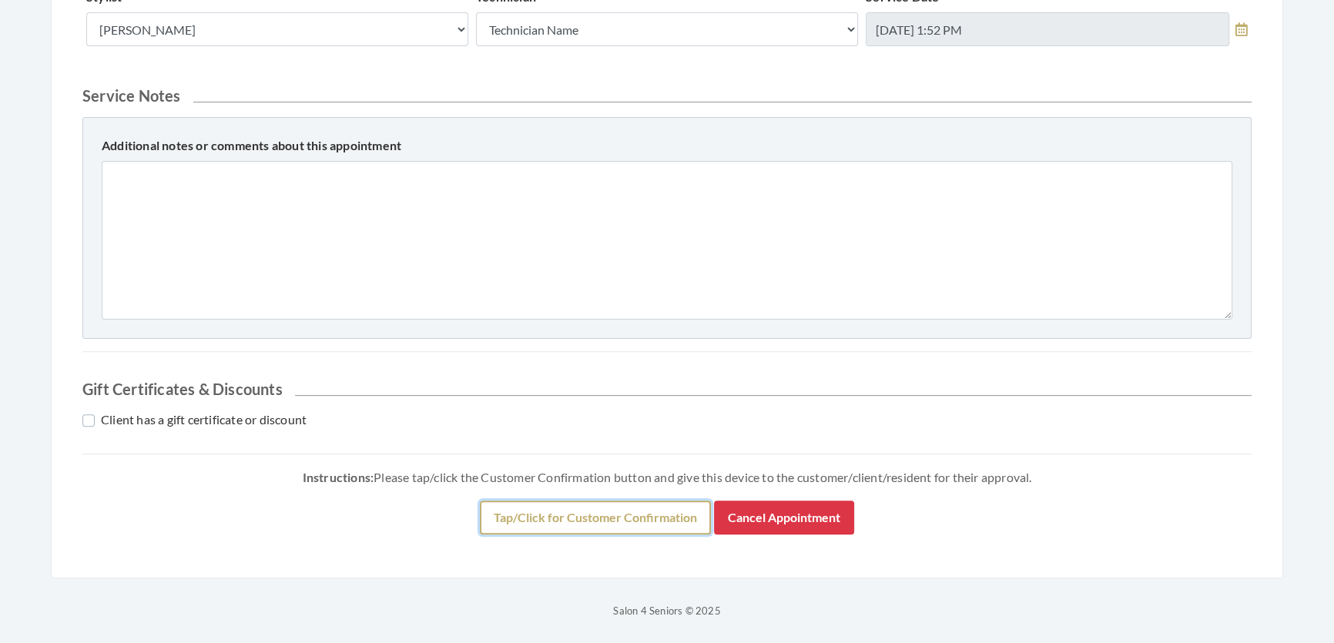
click at [502, 530] on button "Tap/Click for Customer Confirmation" at bounding box center [595, 518] width 231 height 34
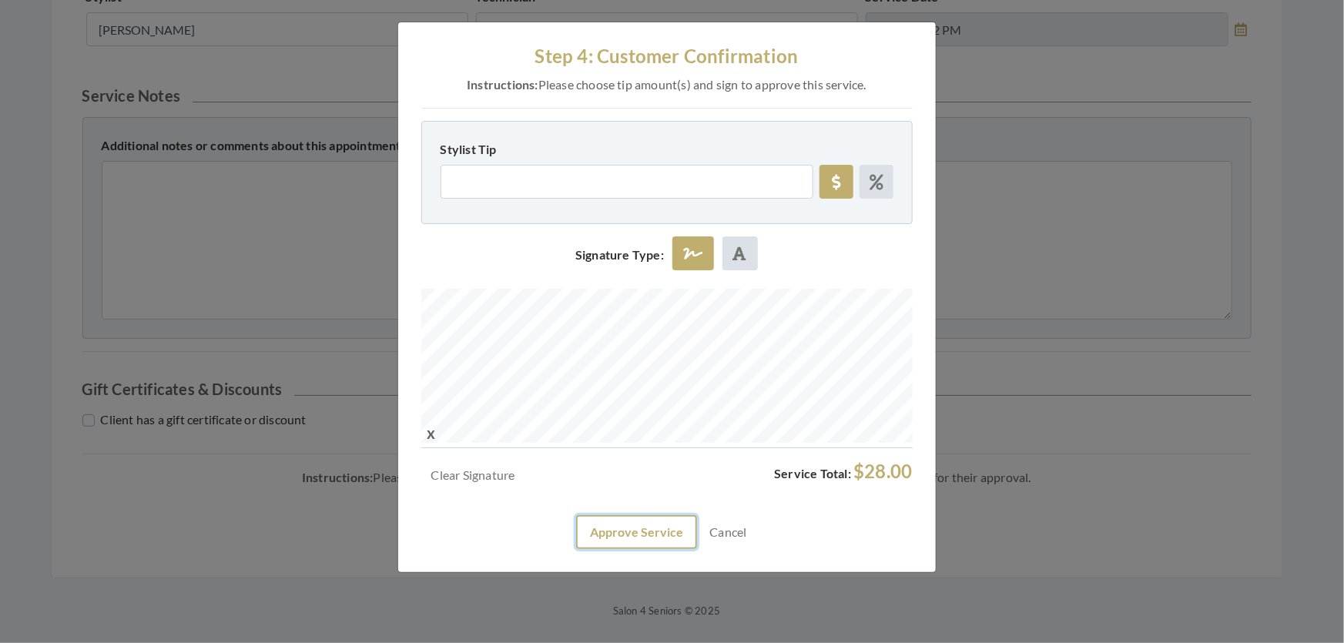
click at [576, 549] on button "Approve Service" at bounding box center [636, 532] width 121 height 34
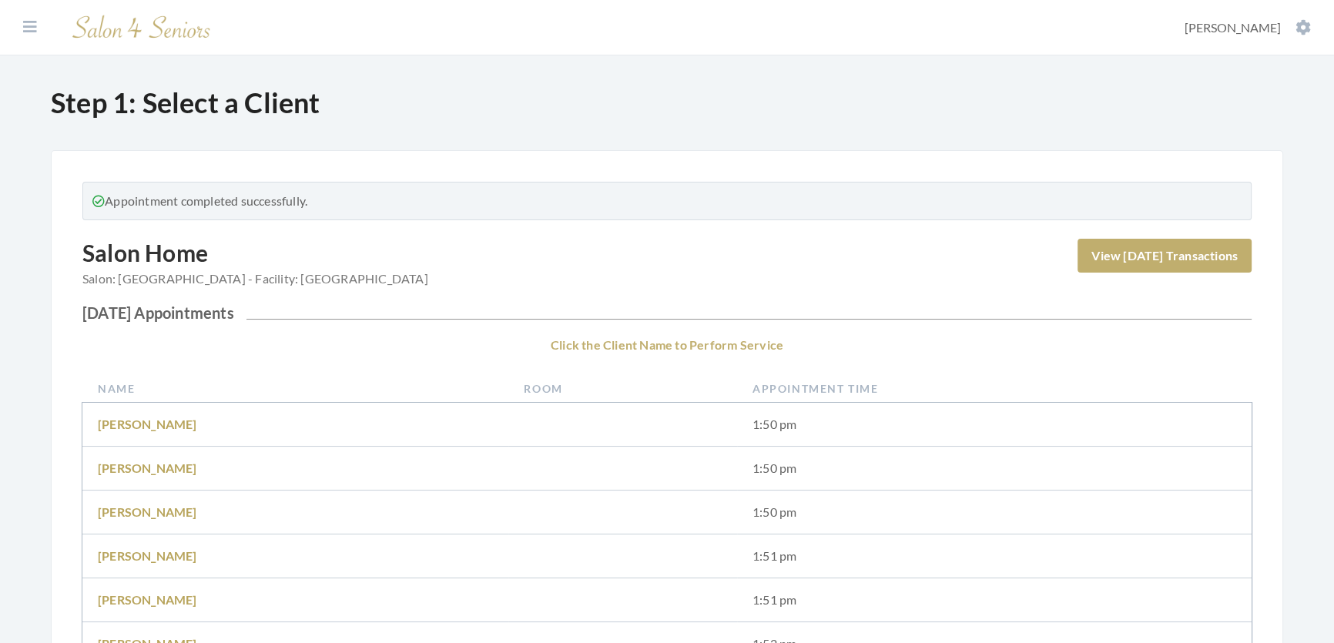
drag, startPoint x: 578, startPoint y: 546, endPoint x: 591, endPoint y: 549, distance: 13.4
click at [584, 548] on td at bounding box center [622, 556] width 229 height 44
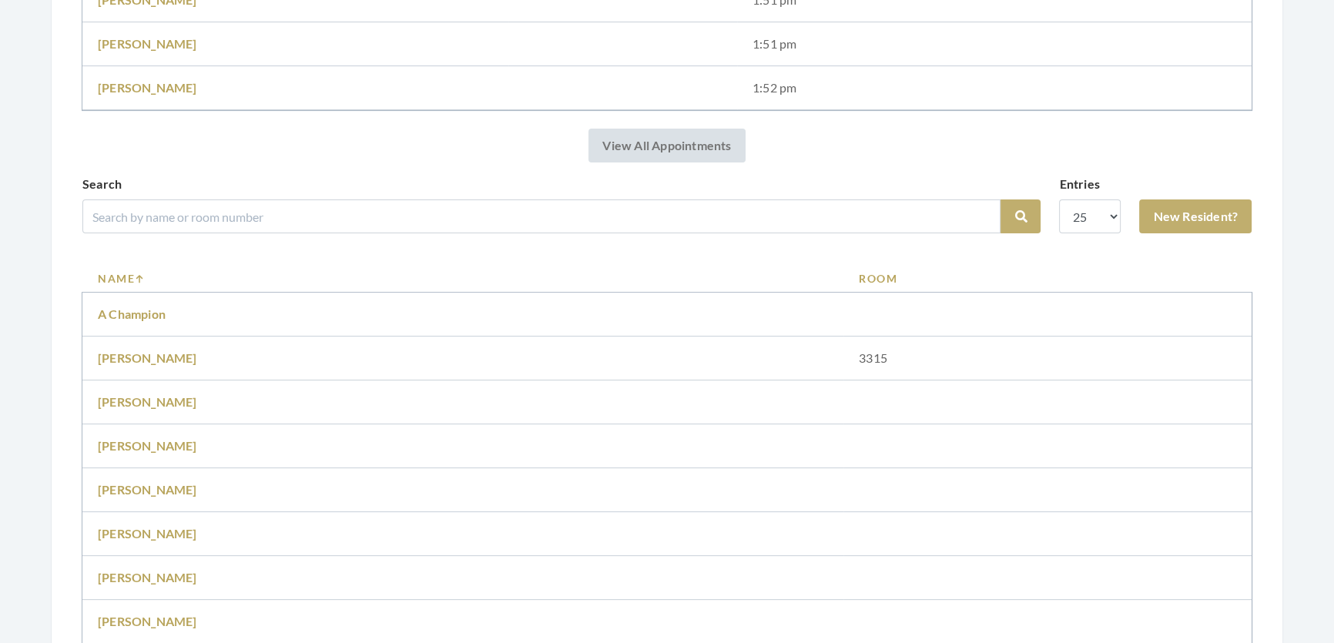
scroll to position [560, 0]
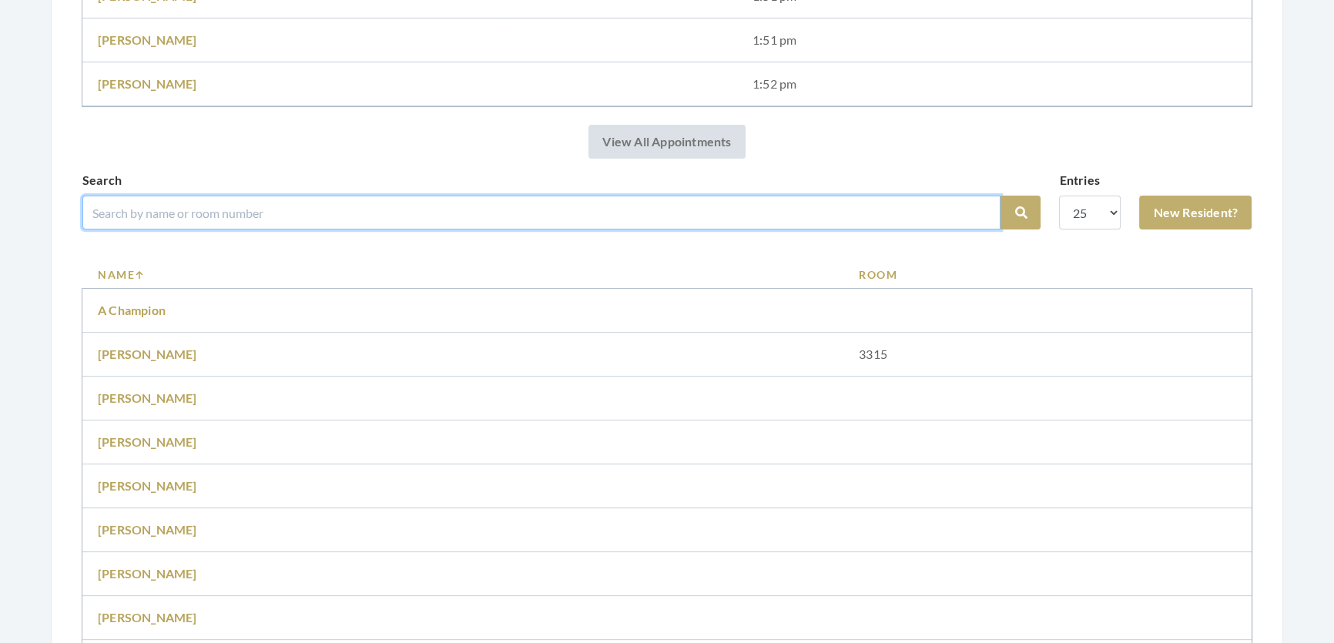
click at [405, 229] on input "search" at bounding box center [541, 213] width 918 height 34
type input "[PERSON_NAME]"
click at [1000, 196] on button "Search" at bounding box center [1020, 213] width 40 height 34
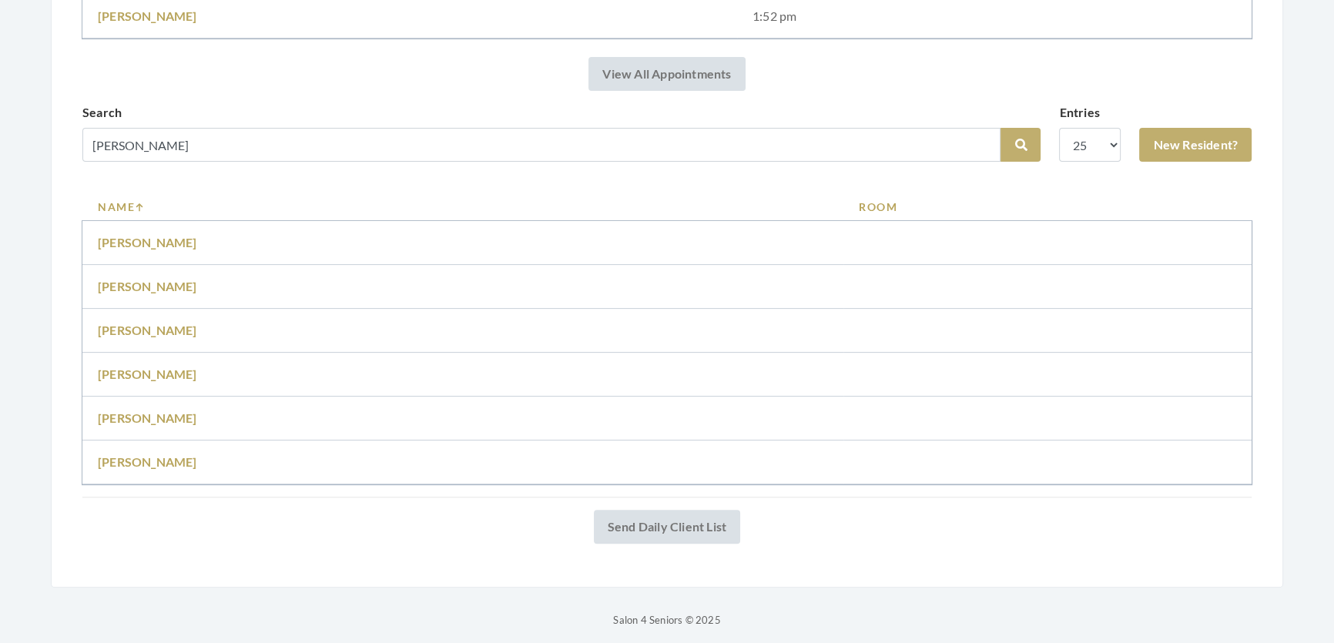
scroll to position [616, 0]
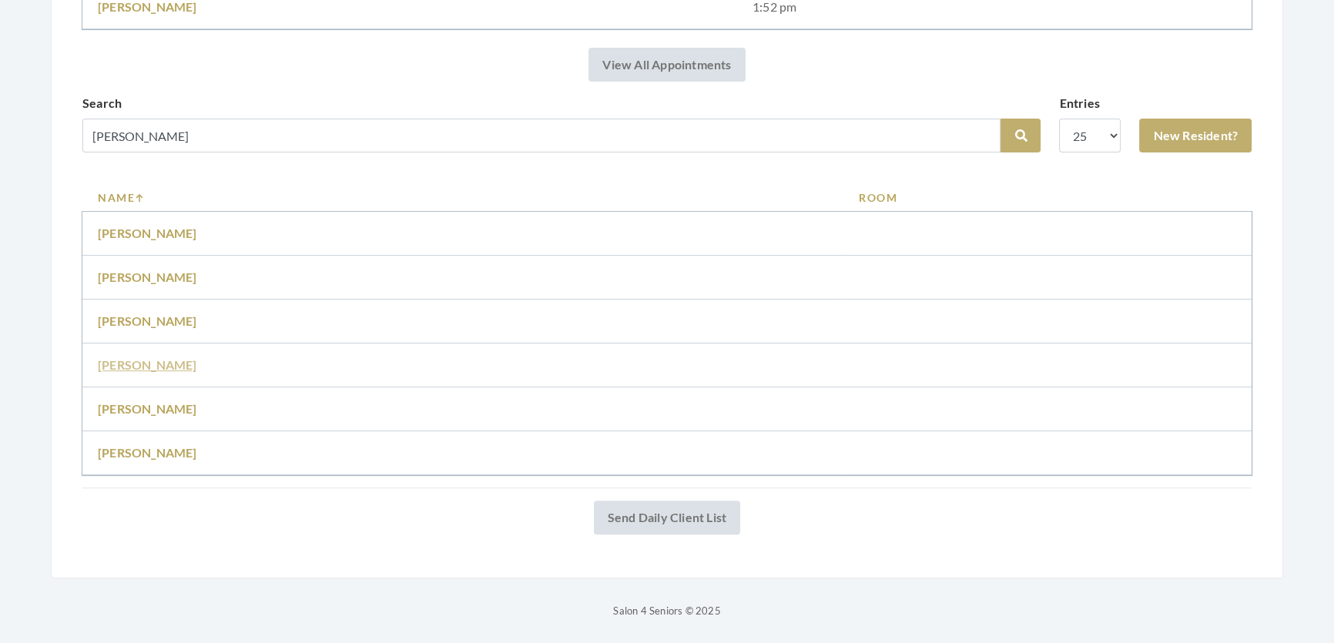
click at [141, 357] on link "[PERSON_NAME]" at bounding box center [147, 364] width 99 height 15
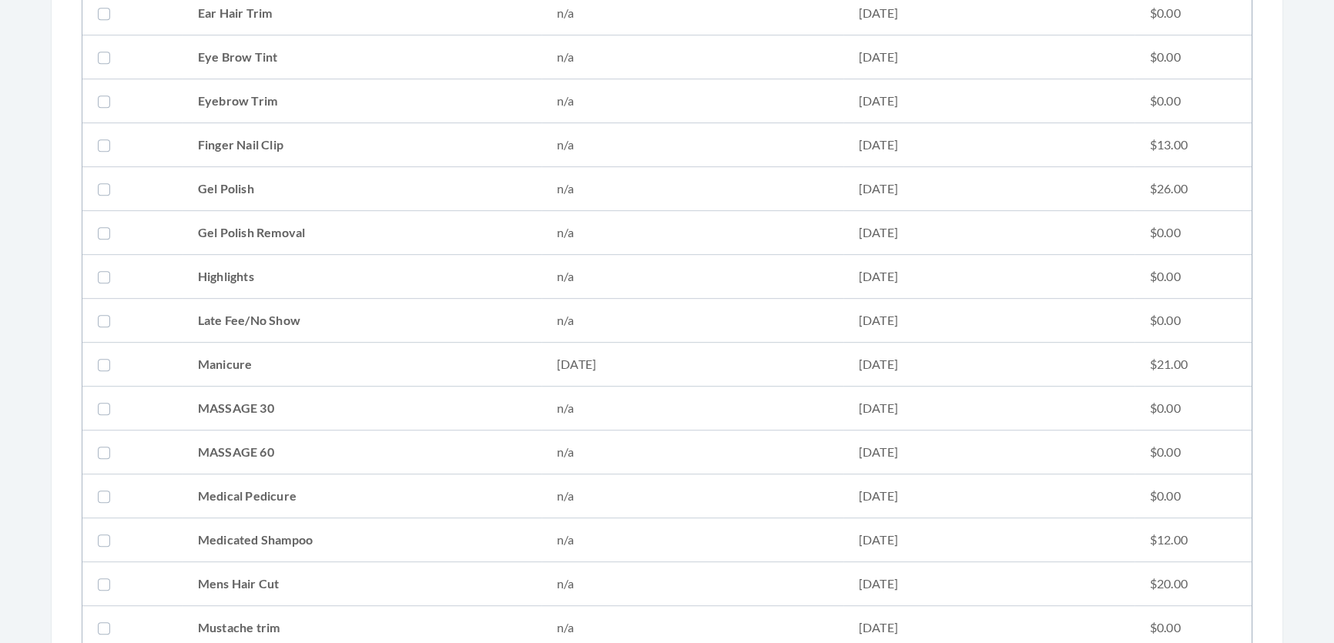
scroll to position [1400, 0]
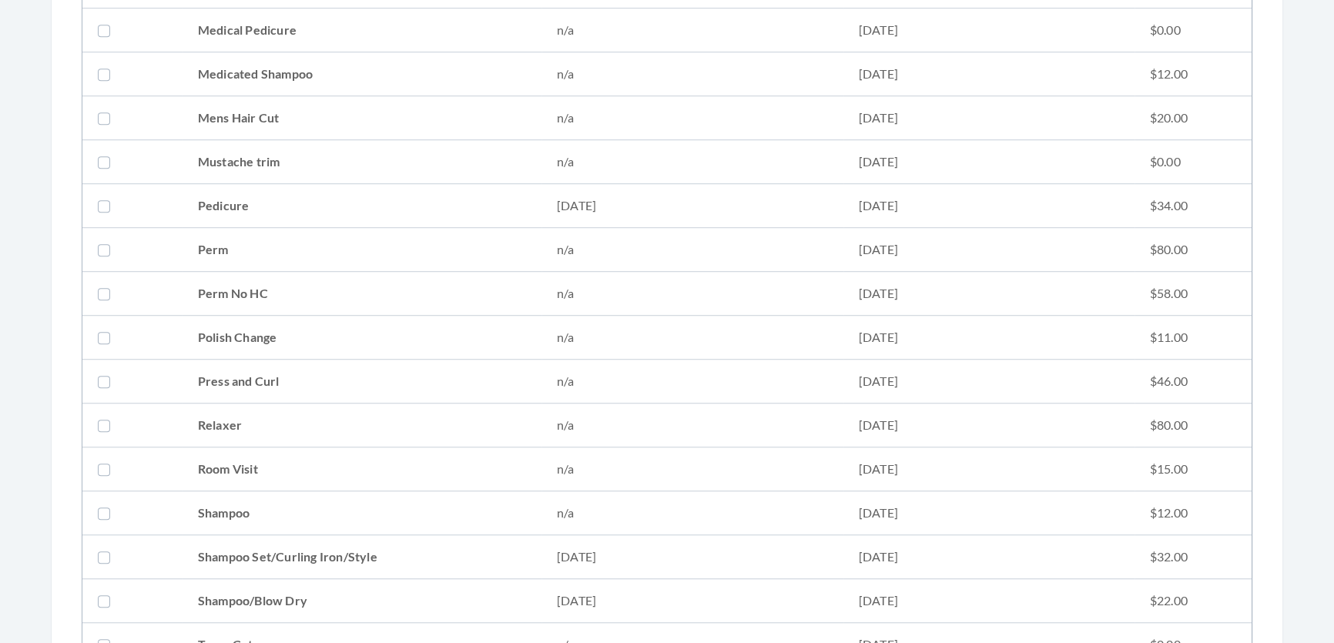
click at [220, 540] on td "Shampoo Set/Curling Iron/Style" at bounding box center [362, 557] width 359 height 44
checkbox input "true"
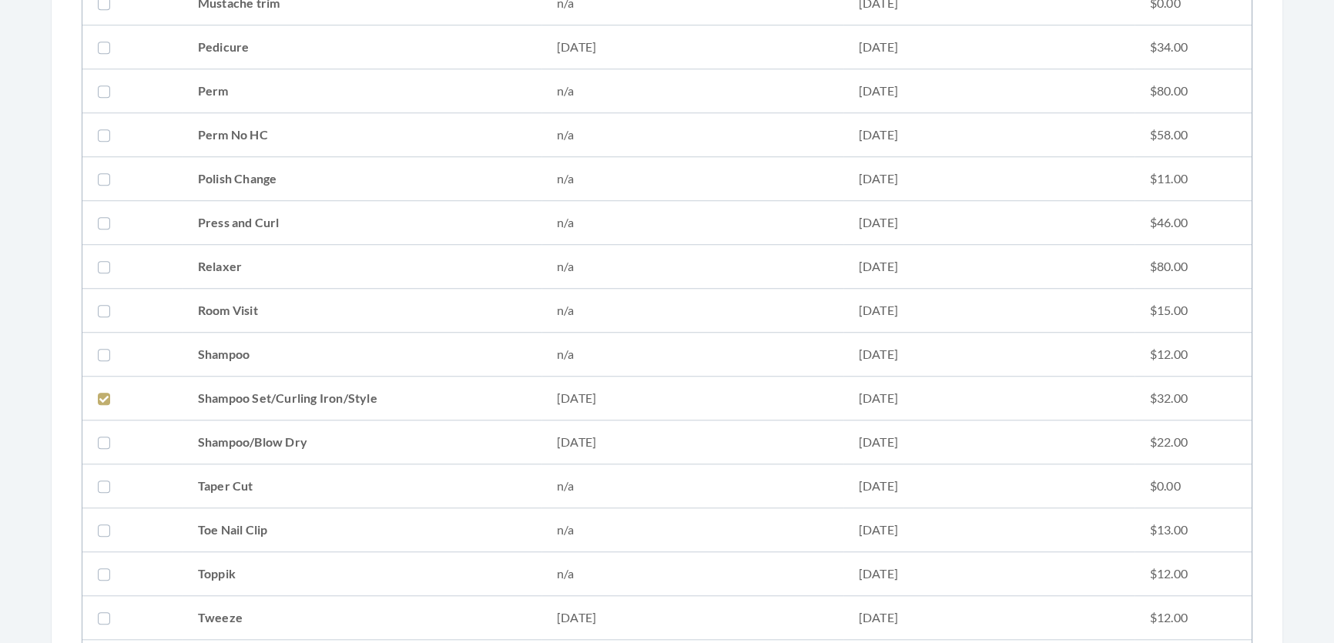
scroll to position [1960, 0]
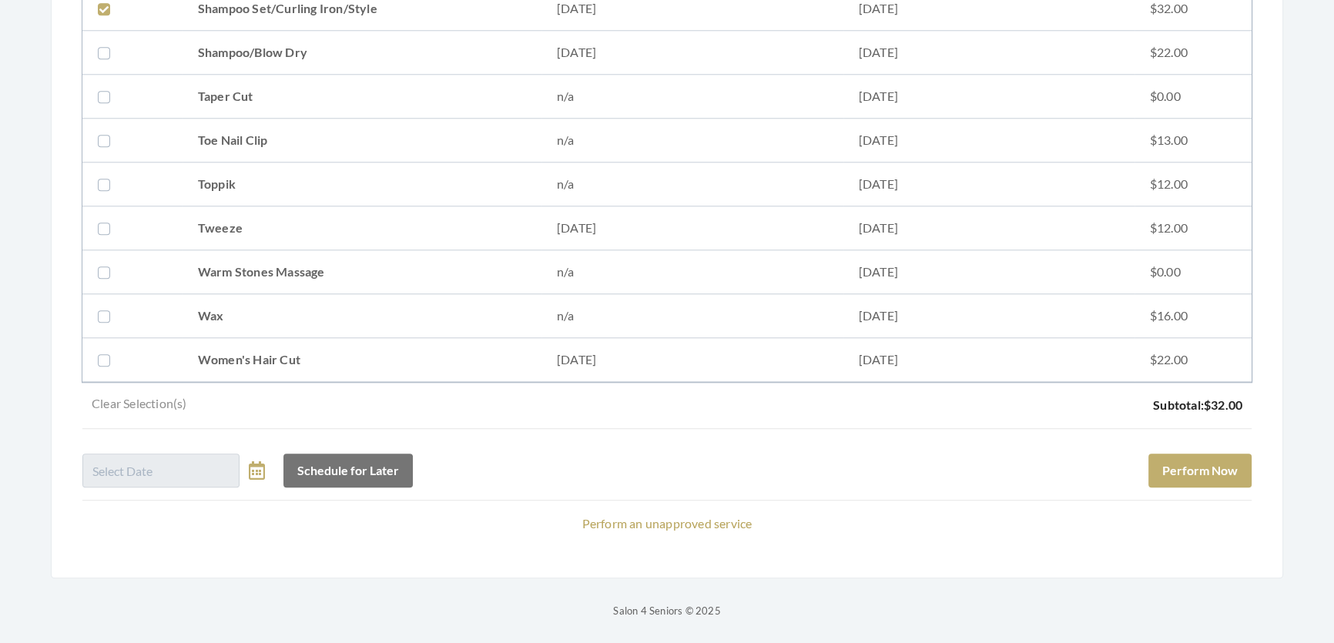
click at [1177, 441] on div "Schedule for Later Perform Now" at bounding box center [666, 464] width 1169 height 46
drag, startPoint x: 1155, startPoint y: 444, endPoint x: 1144, endPoint y: 439, distance: 12.4
click at [1144, 441] on div "Schedule for Later Perform Now" at bounding box center [666, 464] width 1169 height 46
drag, startPoint x: 311, startPoint y: 228, endPoint x: 347, endPoint y: 231, distance: 35.6
click at [313, 228] on td "Tweeze" at bounding box center [362, 228] width 359 height 44
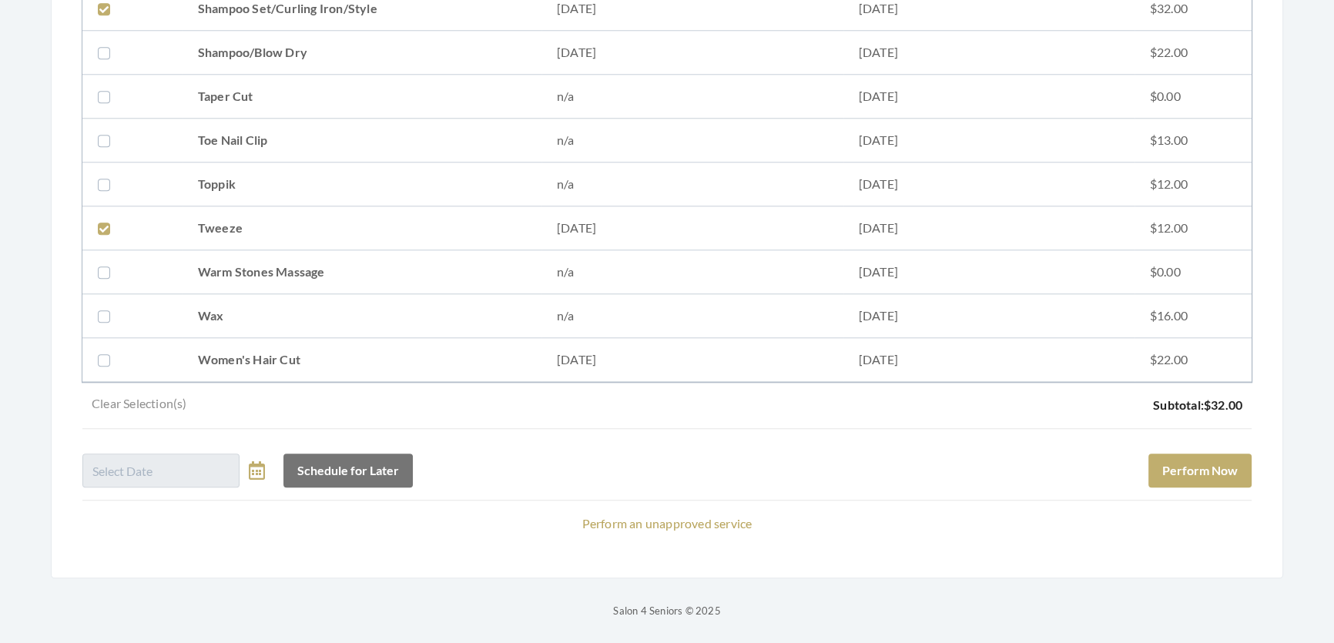
checkbox input "true"
click at [1179, 476] on button "Perform Now" at bounding box center [1199, 471] width 103 height 34
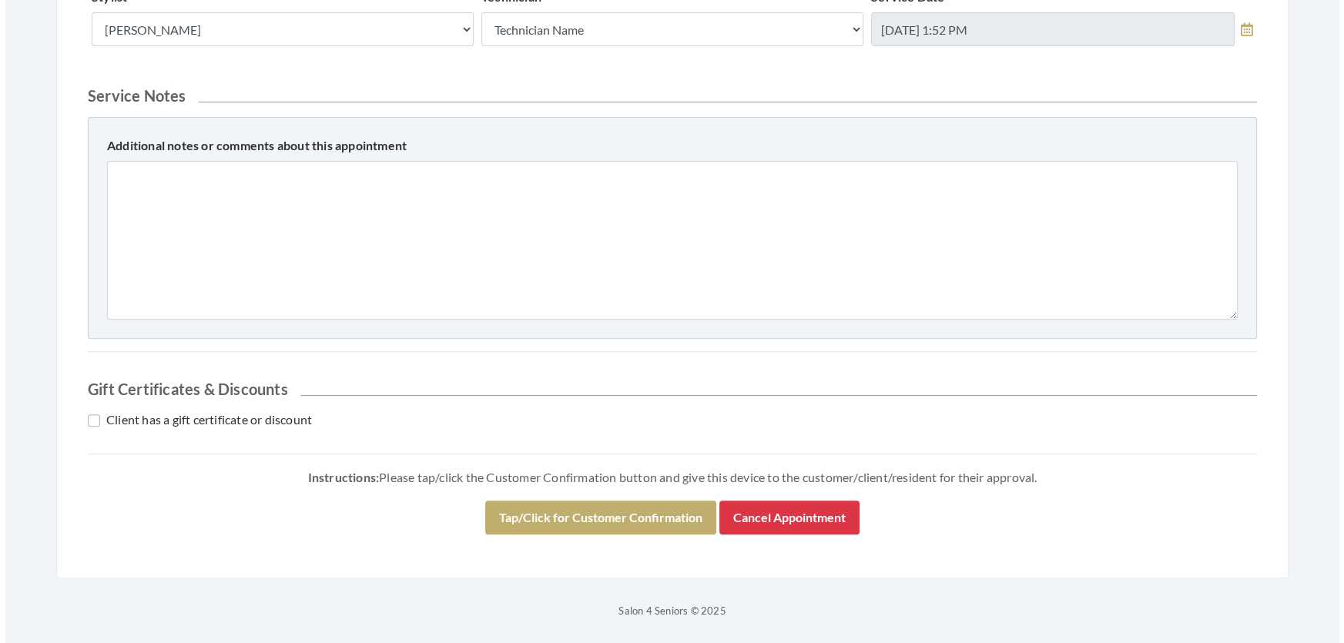
scroll to position [703, 0]
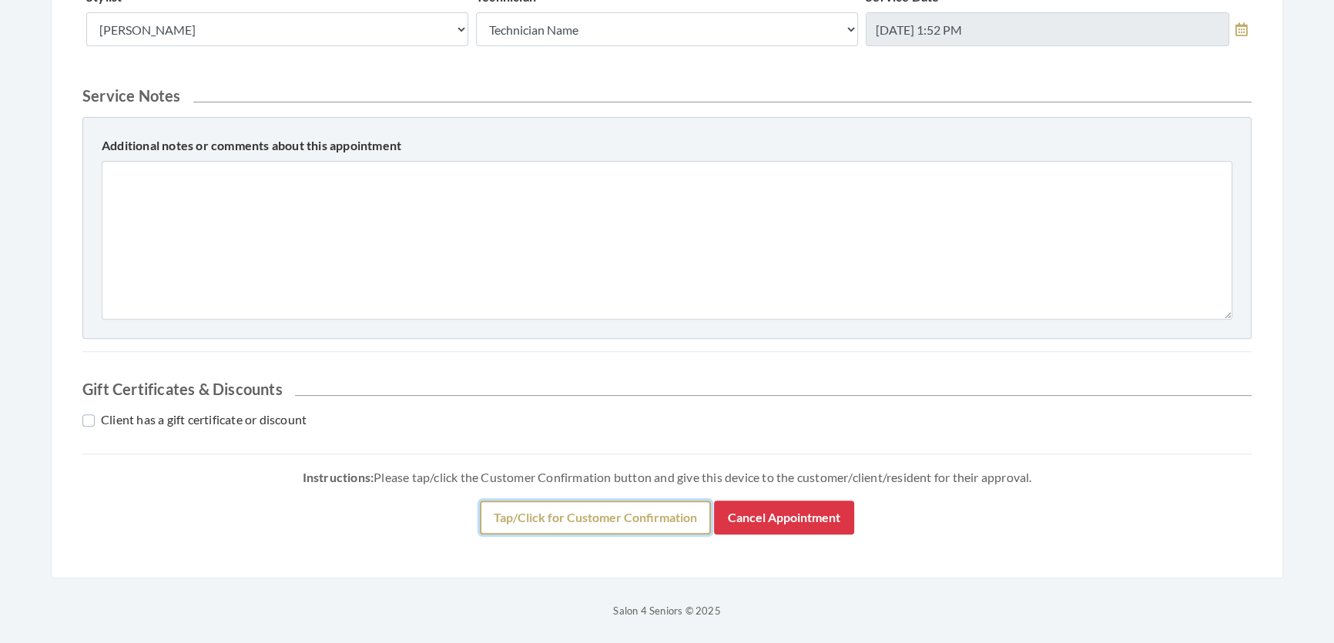
click at [663, 505] on button "Tap/Click for Customer Confirmation" at bounding box center [595, 518] width 231 height 34
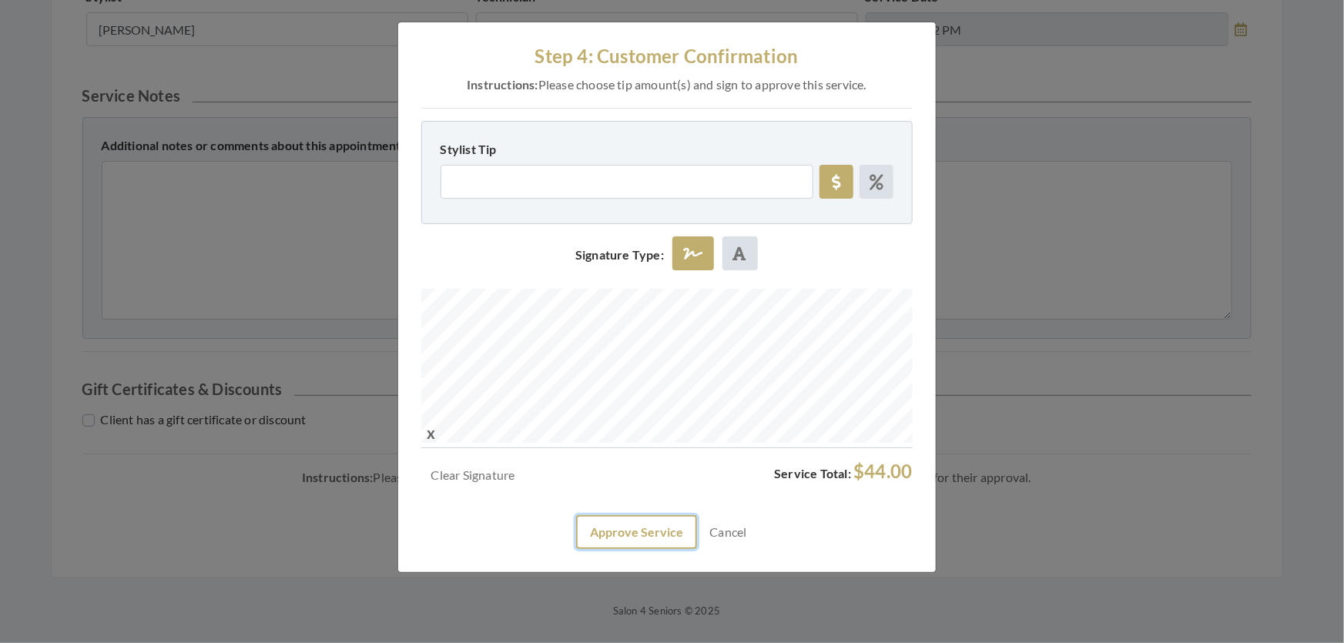
click at [621, 549] on button "Approve Service" at bounding box center [636, 532] width 121 height 34
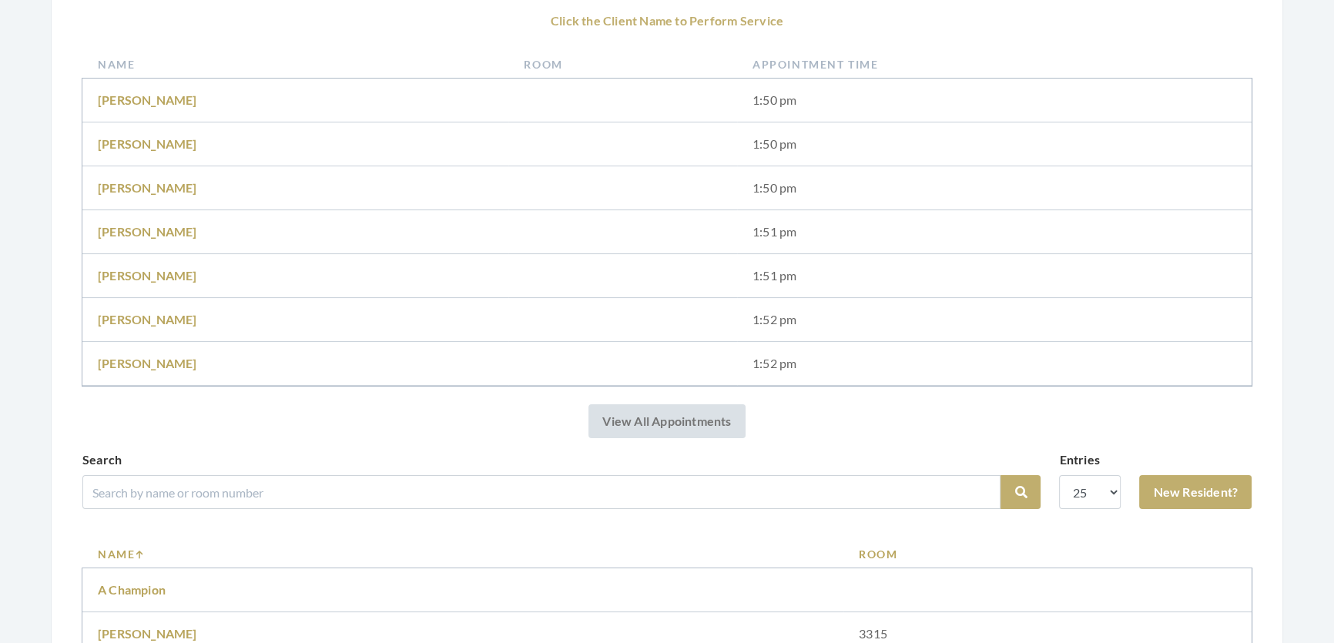
scroll to position [560, 0]
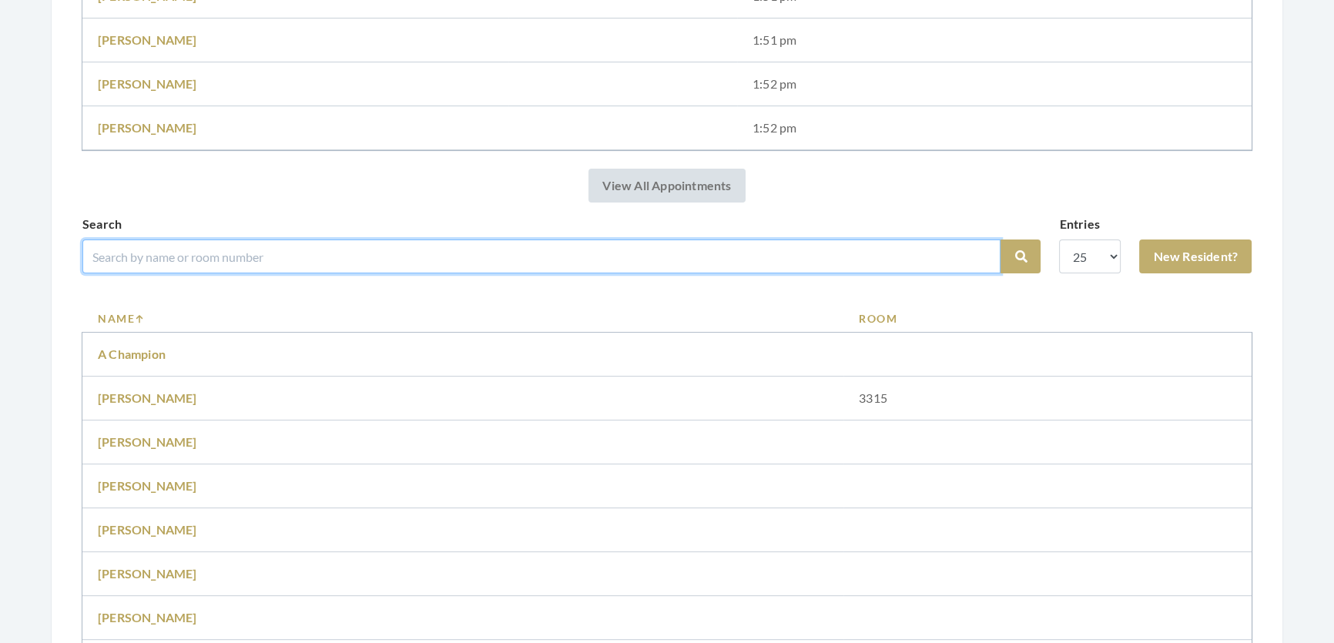
click at [347, 273] on input "search" at bounding box center [541, 256] width 918 height 34
type input "books"
click at [1000, 239] on button "Search" at bounding box center [1020, 256] width 40 height 34
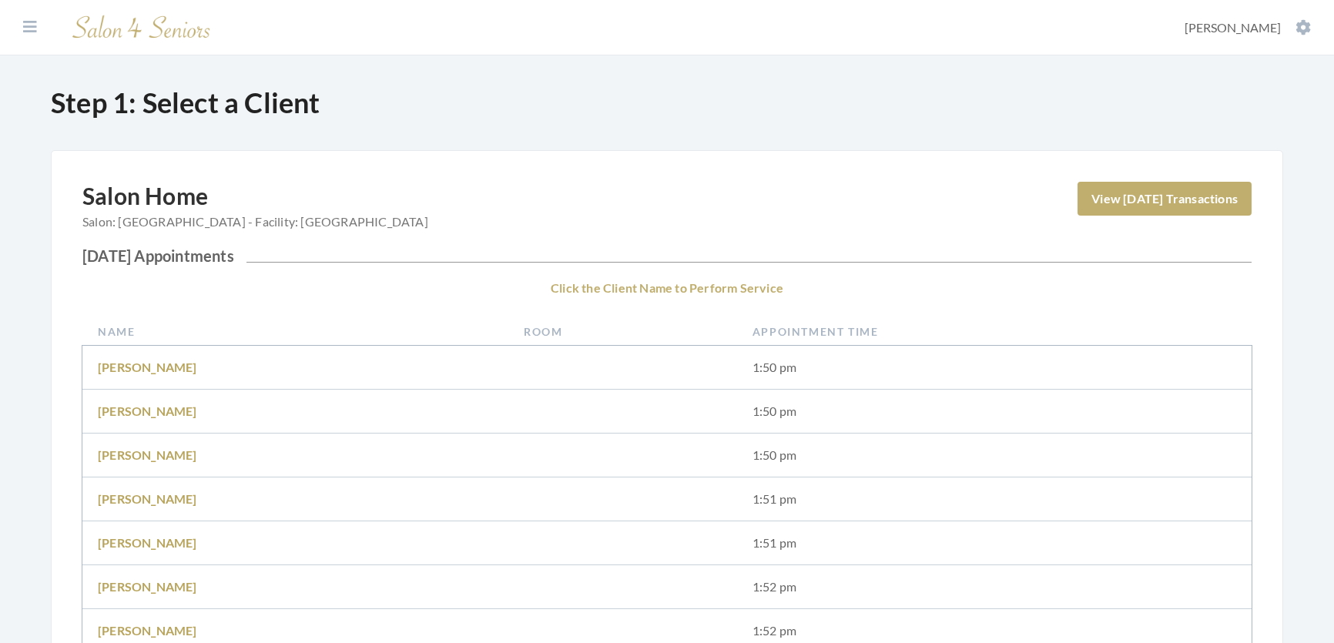
scroll to position [370, 0]
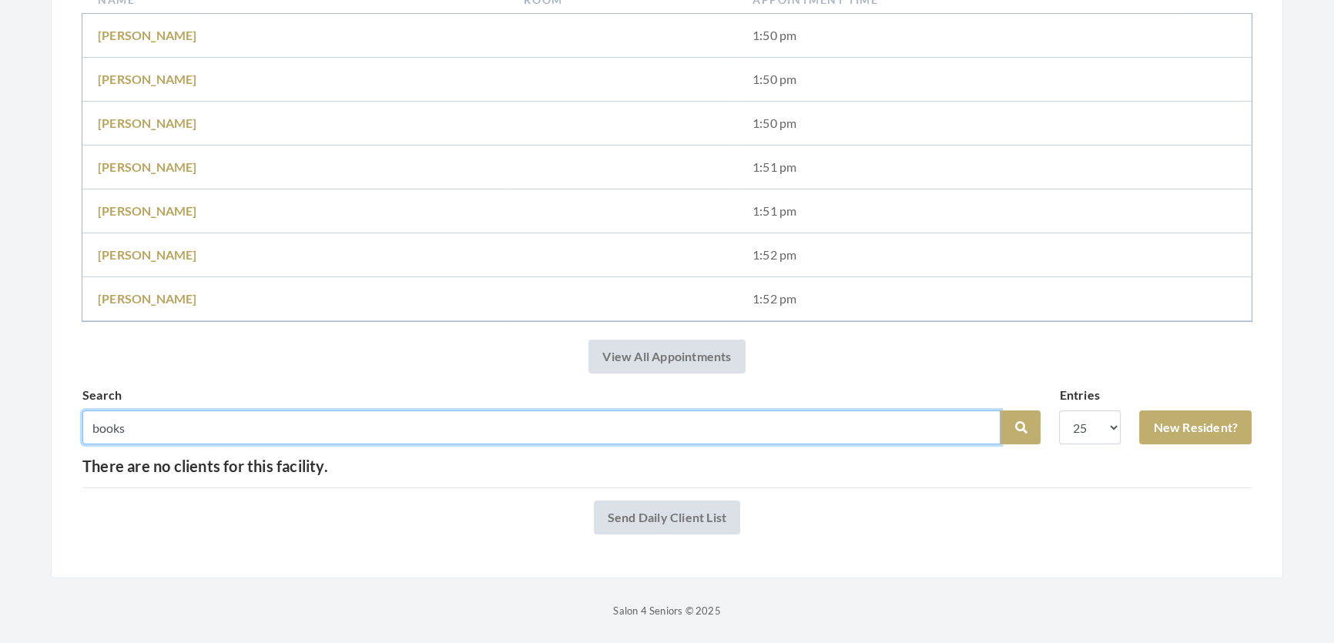
click at [103, 410] on input "books" at bounding box center [541, 427] width 918 height 34
type input "[PERSON_NAME]"
click at [1000, 410] on button "Search" at bounding box center [1020, 427] width 40 height 34
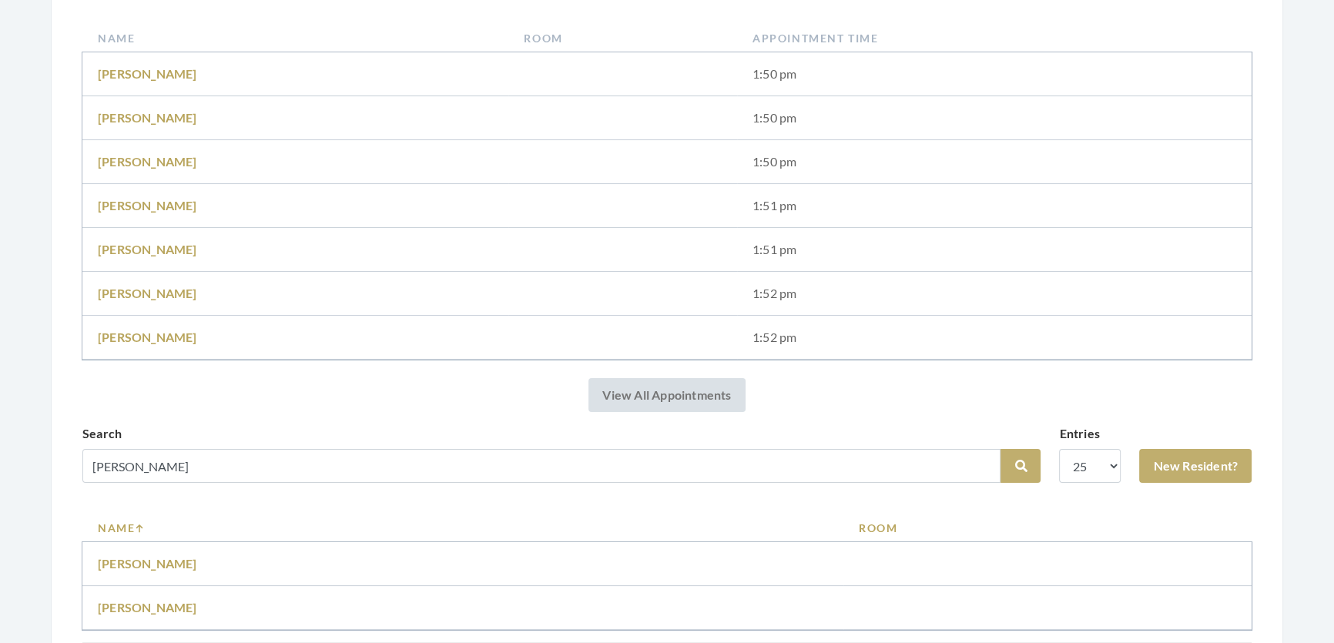
scroll to position [420, 0]
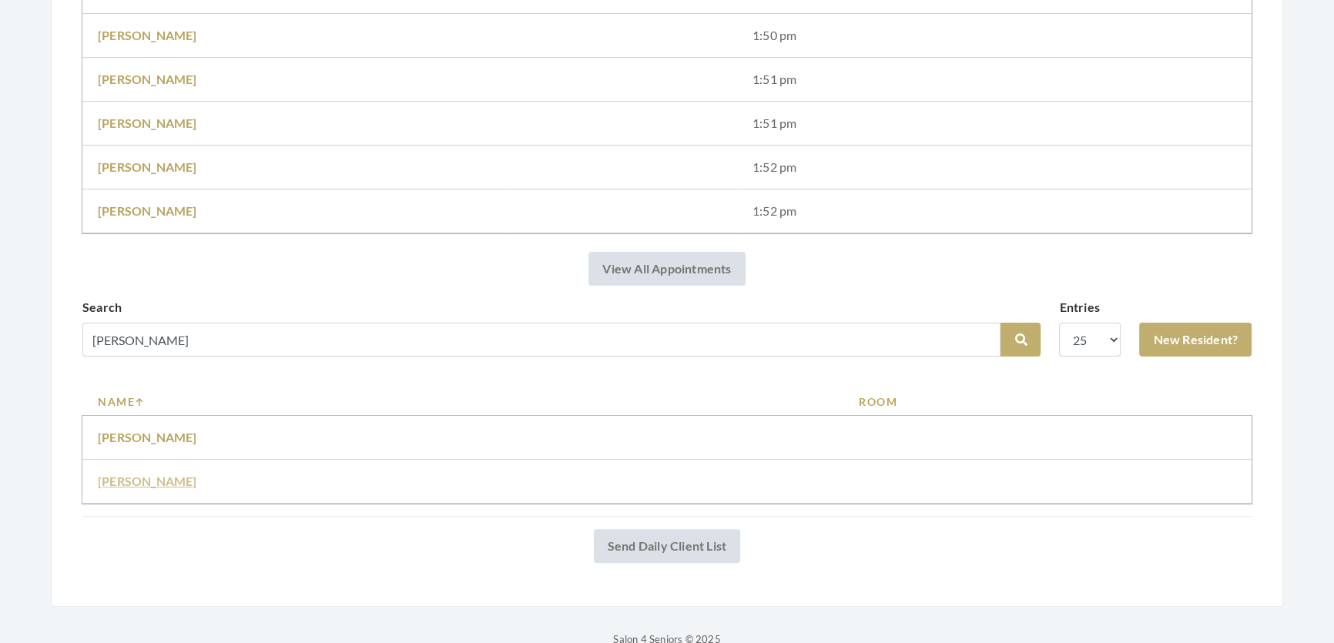
click at [121, 488] on link "[PERSON_NAME]" at bounding box center [147, 481] width 99 height 15
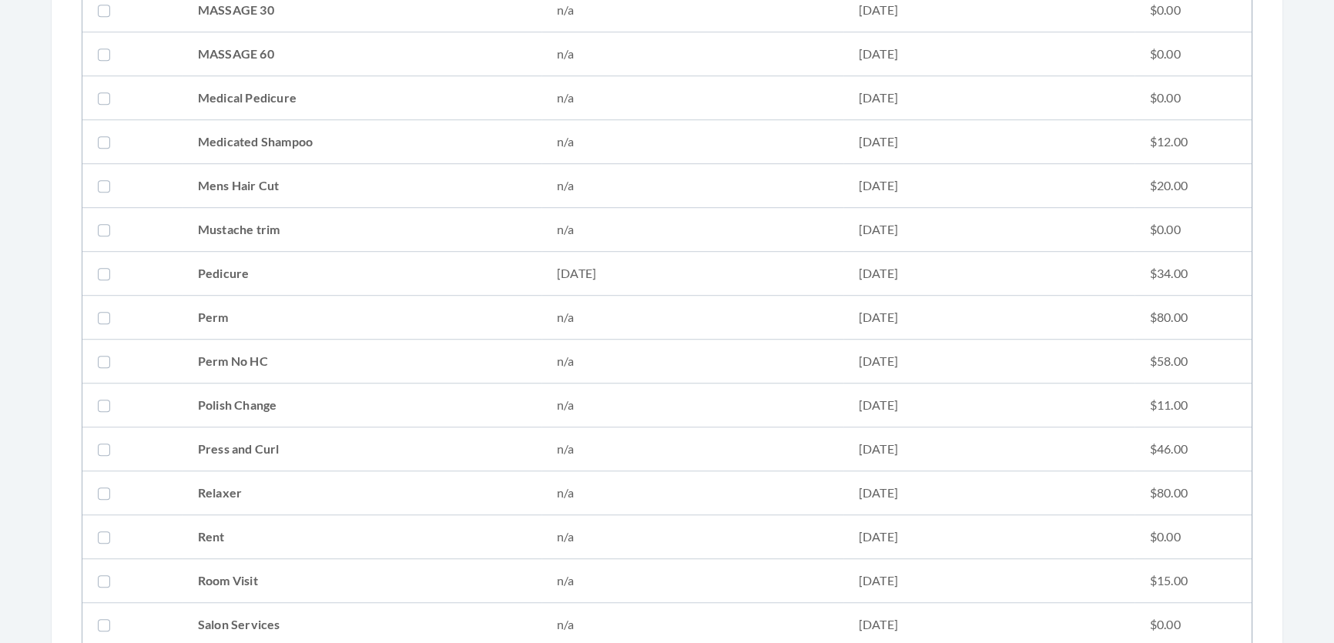
scroll to position [1890, 0]
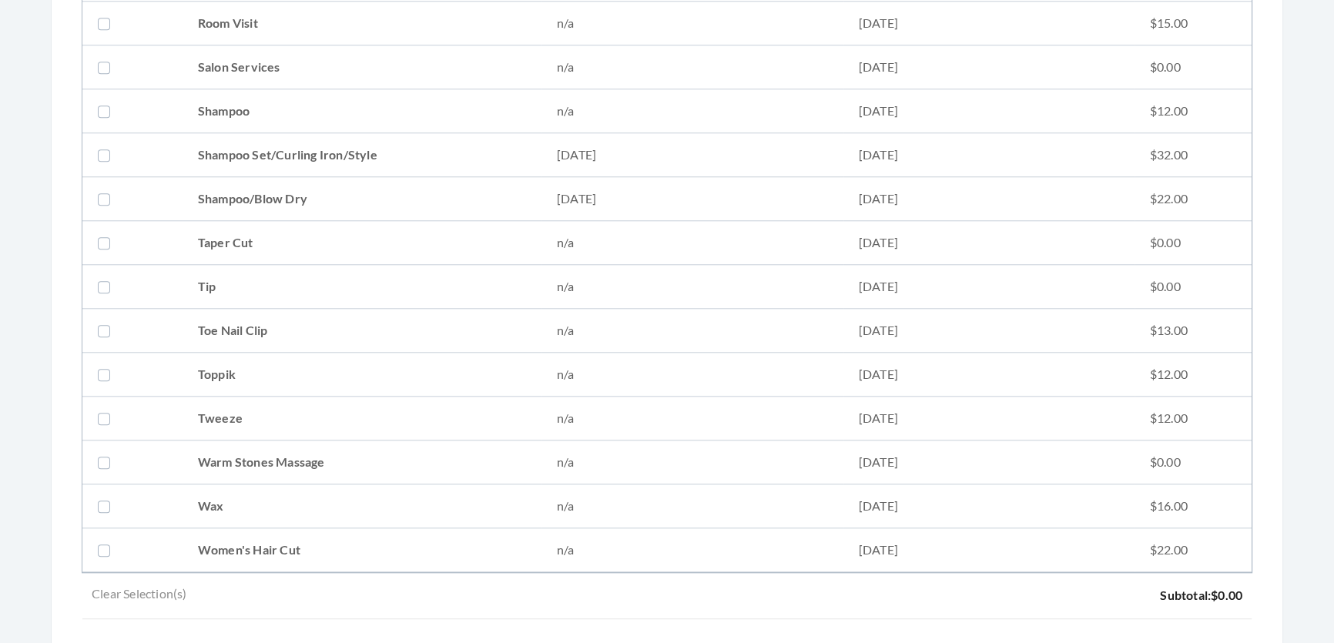
click at [247, 162] on td "Shampoo Set/Curling Iron/Style" at bounding box center [362, 155] width 359 height 44
checkbox input "true"
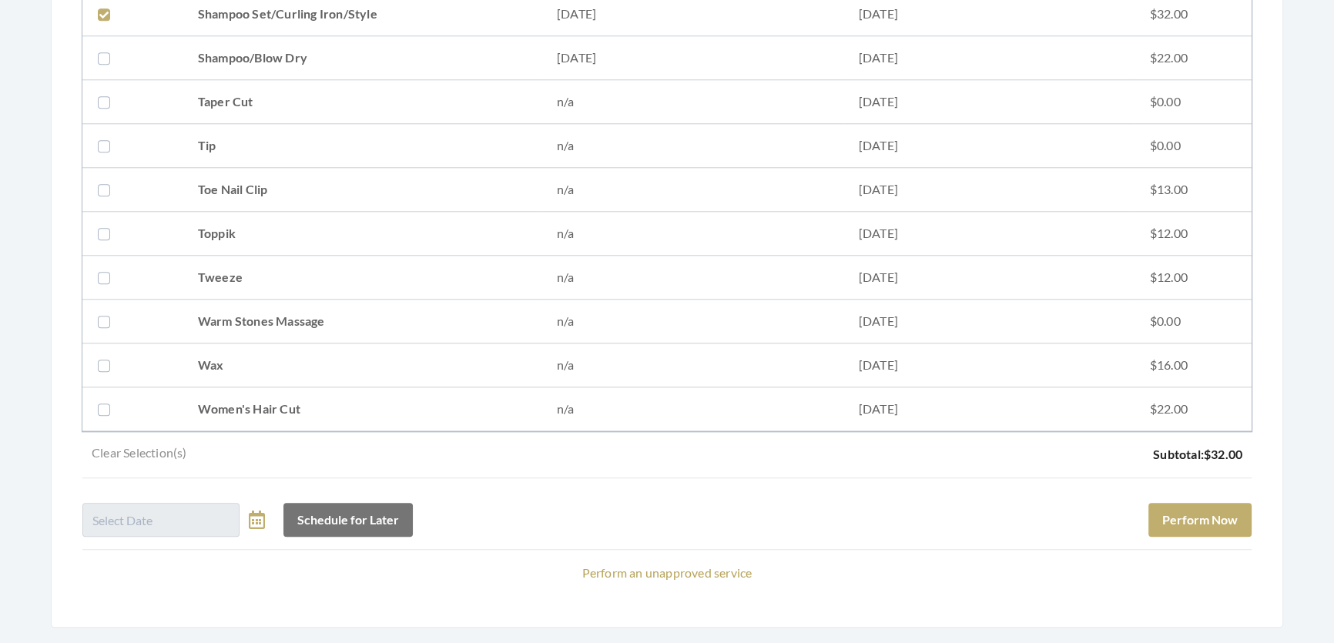
scroll to position [2100, 0]
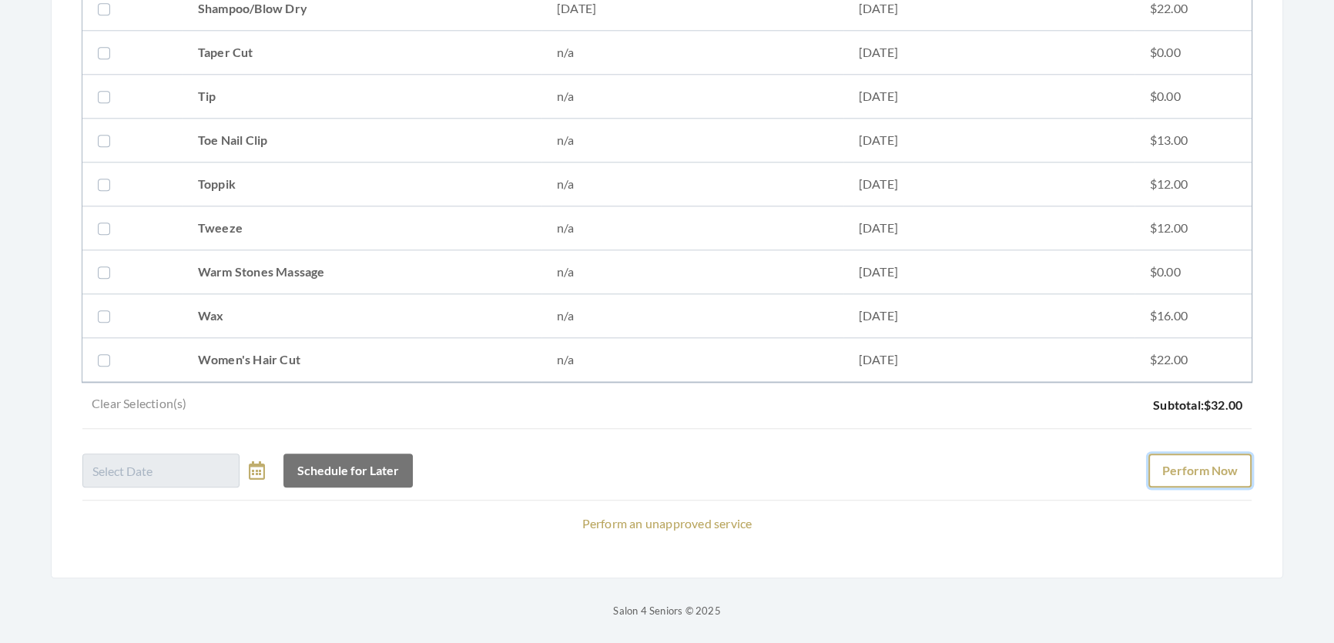
click at [1190, 454] on button "Perform Now" at bounding box center [1199, 471] width 103 height 34
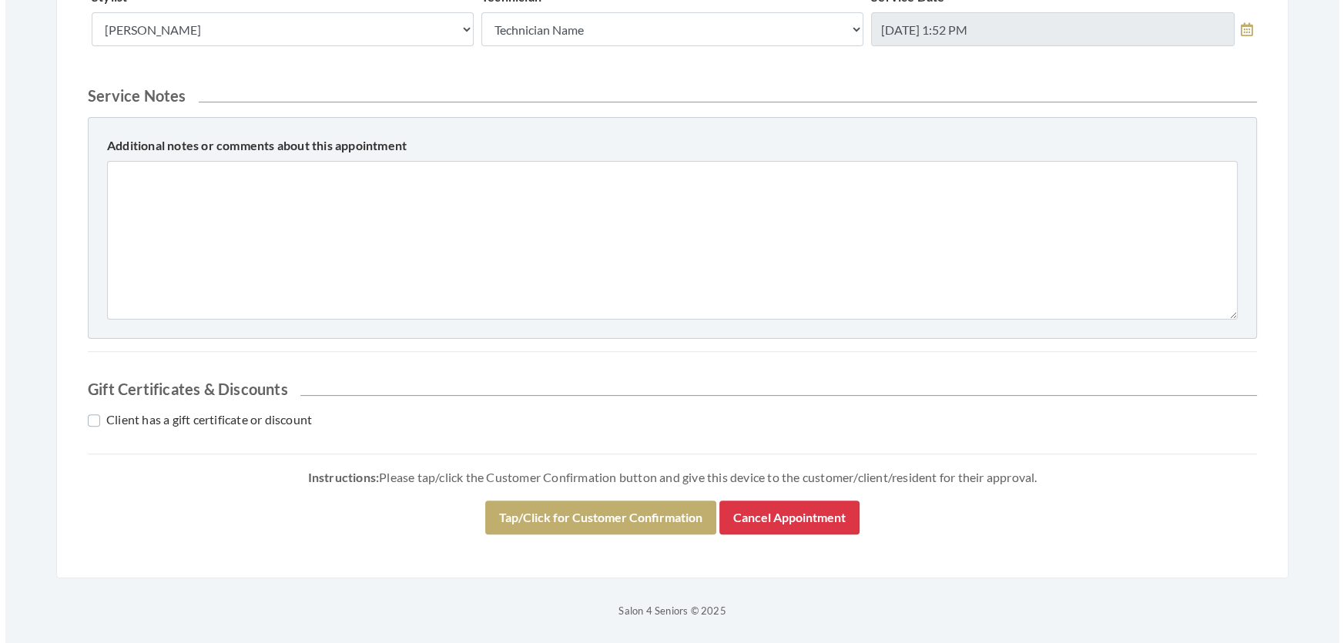
scroll to position [659, 0]
click at [665, 487] on div "Instructions: Please tap/click the Customer Confirmation button and give this d…" at bounding box center [666, 507] width 1169 height 80
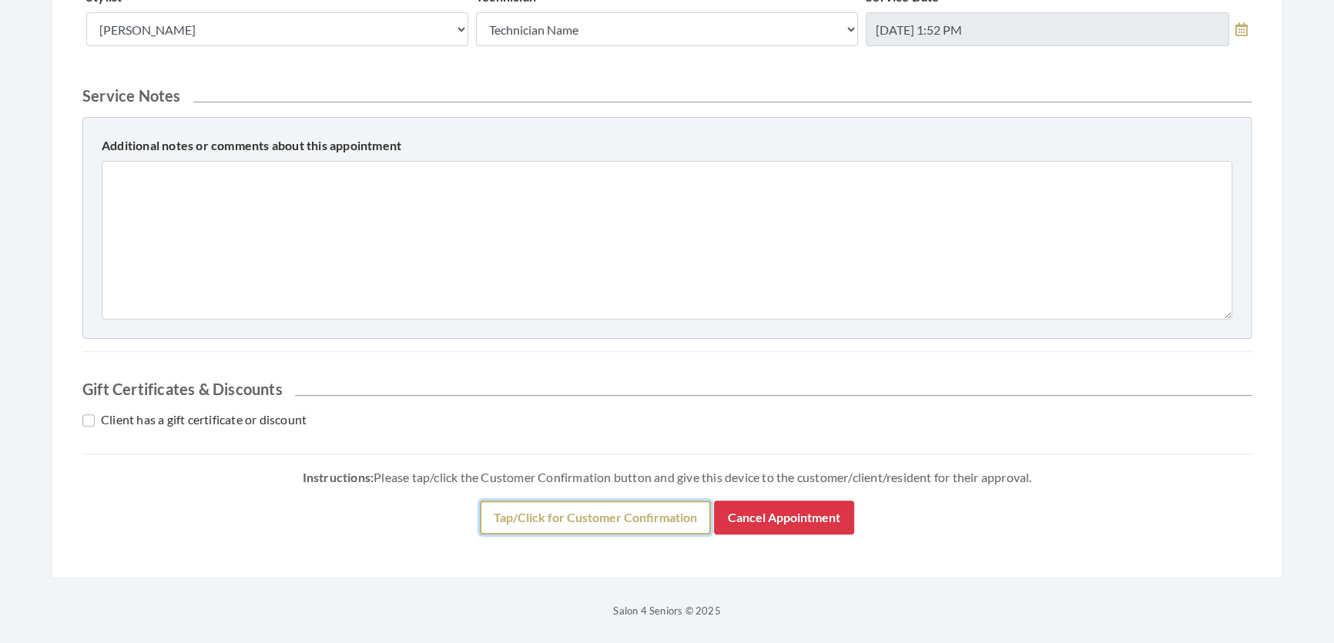
click at [648, 501] on button "Tap/Click for Customer Confirmation" at bounding box center [595, 518] width 231 height 34
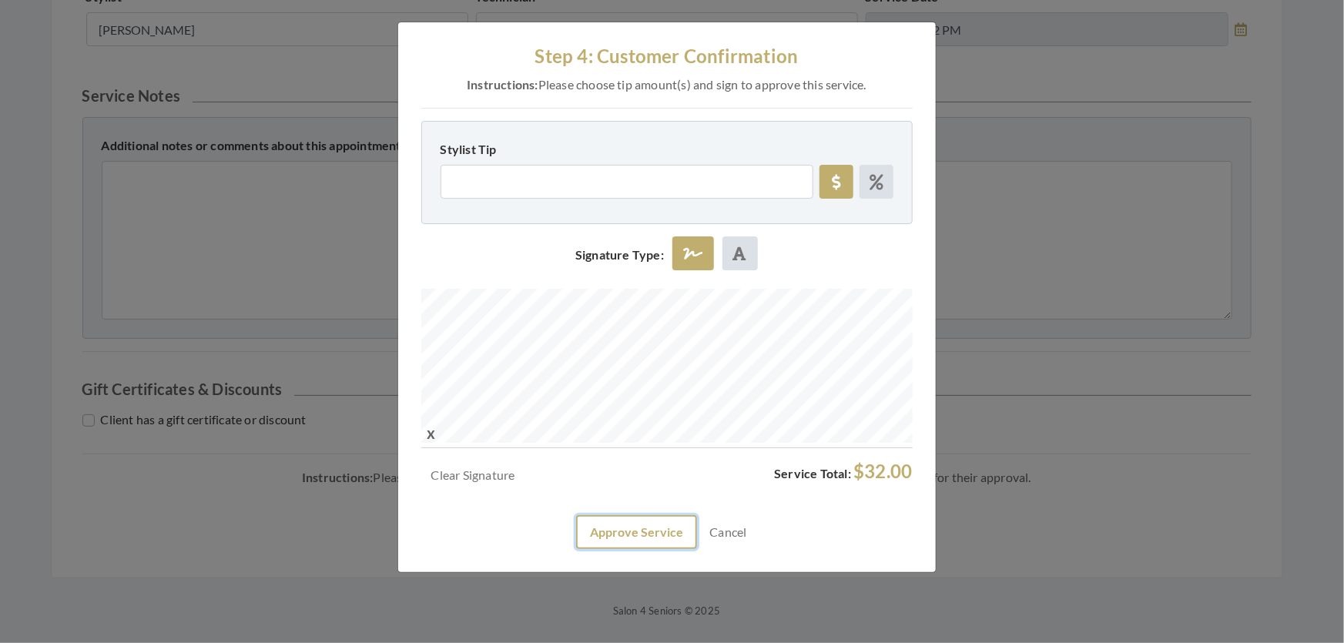
click at [625, 549] on button "Approve Service" at bounding box center [636, 532] width 121 height 34
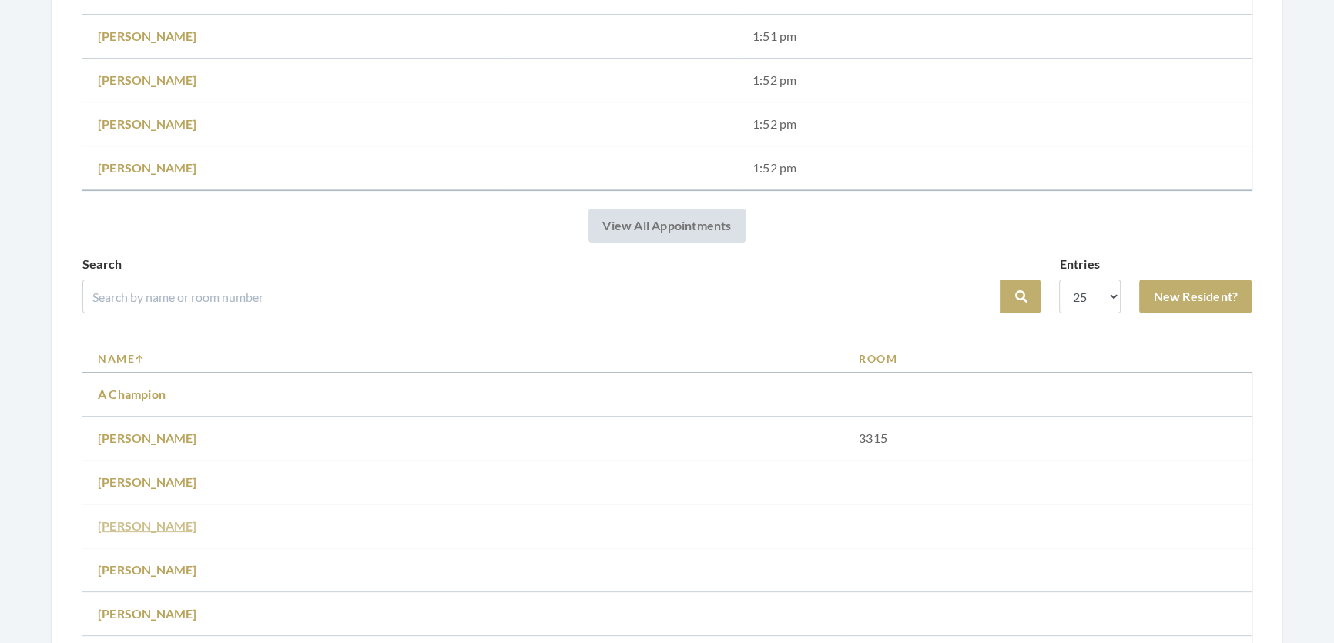
scroll to position [770, 0]
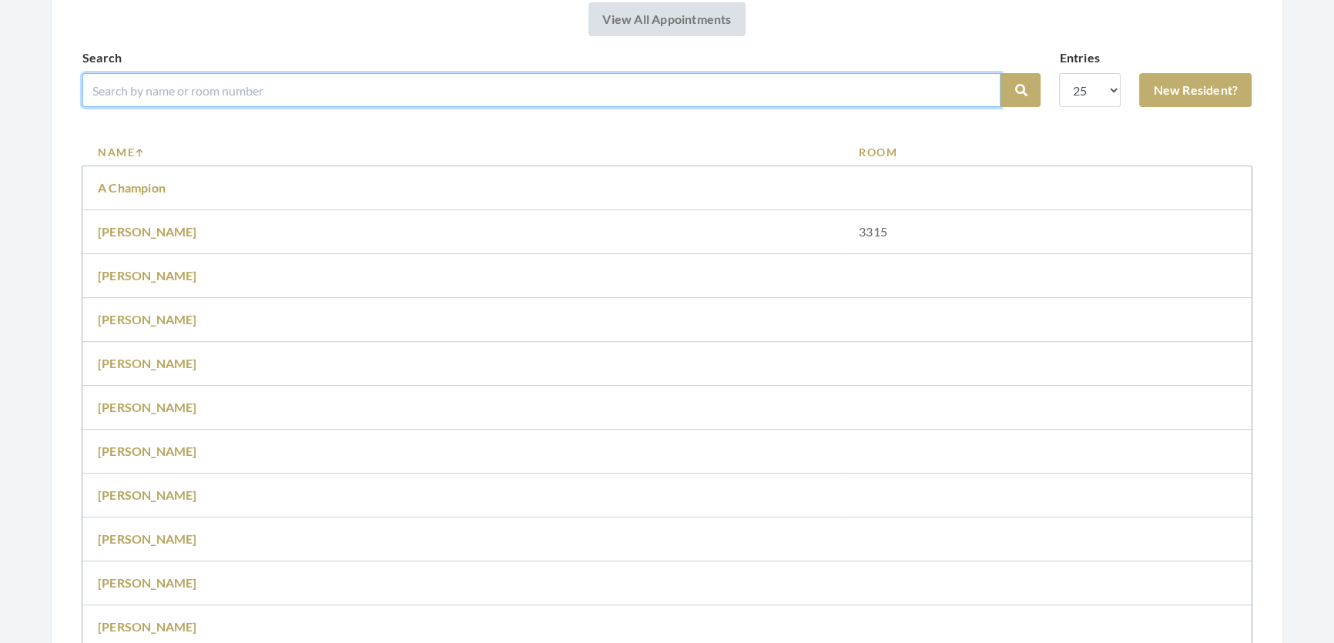
click at [318, 107] on input "search" at bounding box center [541, 90] width 918 height 34
type input "[PERSON_NAME]"
click at [1000, 73] on button "Search" at bounding box center [1020, 90] width 40 height 34
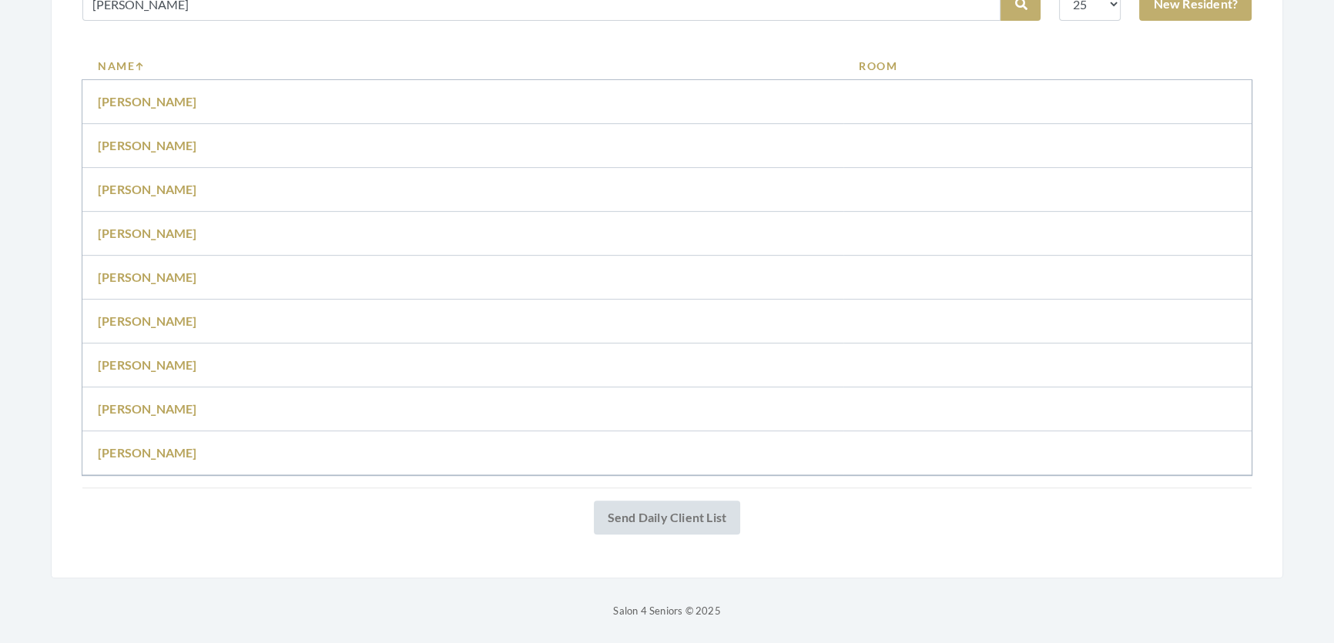
scroll to position [836, 0]
click at [149, 182] on link "[PERSON_NAME]" at bounding box center [147, 189] width 99 height 15
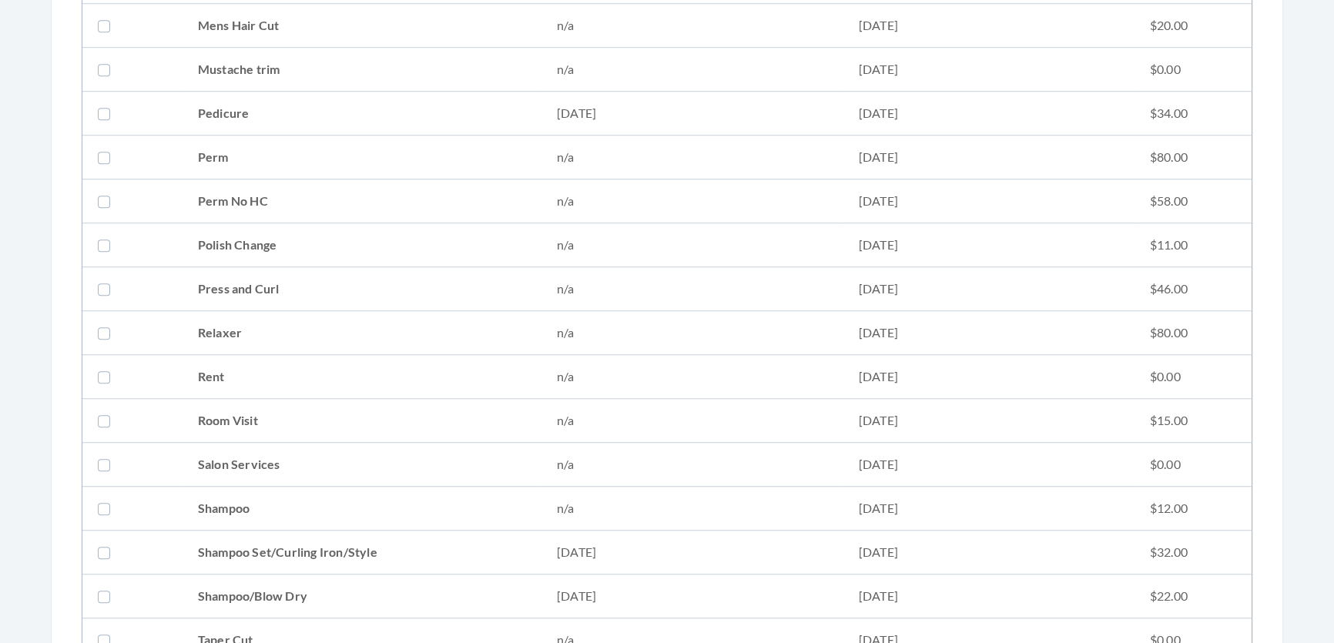
scroll to position [1750, 0]
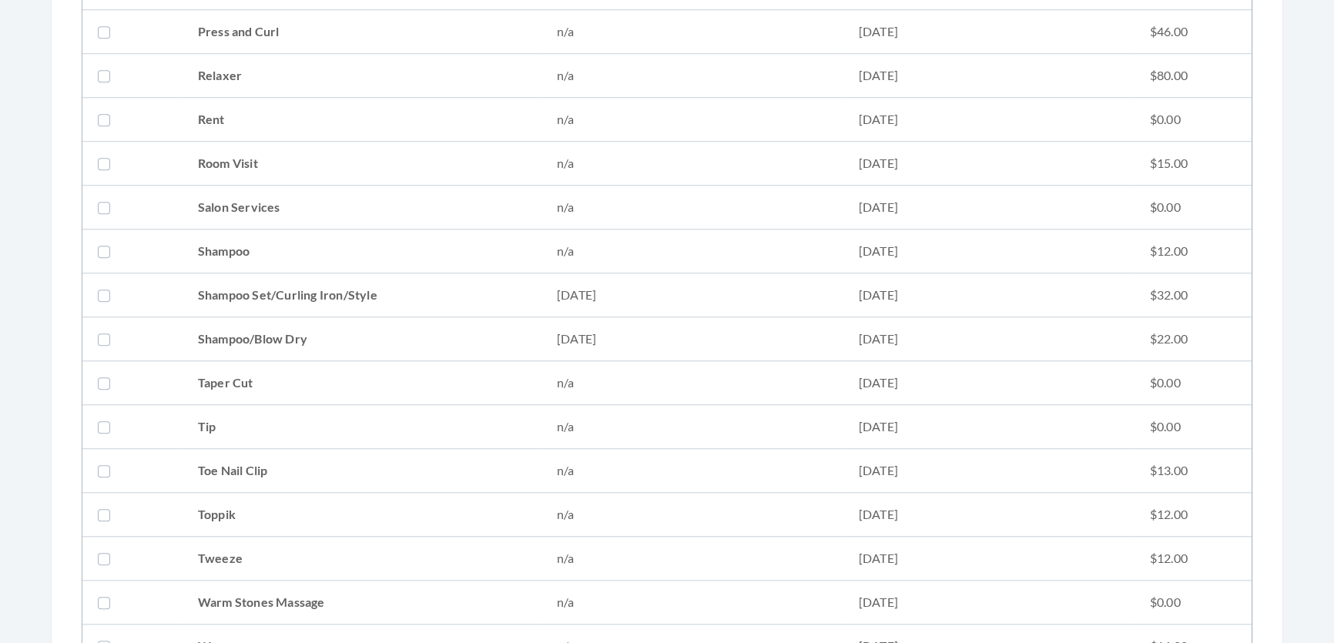
click at [333, 288] on td "Shampoo Set/Curling Iron/Style" at bounding box center [362, 295] width 359 height 44
checkbox input "true"
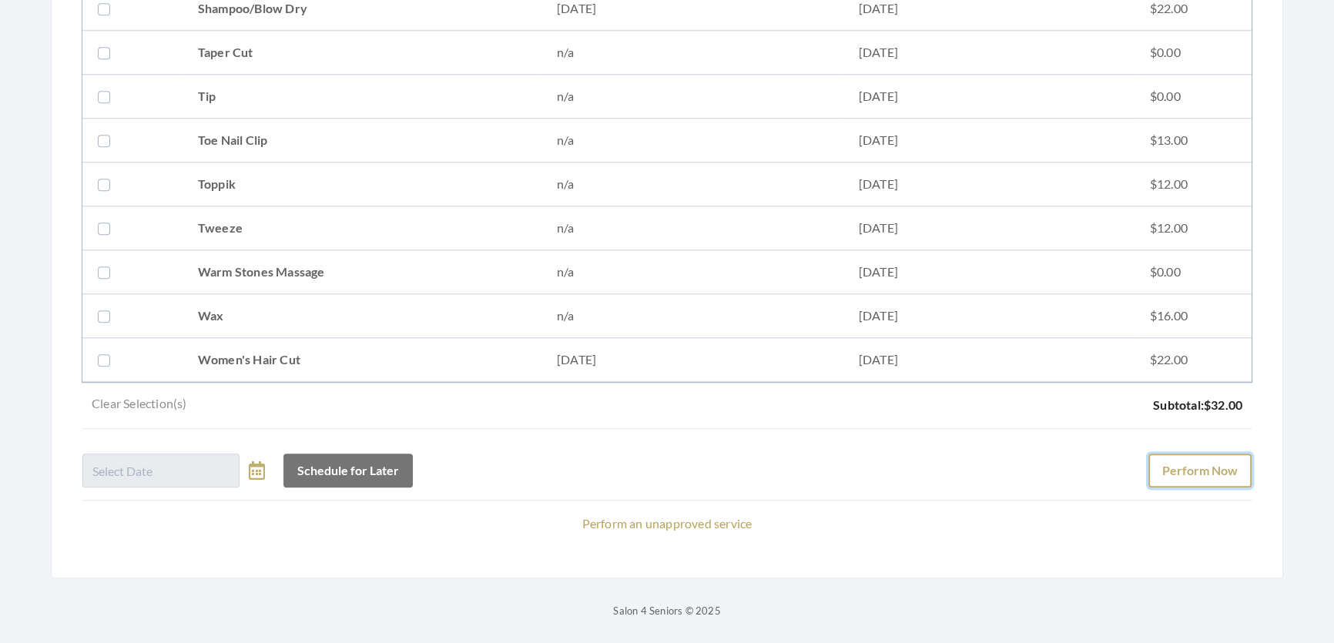
click at [1192, 454] on button "Perform Now" at bounding box center [1199, 471] width 103 height 34
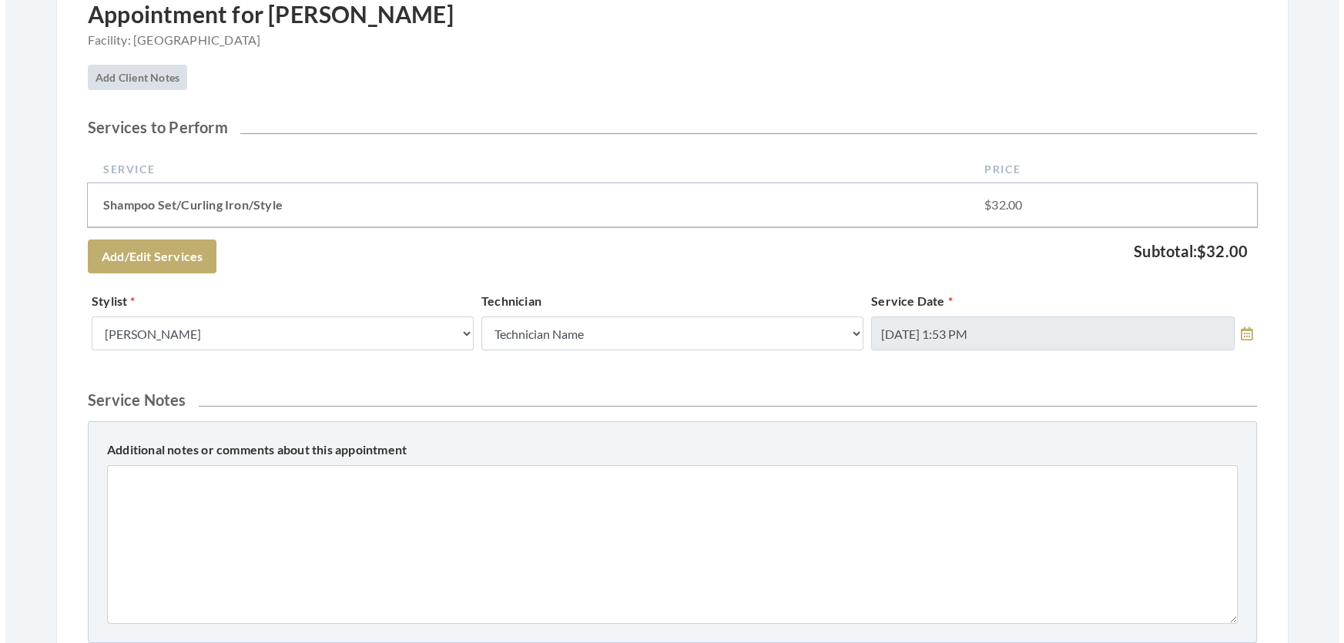
scroll to position [560, 0]
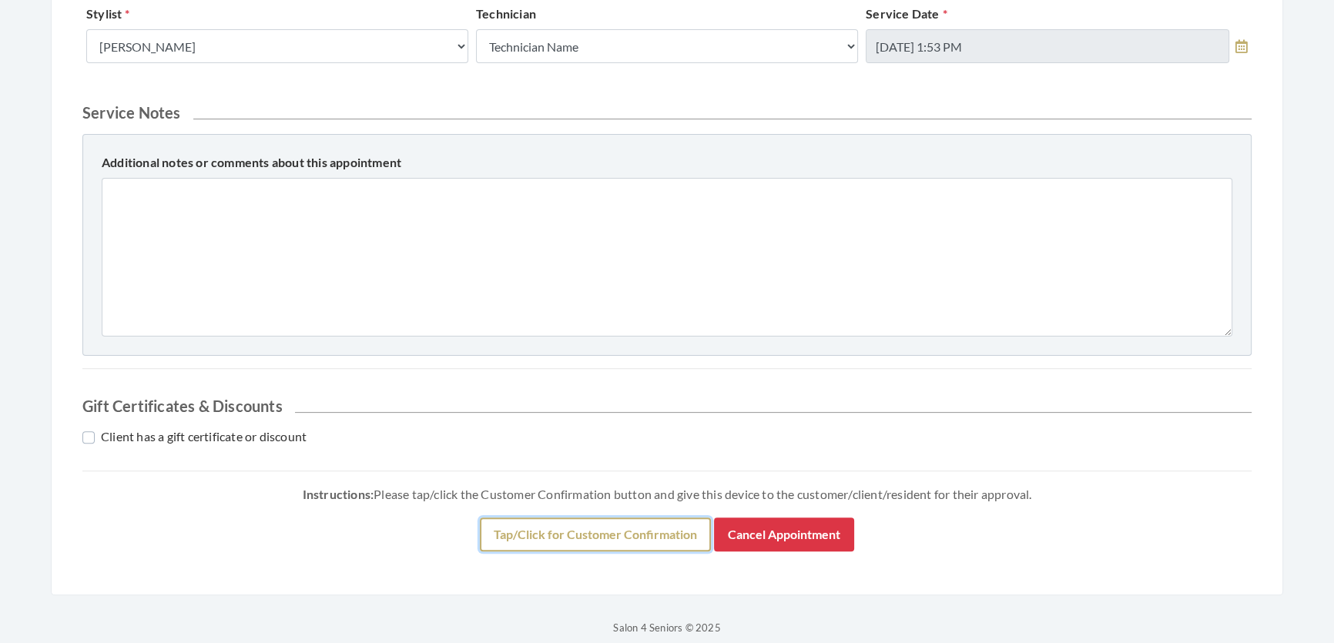
click at [505, 551] on button "Tap/Click for Customer Confirmation" at bounding box center [595, 535] width 231 height 34
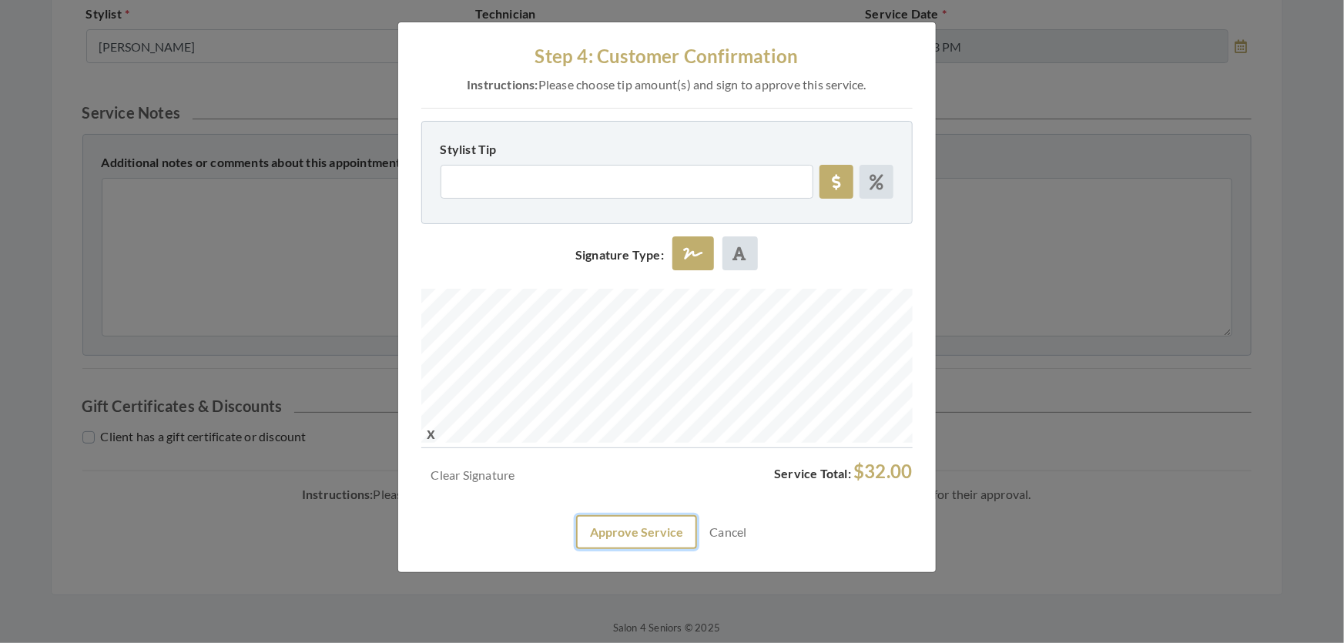
click at [610, 549] on button "Approve Service" at bounding box center [636, 532] width 121 height 34
